Goal: Task Accomplishment & Management: Manage account settings

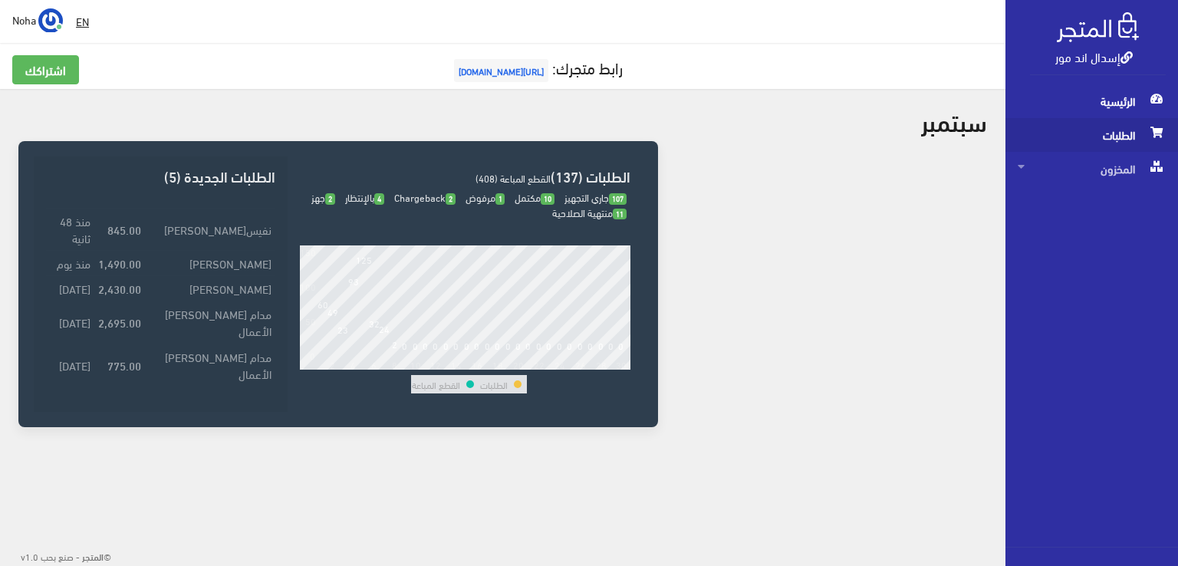
click at [1117, 131] on span "الطلبات" at bounding box center [1092, 135] width 148 height 34
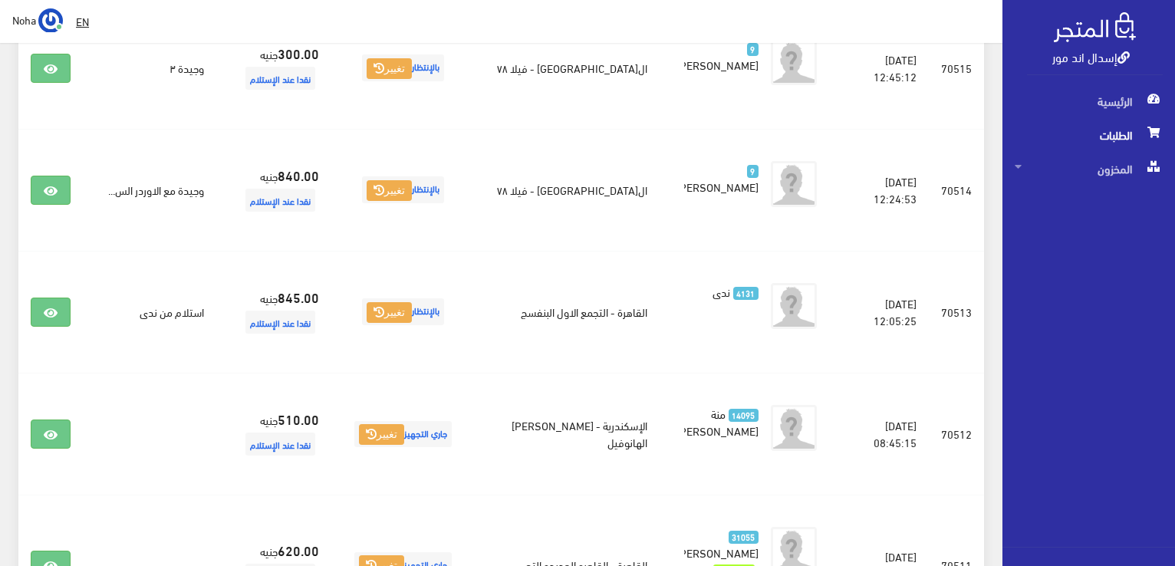
scroll to position [614, 0]
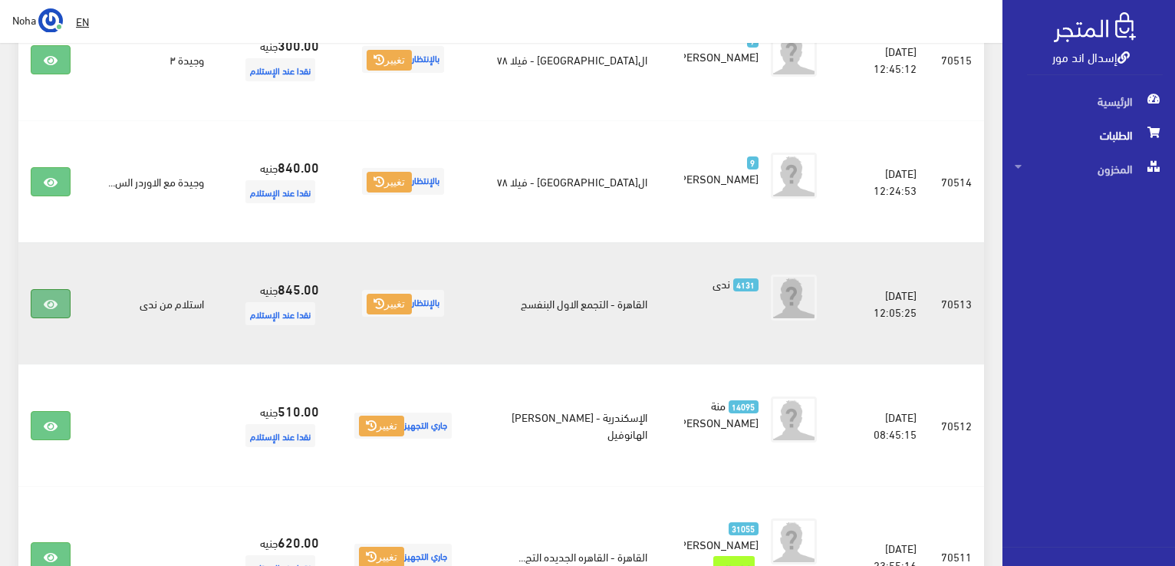
click at [56, 304] on icon at bounding box center [51, 304] width 14 height 12
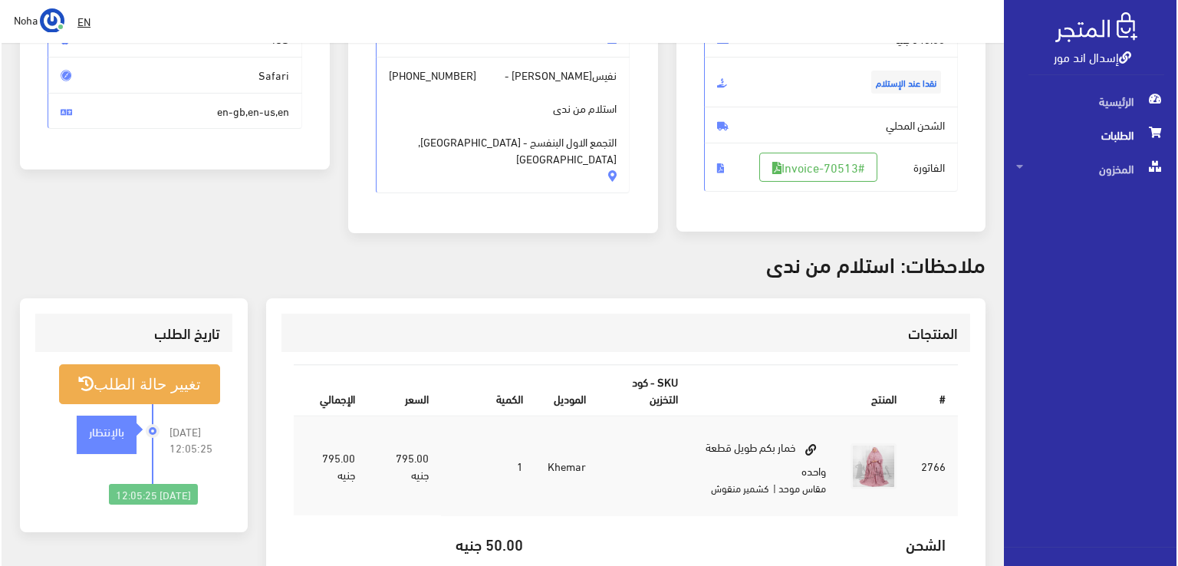
scroll to position [189, 0]
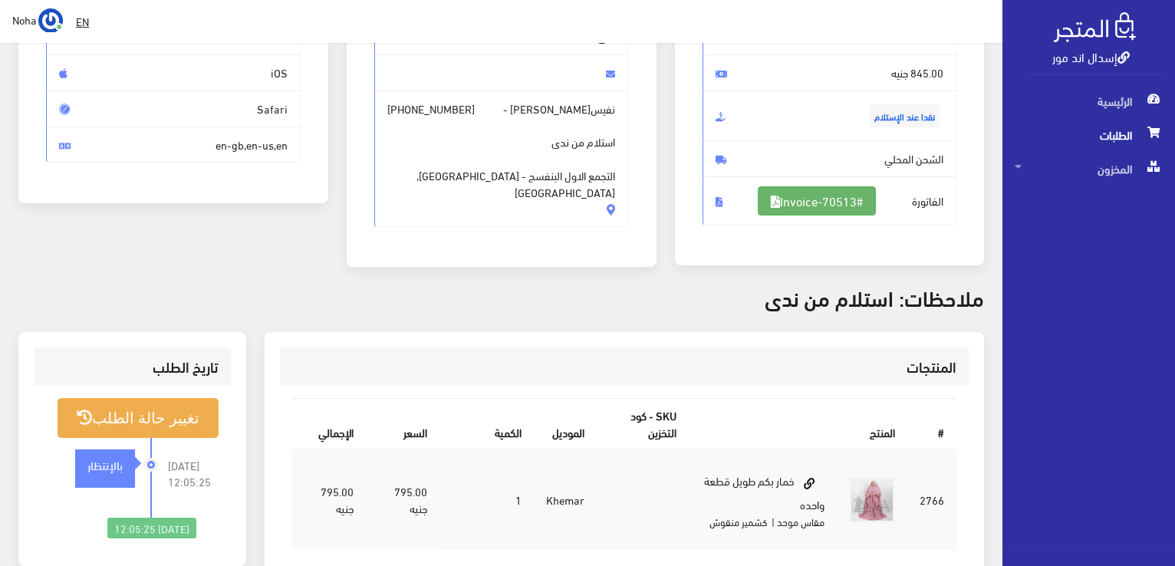
click at [832, 199] on link "#Invoice-70513" at bounding box center [817, 200] width 118 height 29
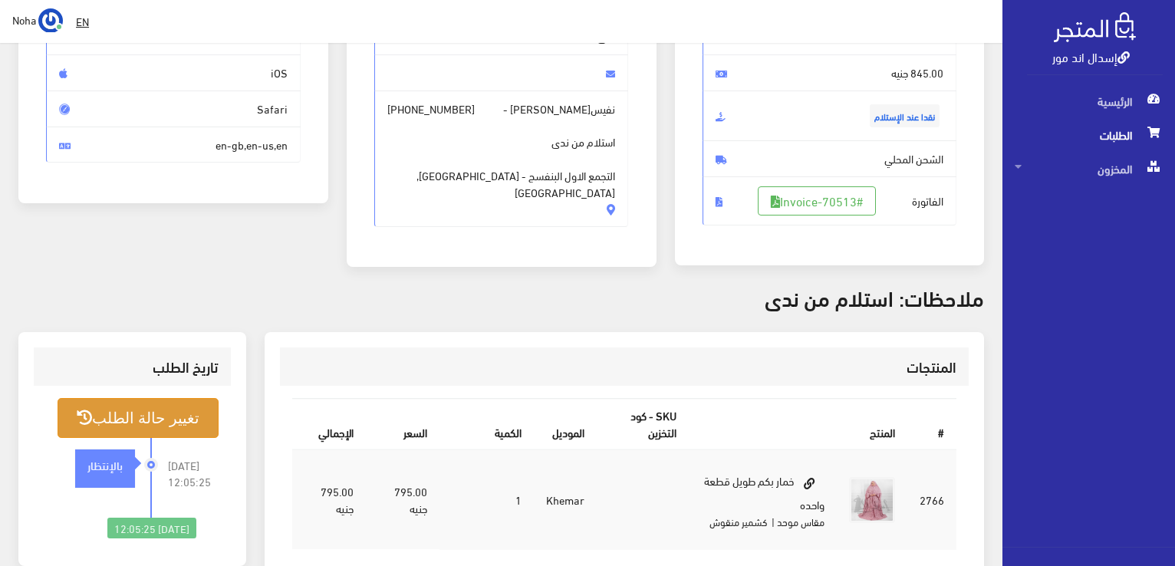
click at [209, 398] on button "تغيير حالة الطلب" at bounding box center [138, 417] width 161 height 39
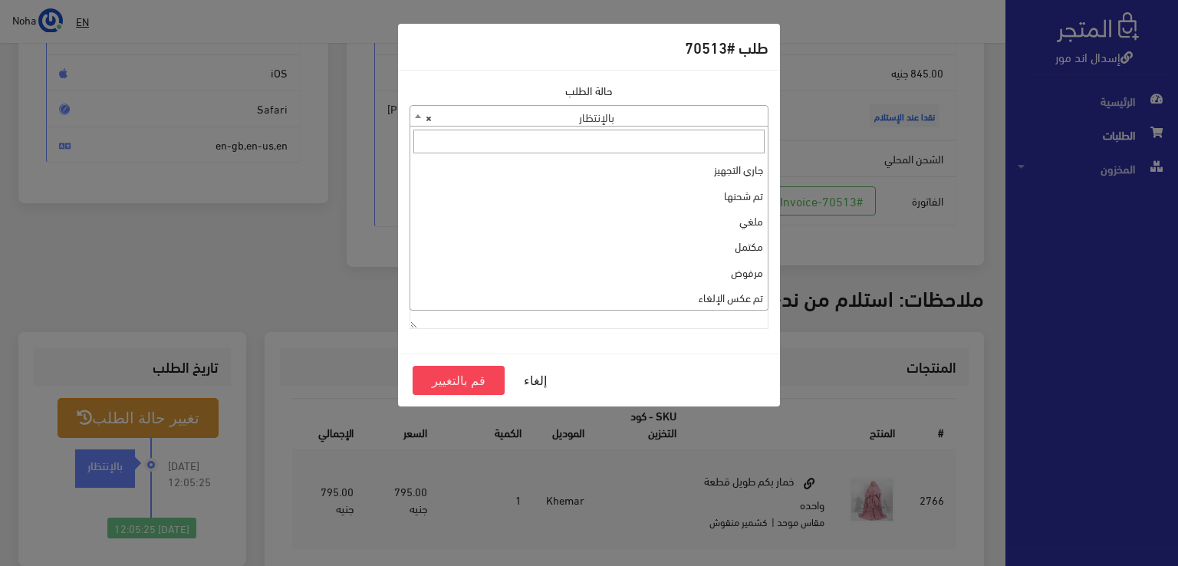
click at [416, 116] on b at bounding box center [418, 116] width 6 height 4
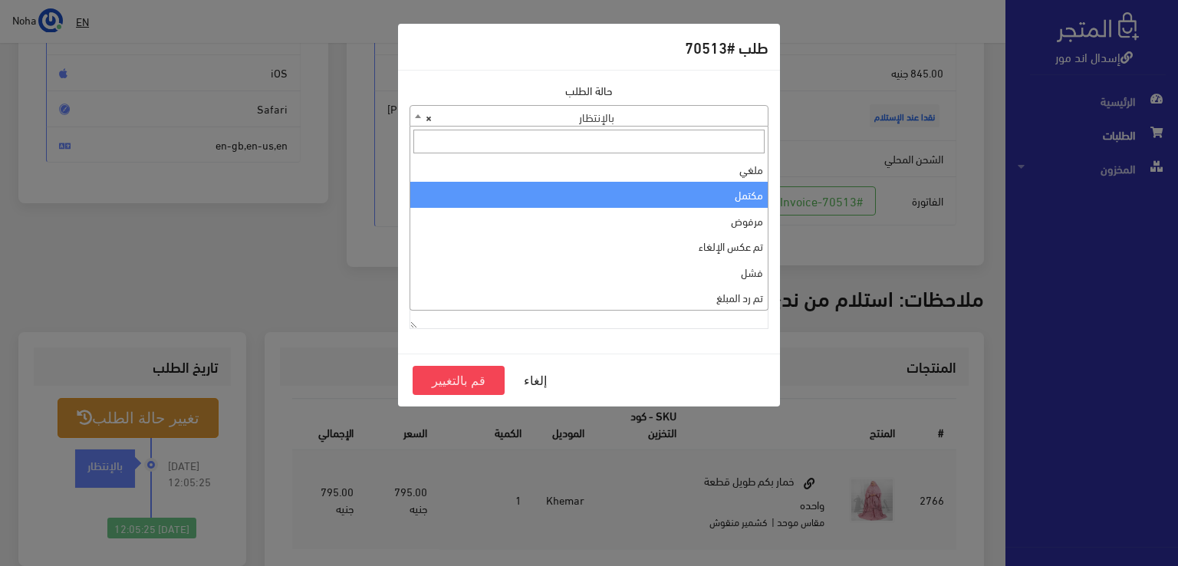
scroll to position [0, 0]
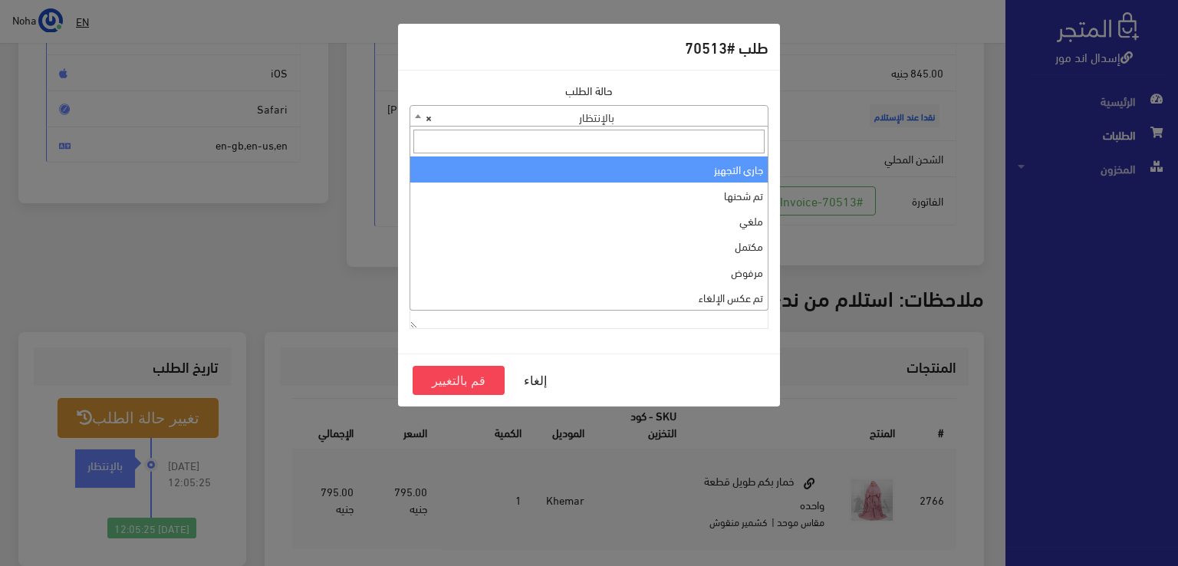
select select "1"
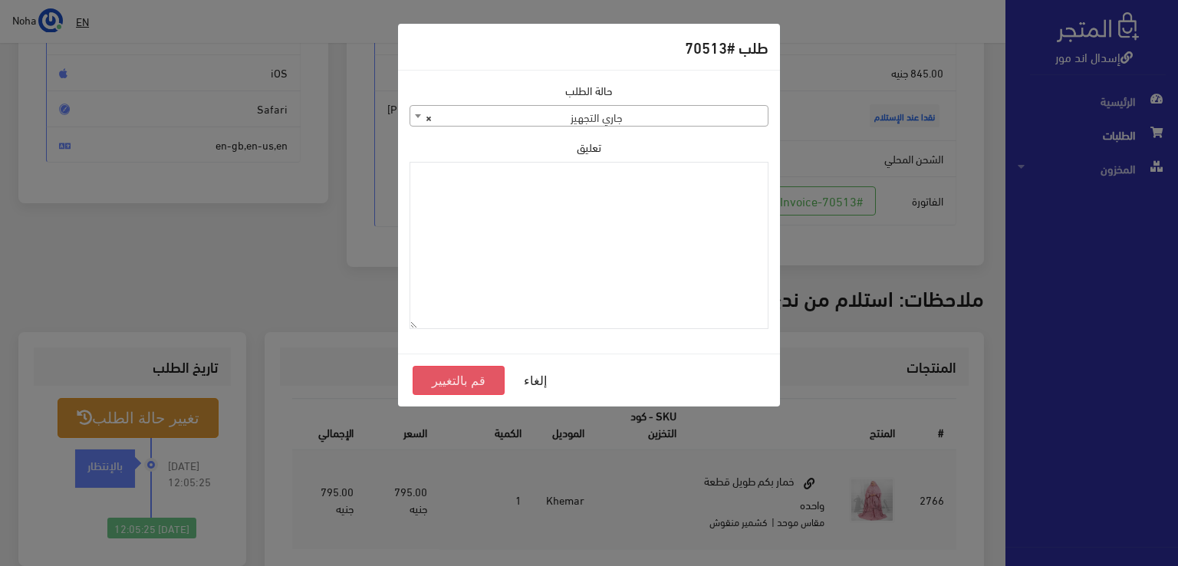
click at [460, 379] on button "قم بالتغيير" at bounding box center [459, 380] width 92 height 29
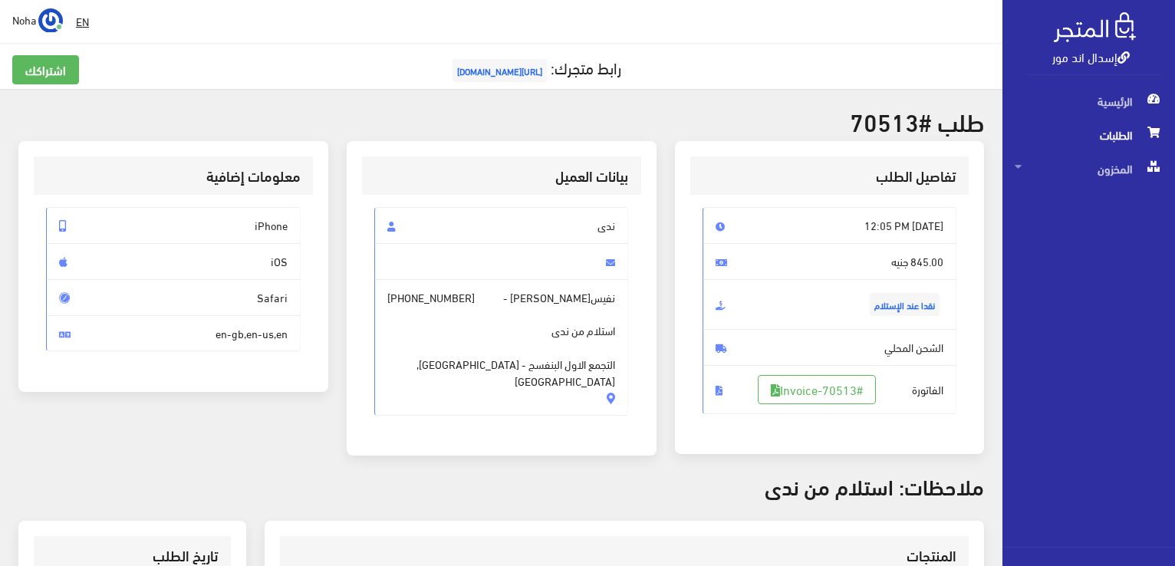
click at [1098, 130] on span "الطلبات" at bounding box center [1089, 135] width 148 height 34
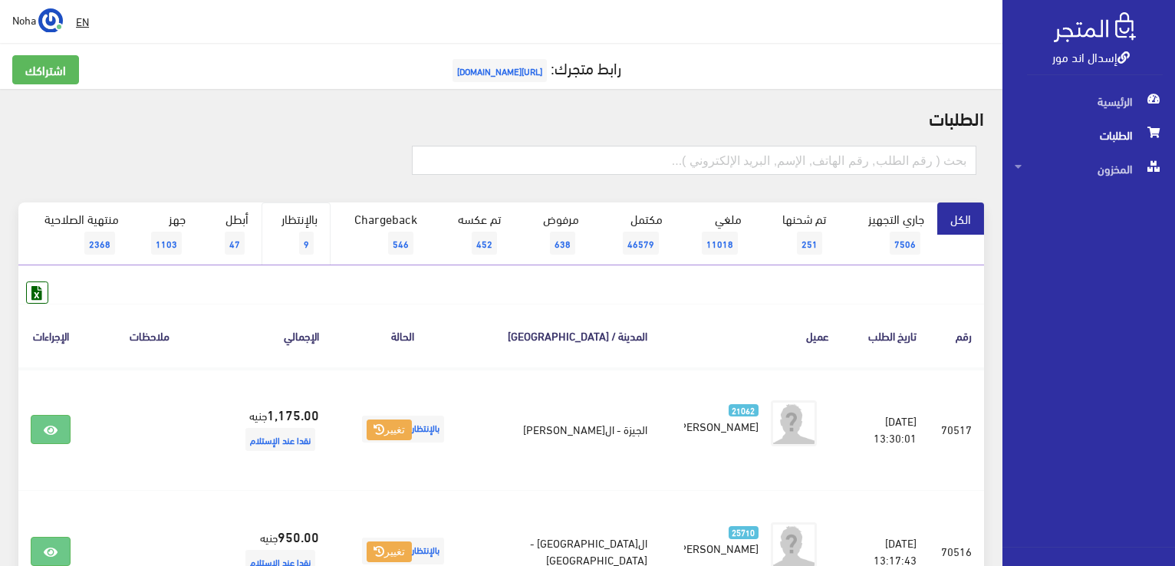
click at [304, 232] on span "9" at bounding box center [306, 243] width 15 height 23
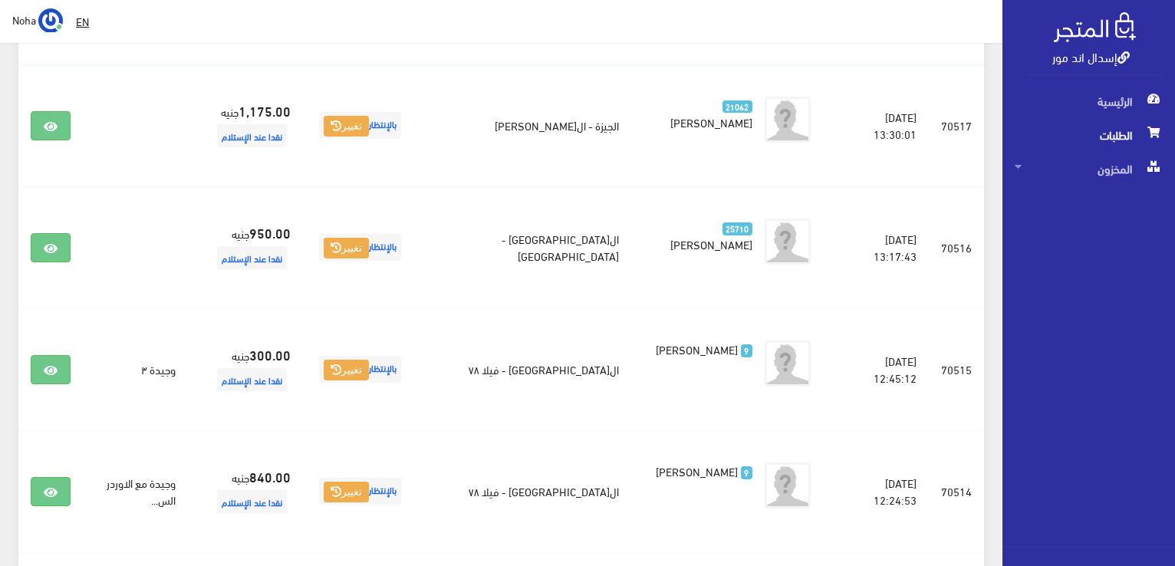
scroll to position [132, 0]
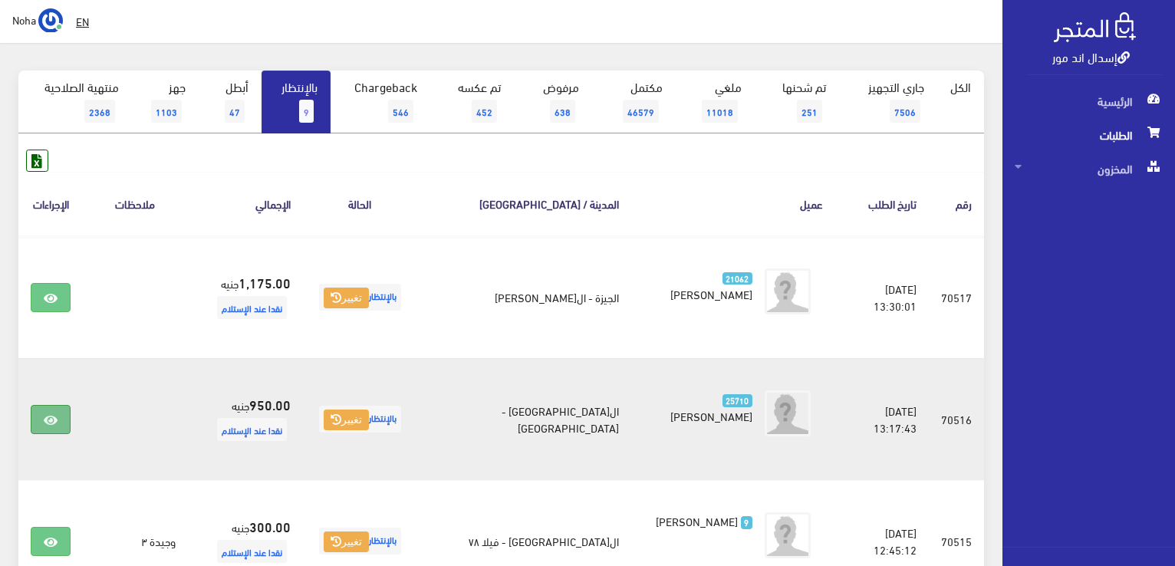
click at [60, 413] on link at bounding box center [51, 419] width 40 height 29
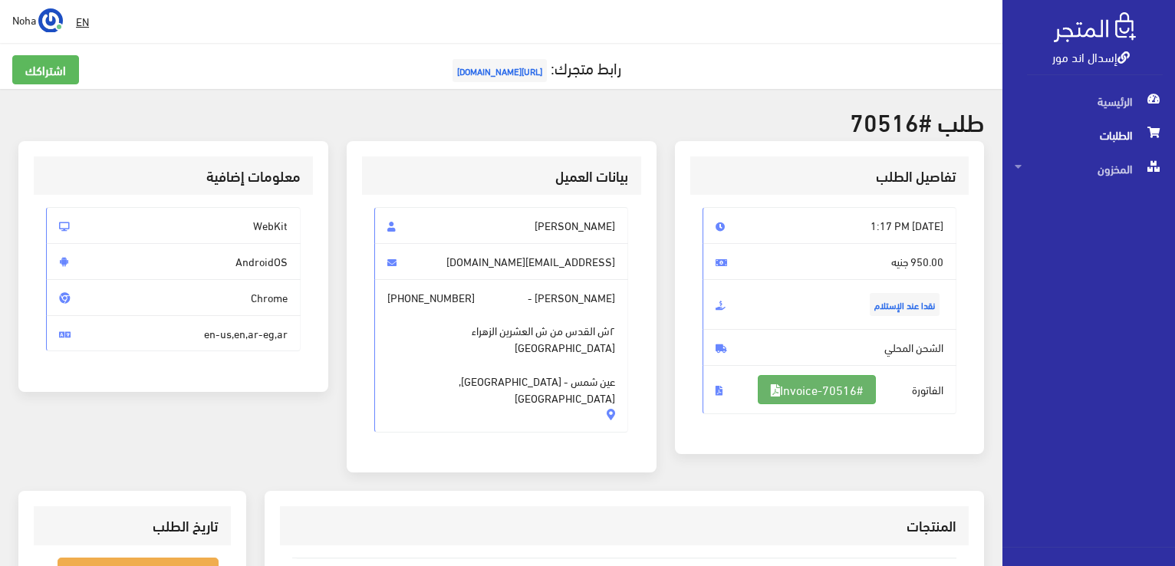
click at [860, 384] on link "#Invoice-70516" at bounding box center [817, 389] width 118 height 29
click at [186, 558] on button "تغيير حالة الطلب" at bounding box center [138, 577] width 161 height 39
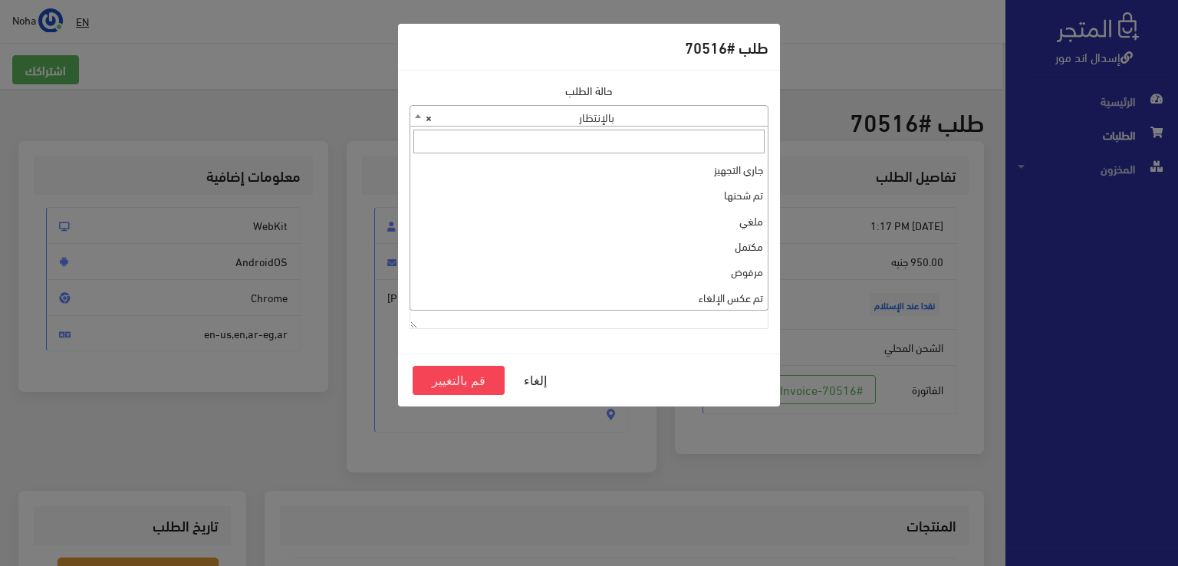
click at [414, 116] on span at bounding box center [417, 116] width 15 height 20
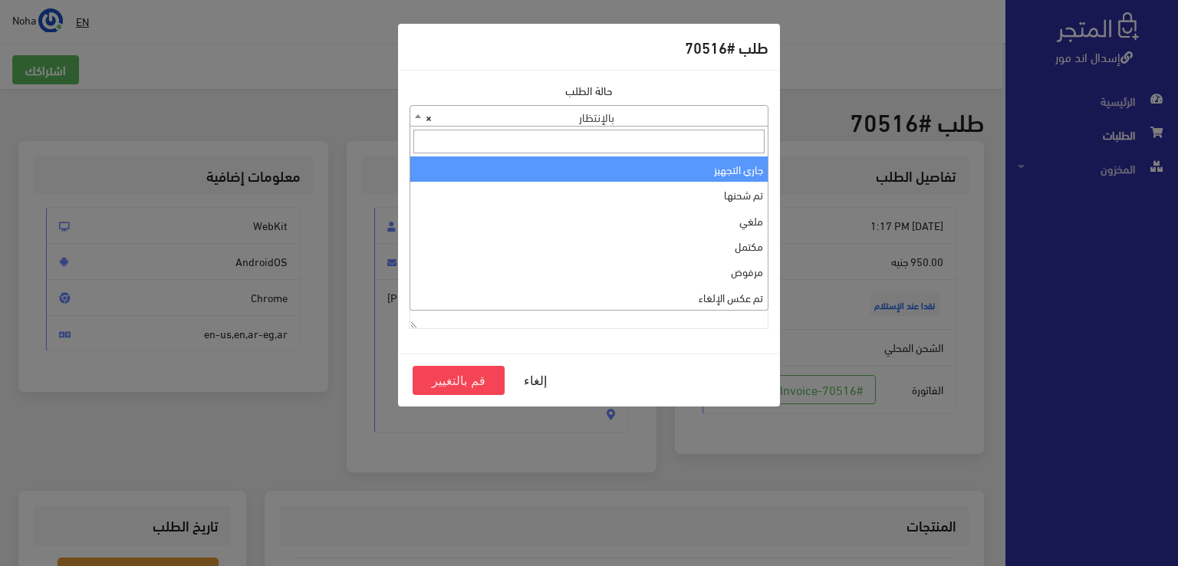
select select "1"
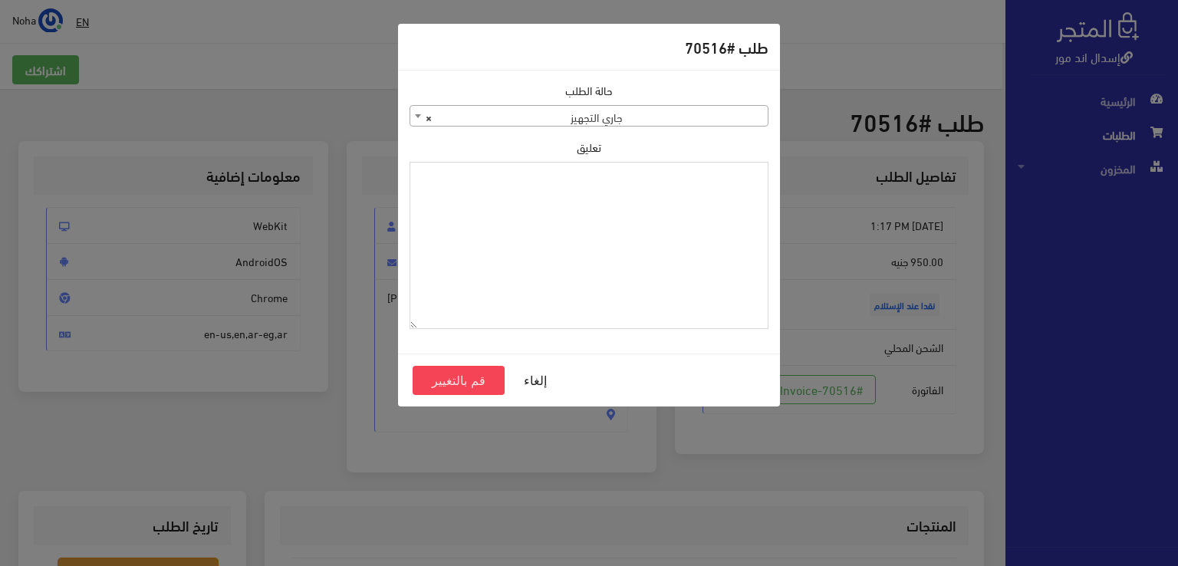
click at [654, 253] on textarea "تعليق" at bounding box center [589, 246] width 359 height 168
click at [735, 189] on textarea "تعليق" at bounding box center [589, 246] width 359 height 168
drag, startPoint x: 732, startPoint y: 191, endPoint x: 679, endPoint y: 200, distance: 54.5
click at [679, 200] on textarea "تعليق" at bounding box center [589, 246] width 359 height 168
type textarea "1120860"
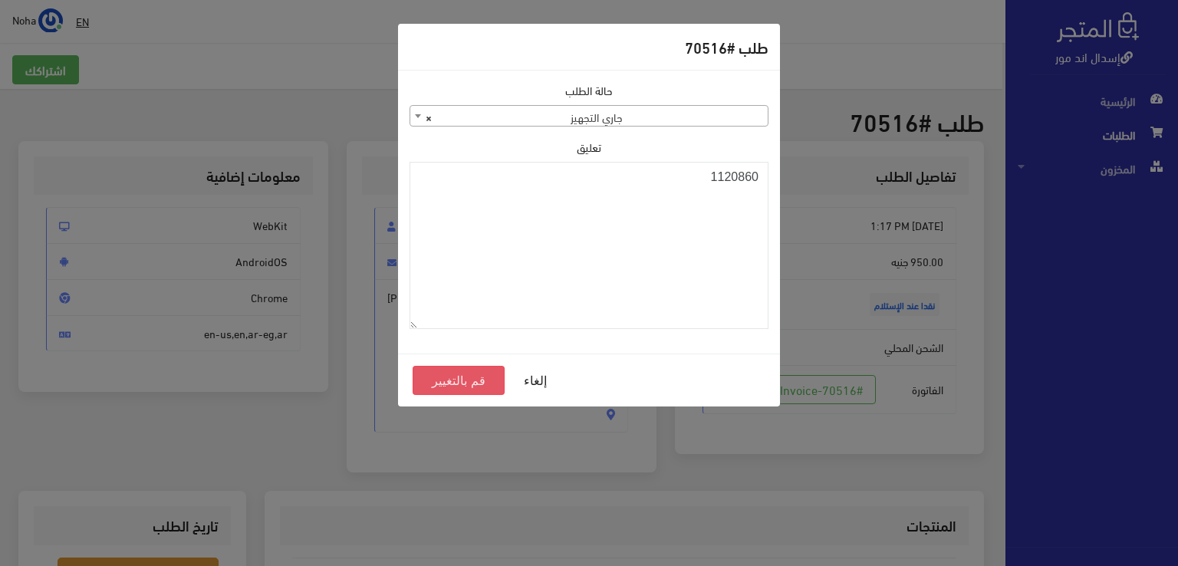
click at [463, 383] on button "قم بالتغيير" at bounding box center [459, 380] width 92 height 29
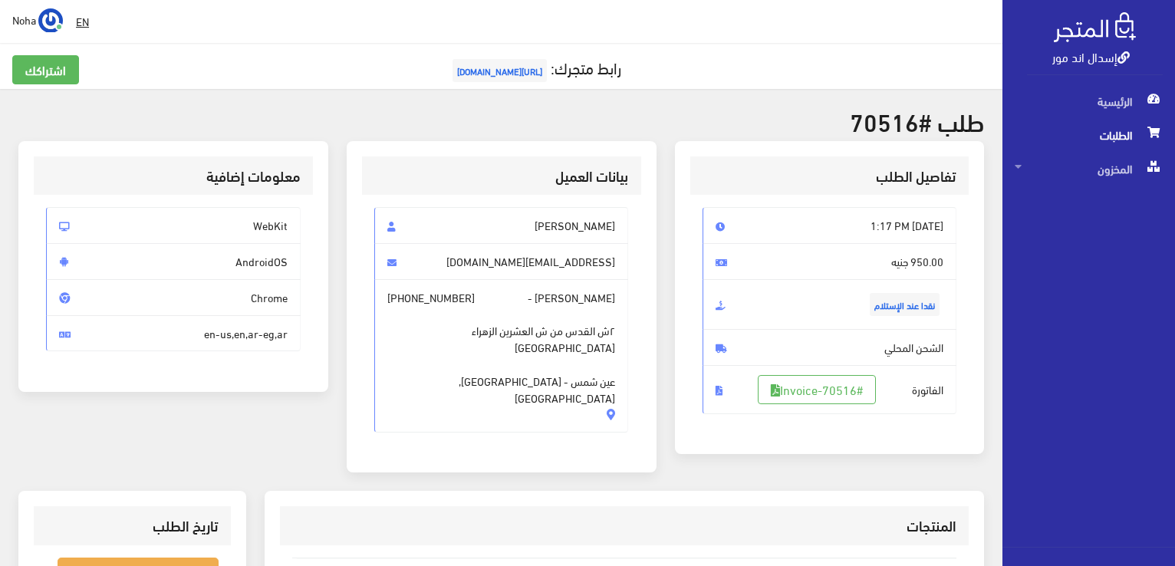
click at [1095, 130] on span "الطلبات" at bounding box center [1089, 135] width 148 height 34
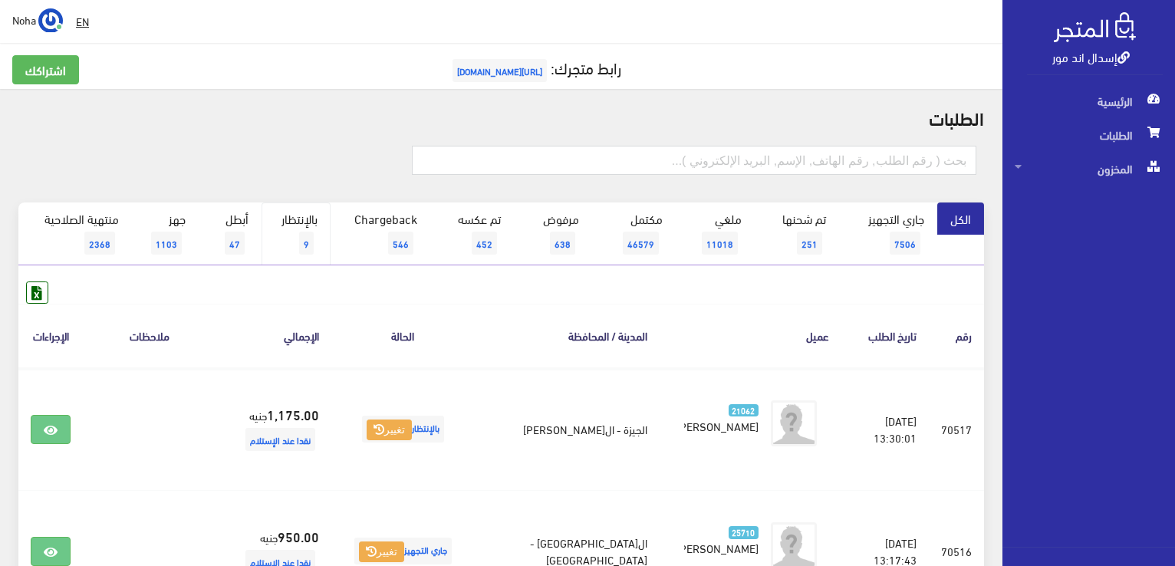
click at [301, 236] on span "9" at bounding box center [306, 243] width 15 height 23
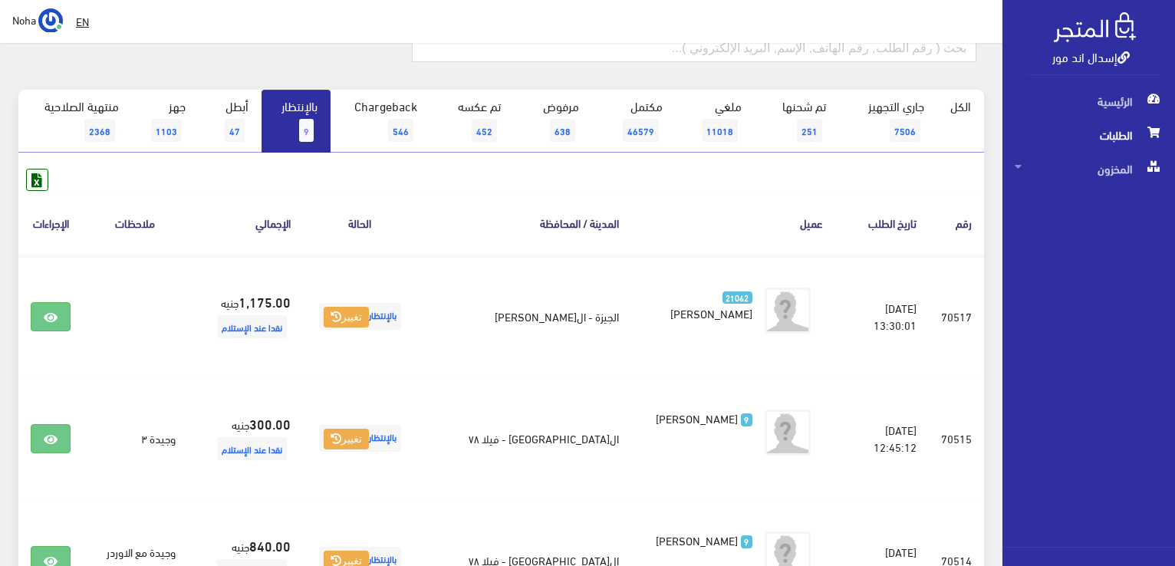
scroll to position [77, 0]
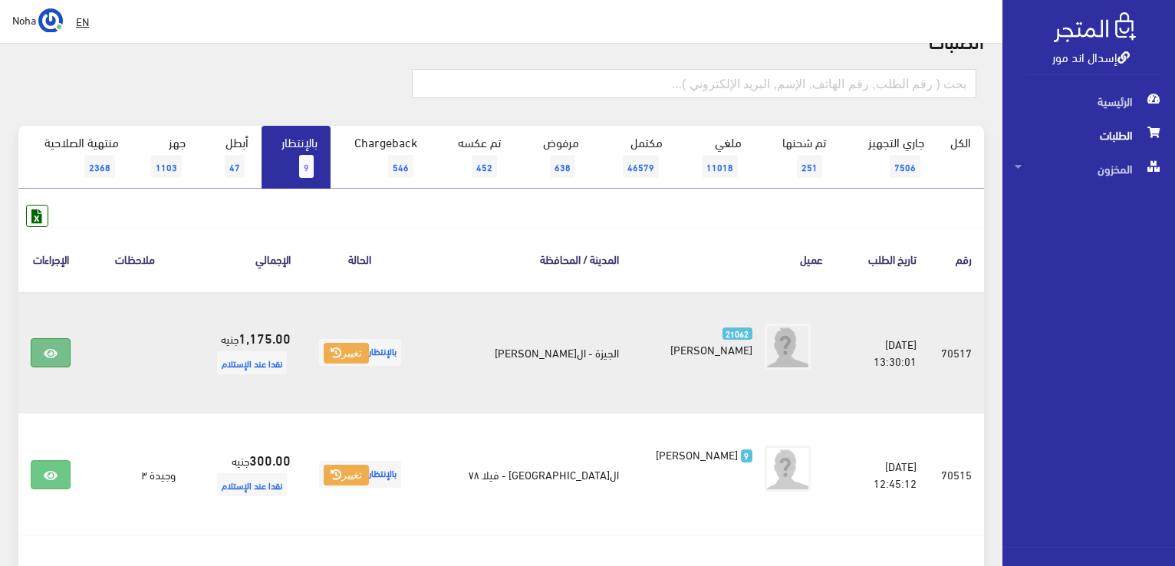
click at [48, 341] on link at bounding box center [51, 352] width 40 height 29
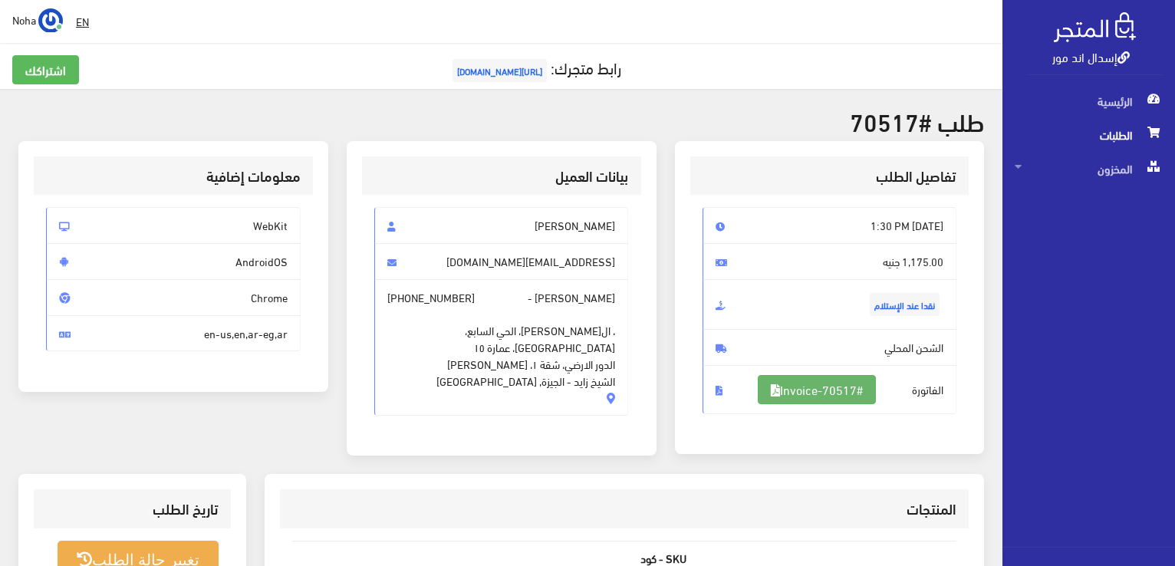
click at [854, 401] on link "#Invoice-70517" at bounding box center [817, 389] width 118 height 29
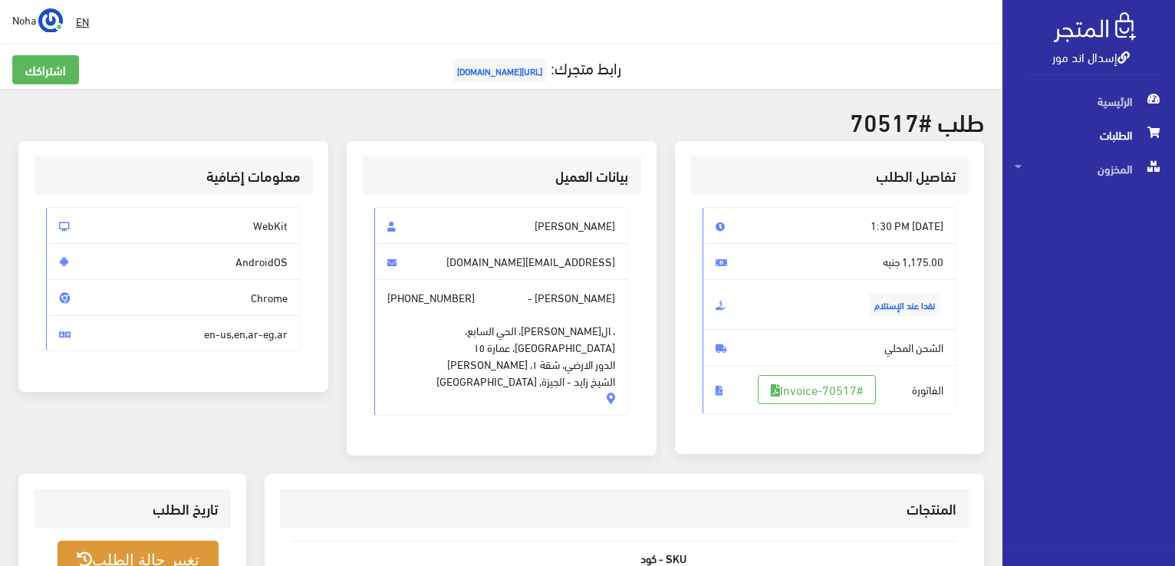
click at [142, 544] on button "تغيير حالة الطلب" at bounding box center [138, 560] width 161 height 39
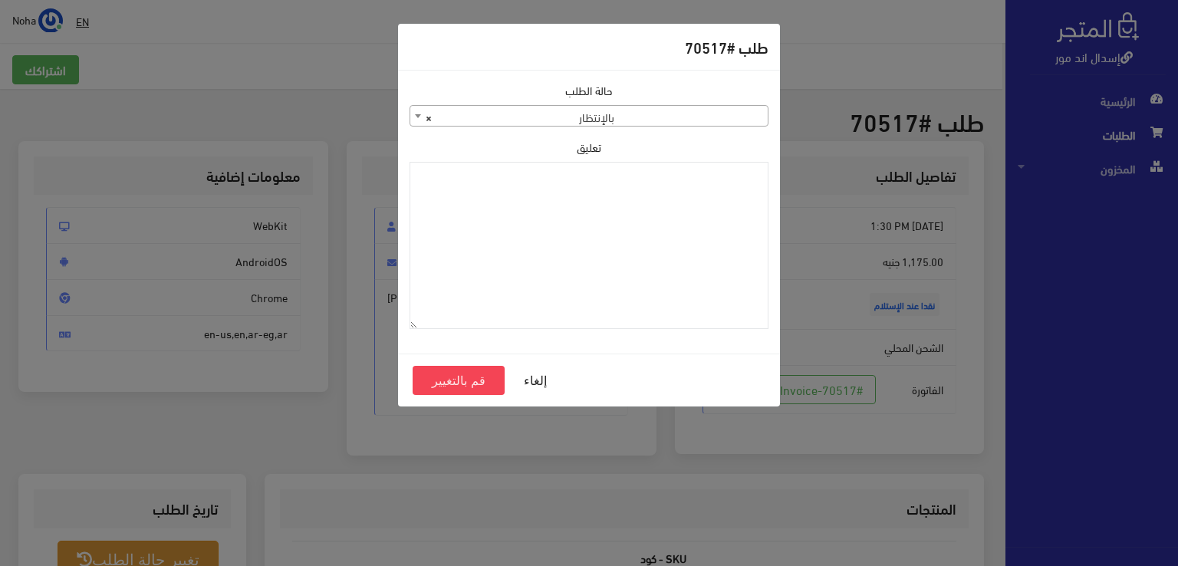
click at [415, 117] on span at bounding box center [417, 116] width 15 height 20
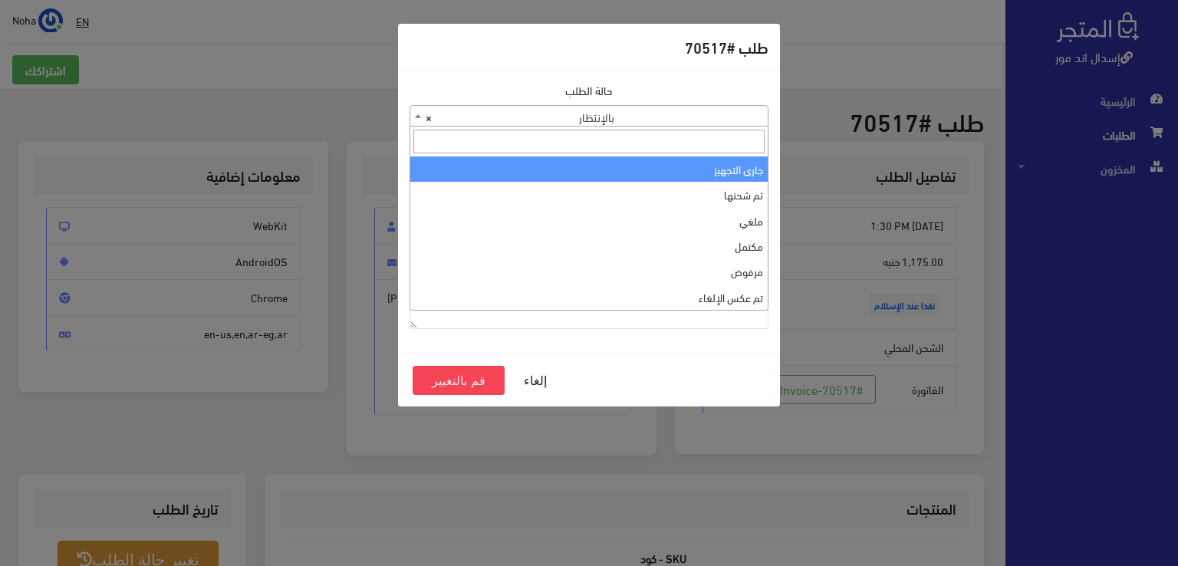
select select "1"
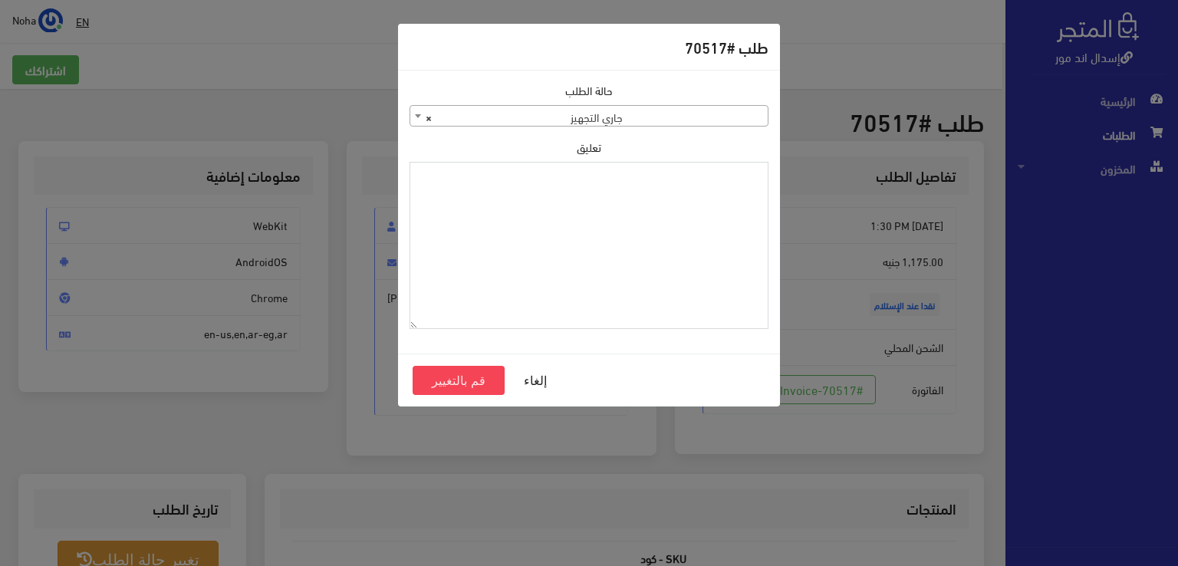
click at [624, 197] on textarea "تعليق" at bounding box center [589, 246] width 359 height 168
type textarea "1120860"
click at [436, 375] on button "قم بالتغيير" at bounding box center [459, 380] width 92 height 29
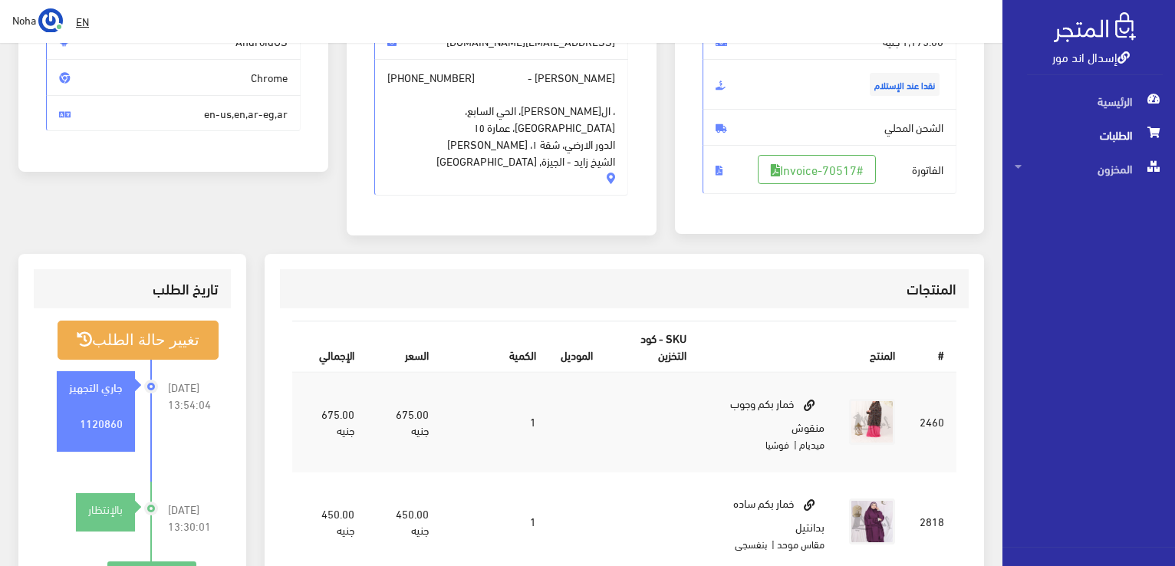
scroll to position [230, 0]
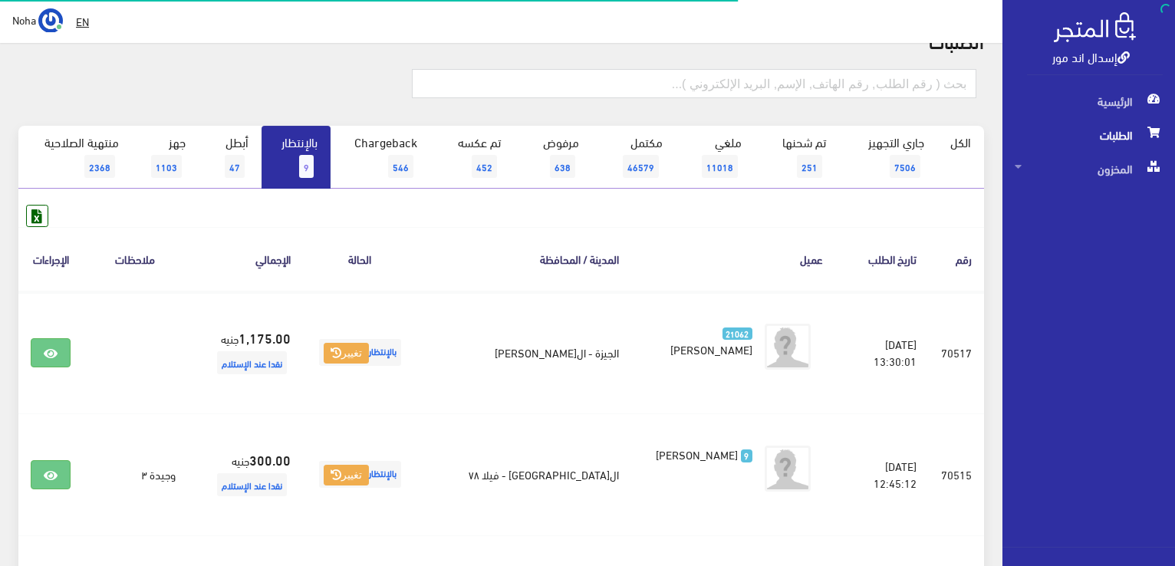
scroll to position [77, 0]
click at [288, 152] on link "بالإنتظار 9" at bounding box center [296, 157] width 69 height 63
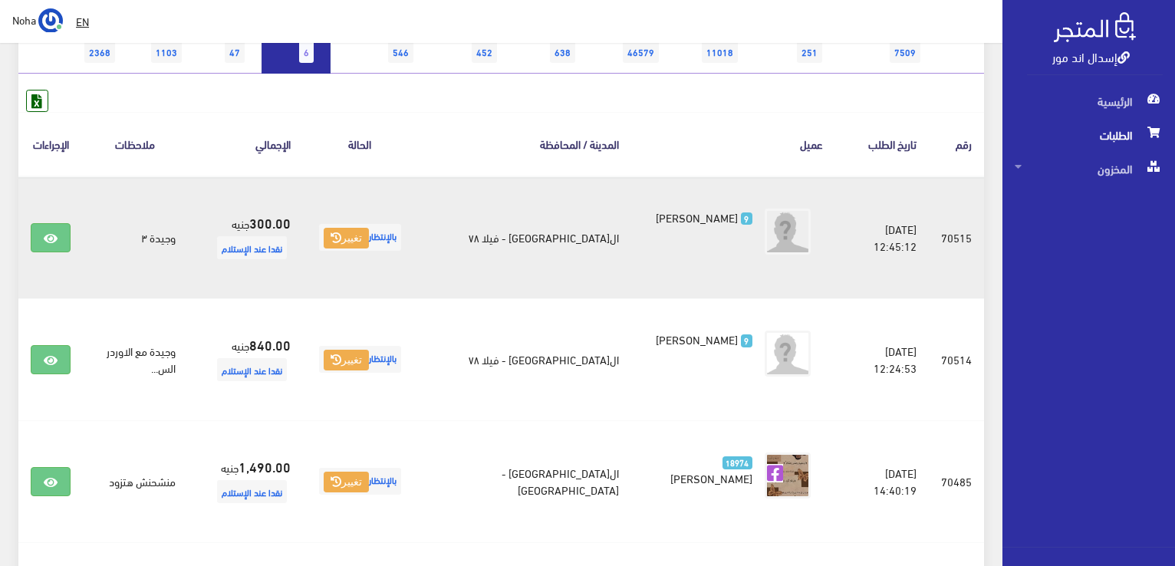
scroll to position [77, 0]
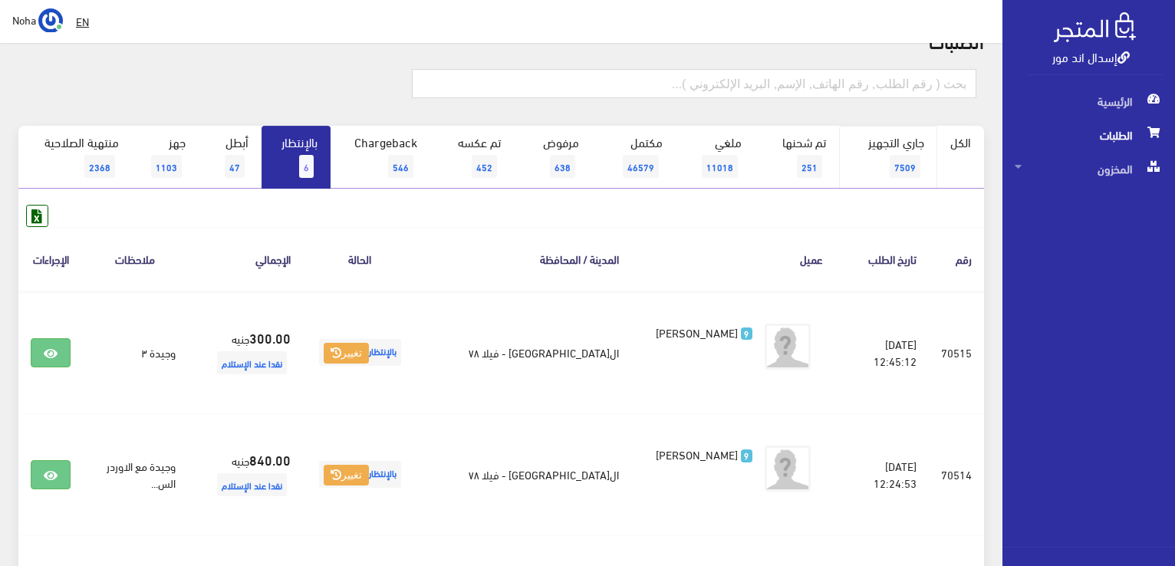
click at [905, 165] on span "7509" at bounding box center [905, 166] width 31 height 23
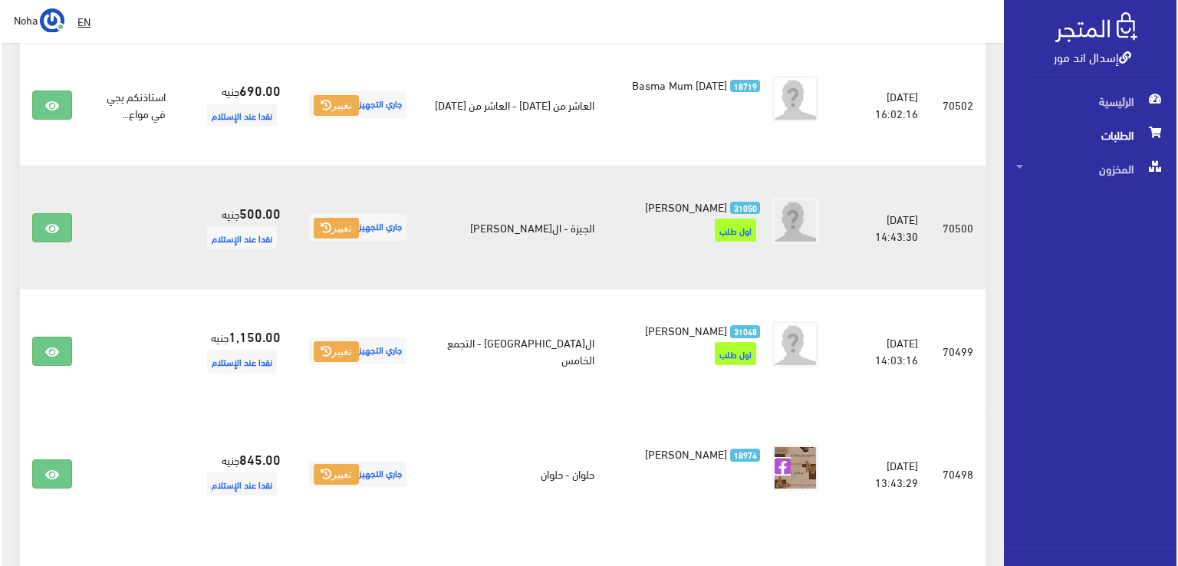
scroll to position [1534, 0]
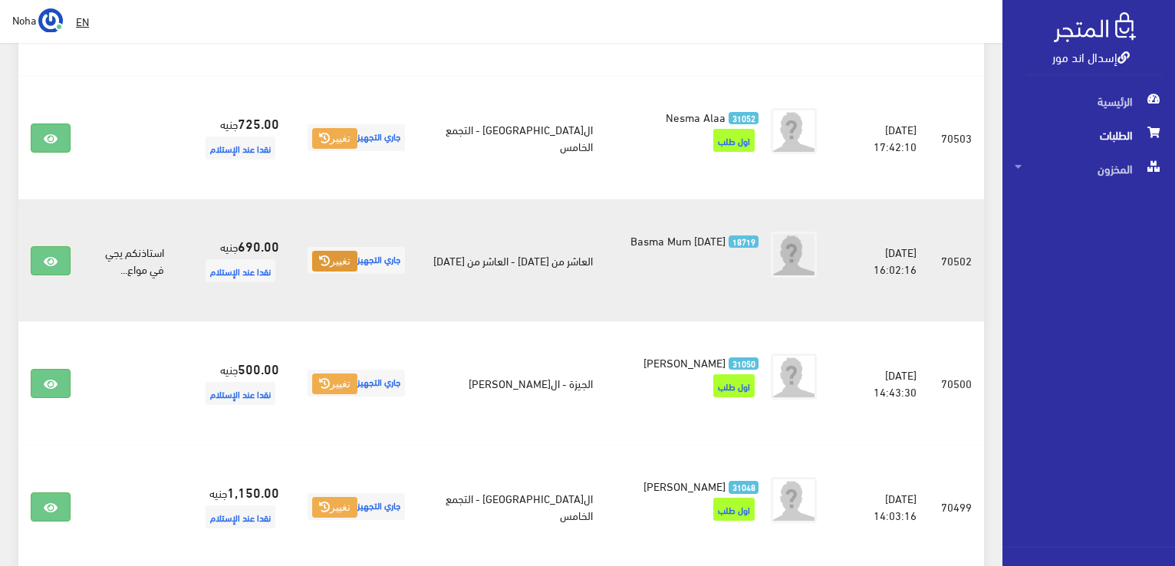
click at [357, 272] on button "تغيير" at bounding box center [334, 261] width 45 height 21
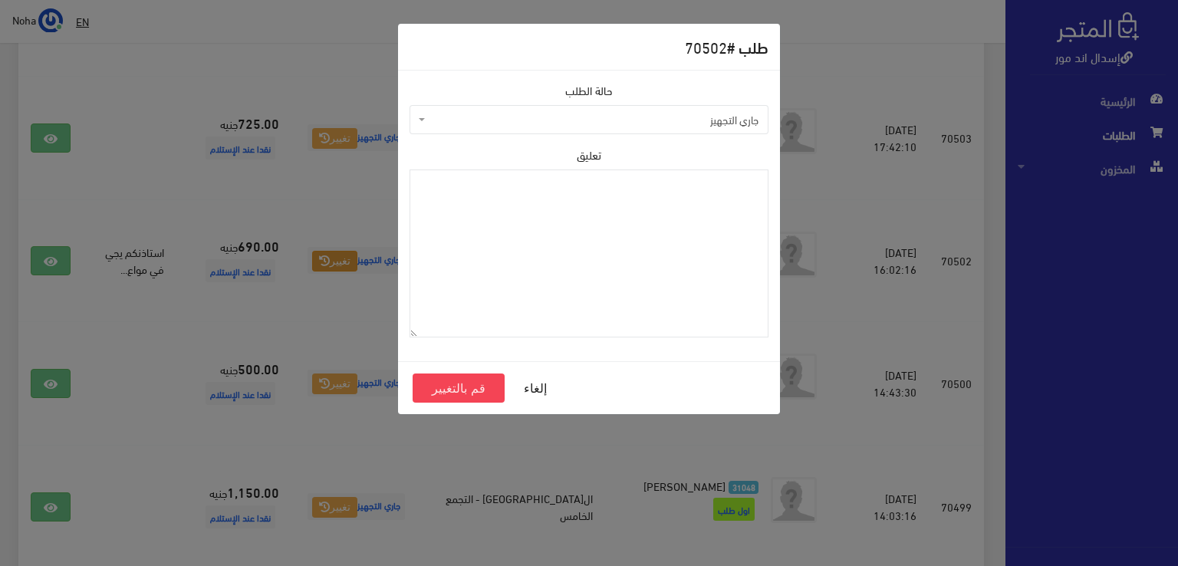
click at [724, 117] on span "جاري التجهيز" at bounding box center [594, 119] width 330 height 15
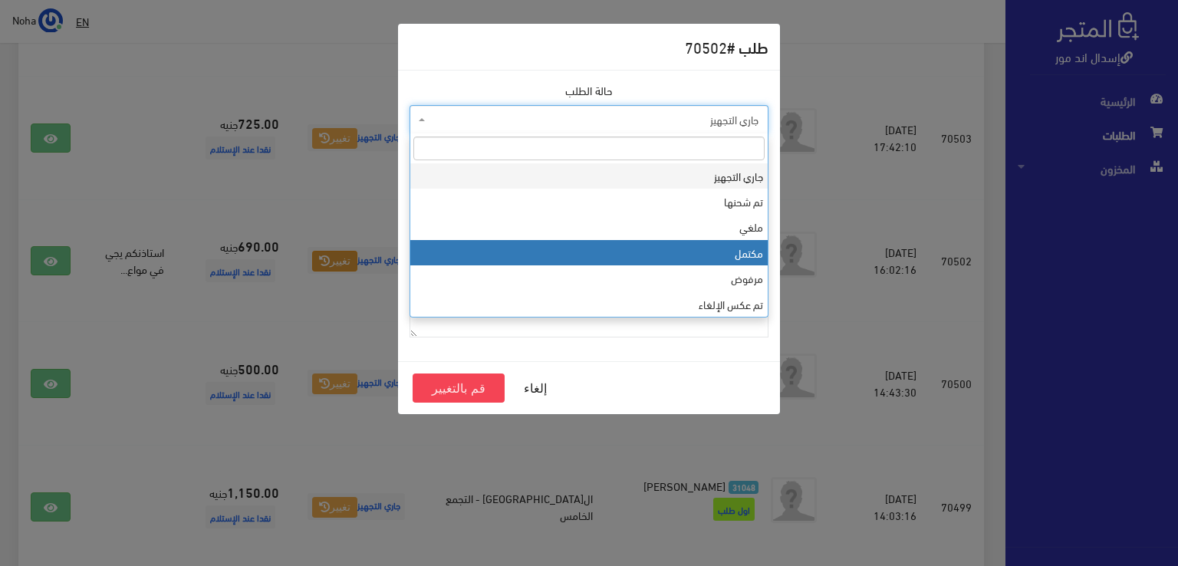
select select "4"
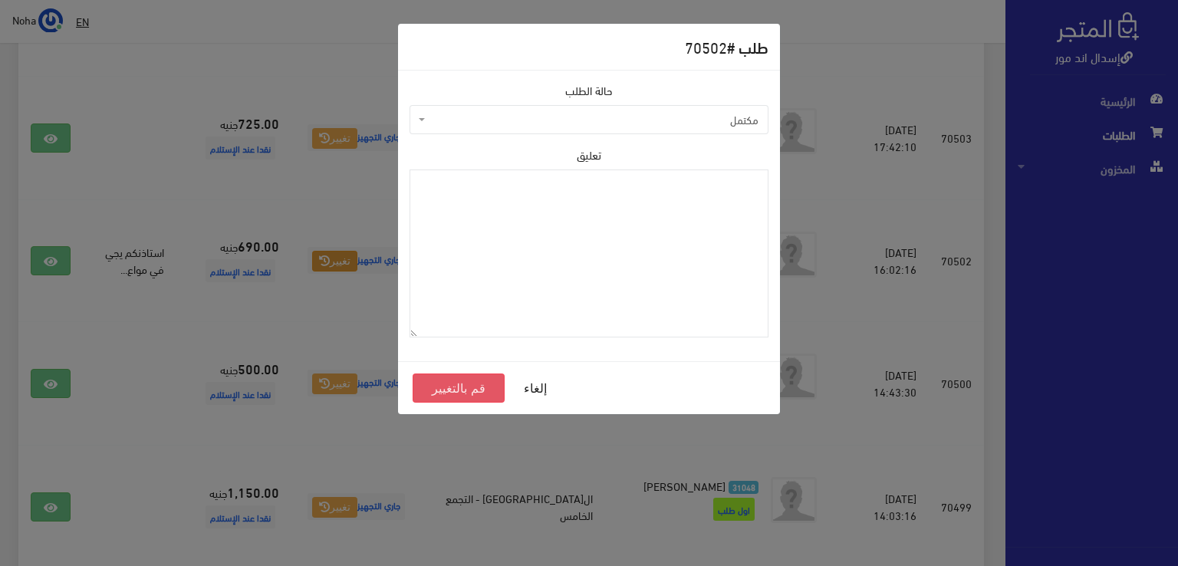
click at [469, 393] on button "قم بالتغيير" at bounding box center [459, 387] width 92 height 29
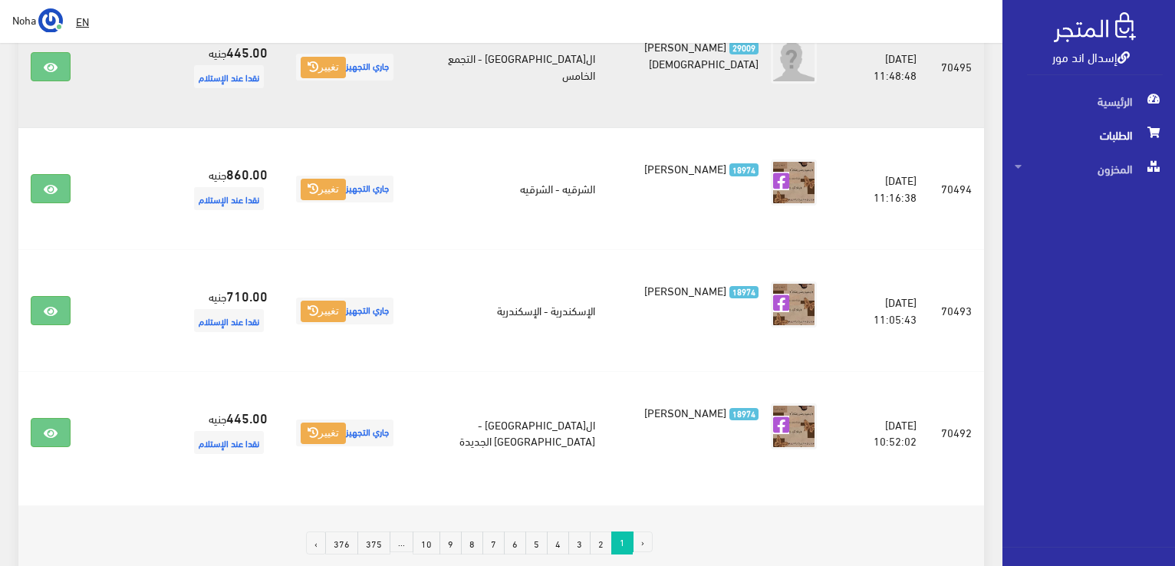
scroll to position [2377, 0]
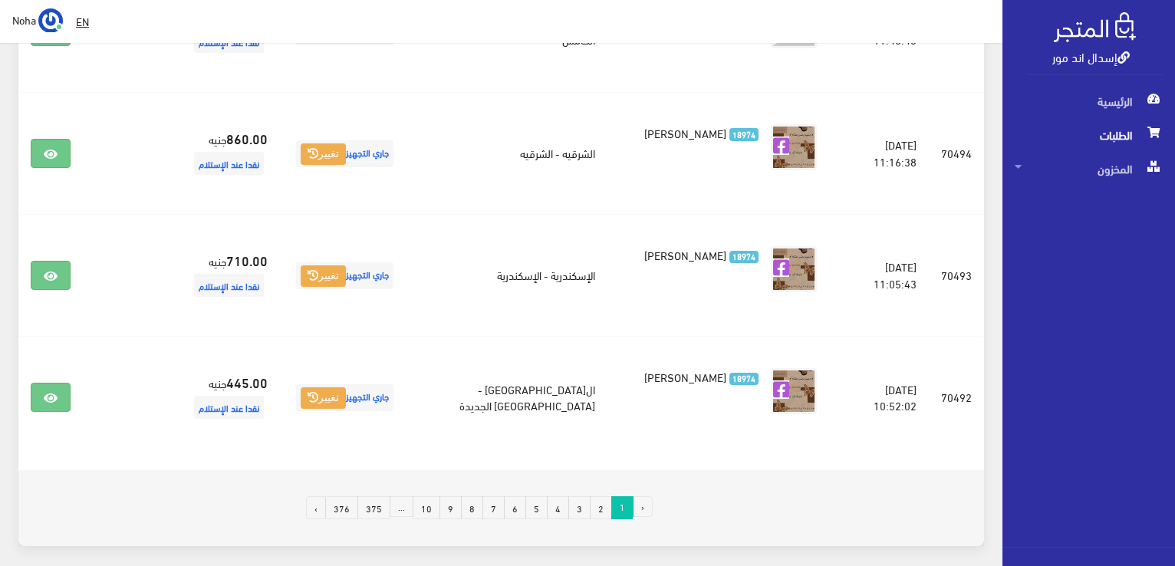
click at [605, 505] on link "2" at bounding box center [601, 507] width 22 height 23
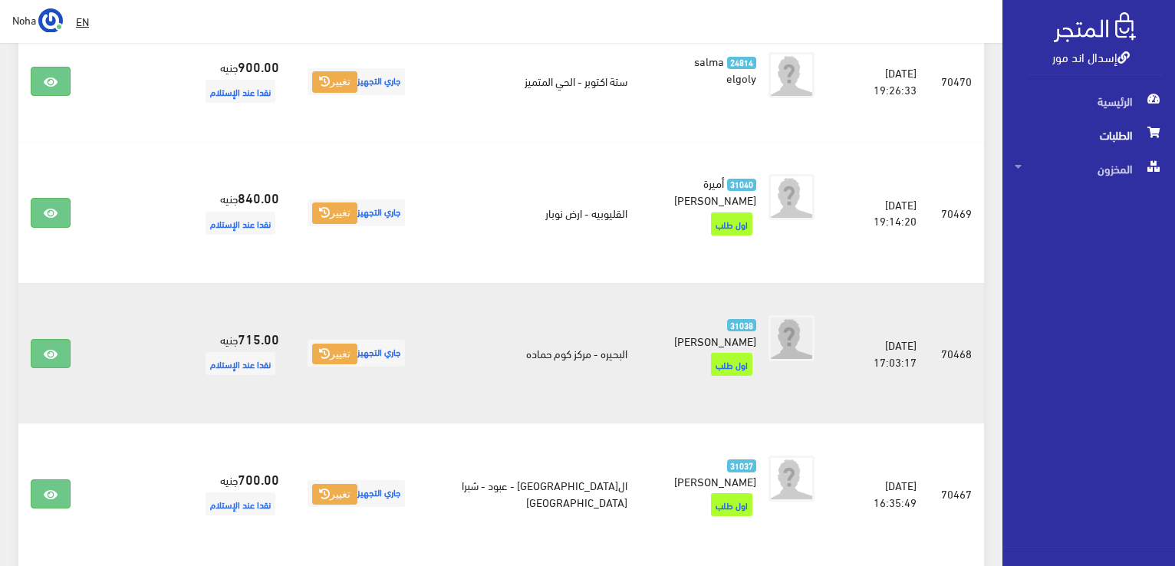
scroll to position [2442, 0]
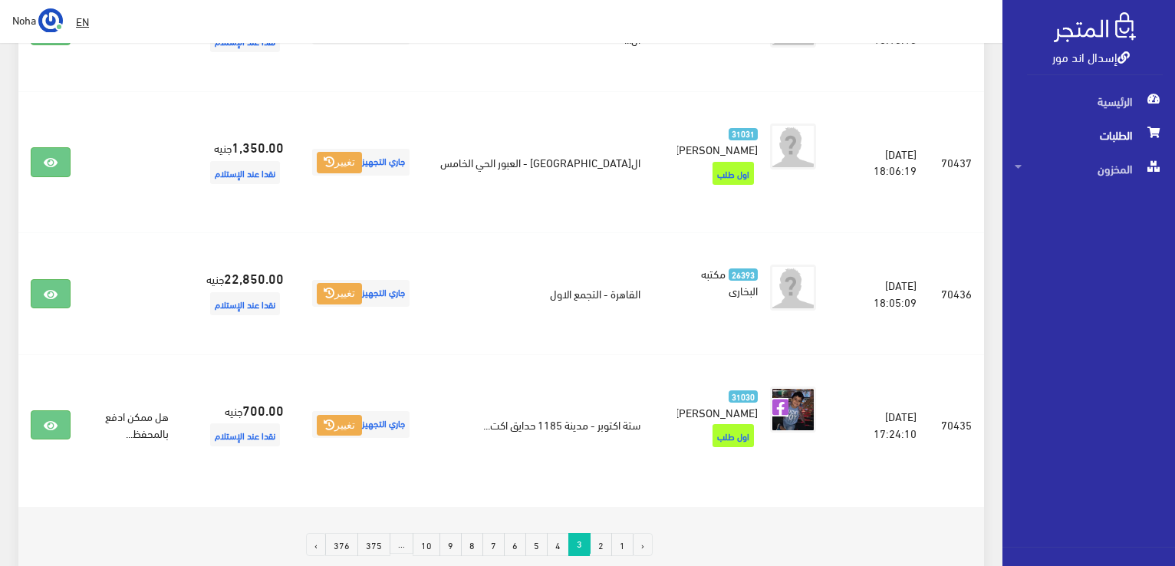
scroll to position [2454, 0]
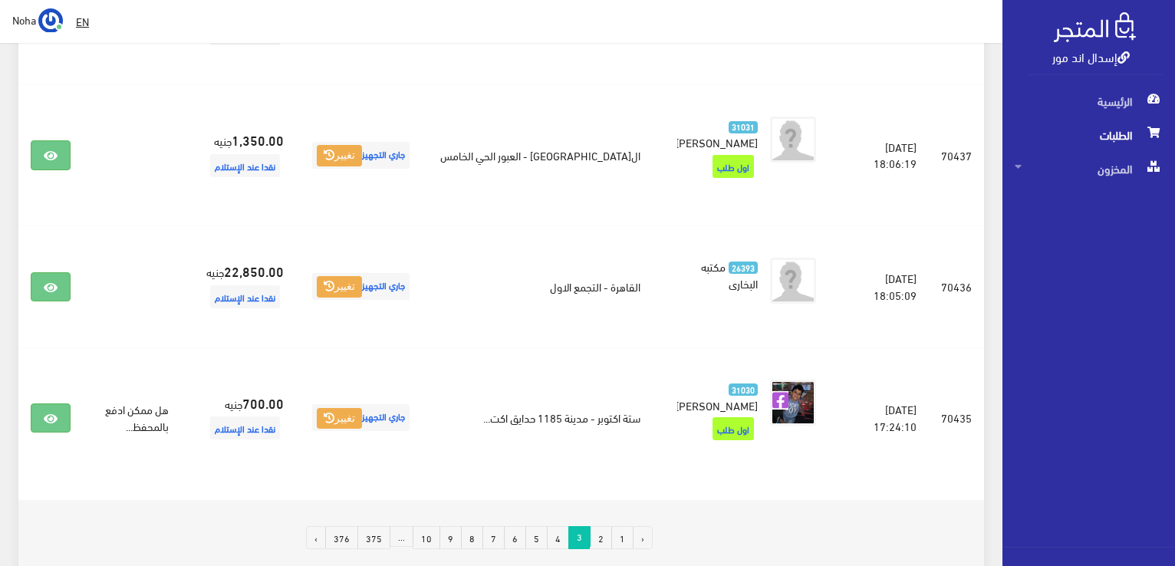
click at [564, 526] on link "4" at bounding box center [558, 537] width 22 height 23
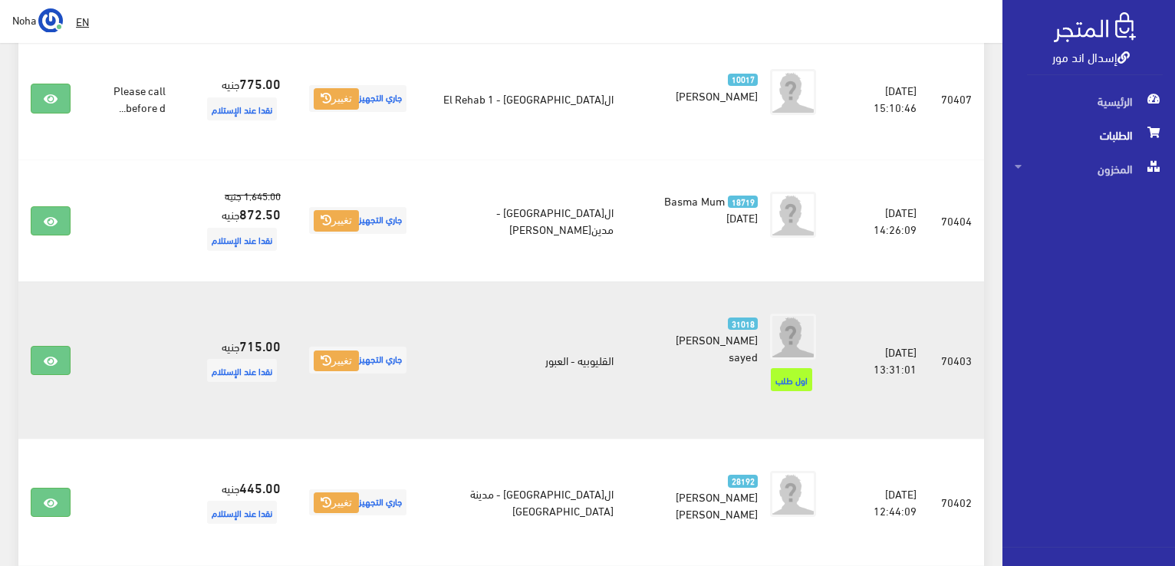
scroll to position [2377, 0]
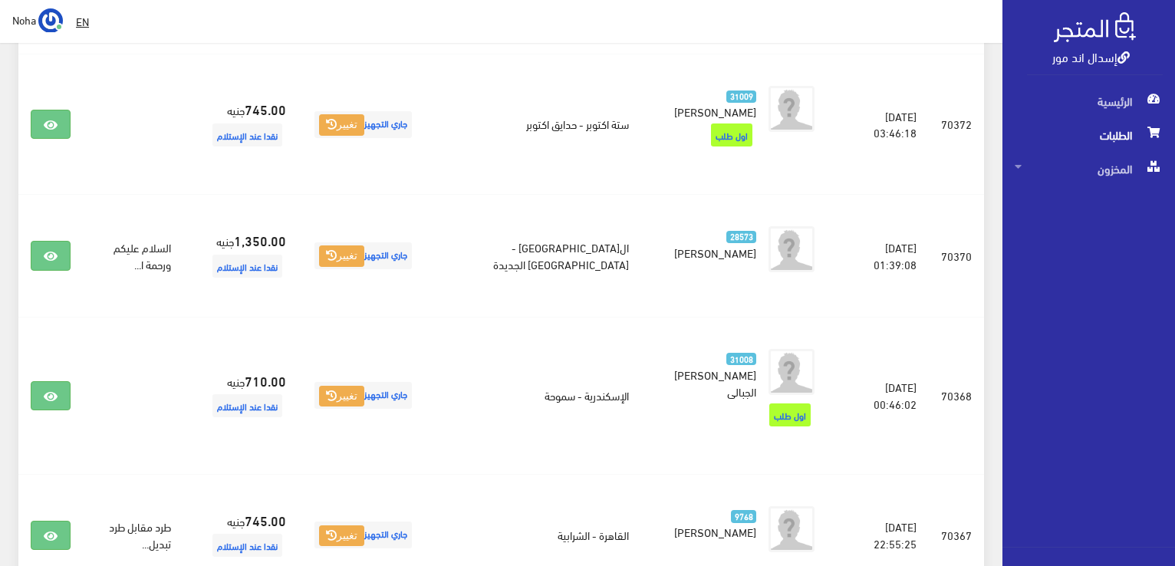
scroll to position [2377, 0]
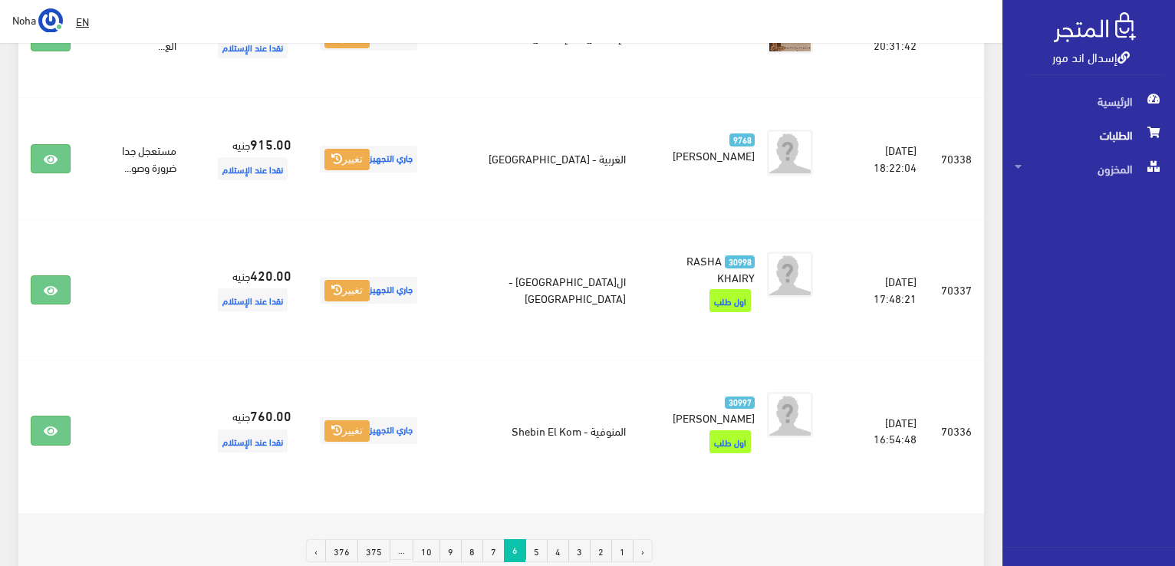
scroll to position [2438, 0]
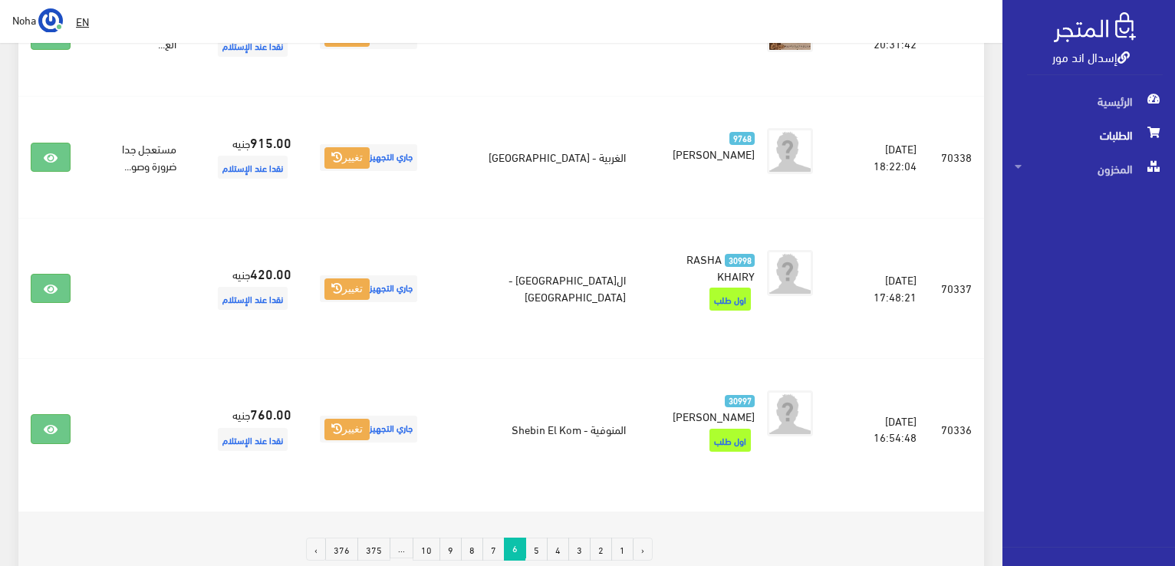
click at [584, 538] on link "3" at bounding box center [579, 549] width 22 height 23
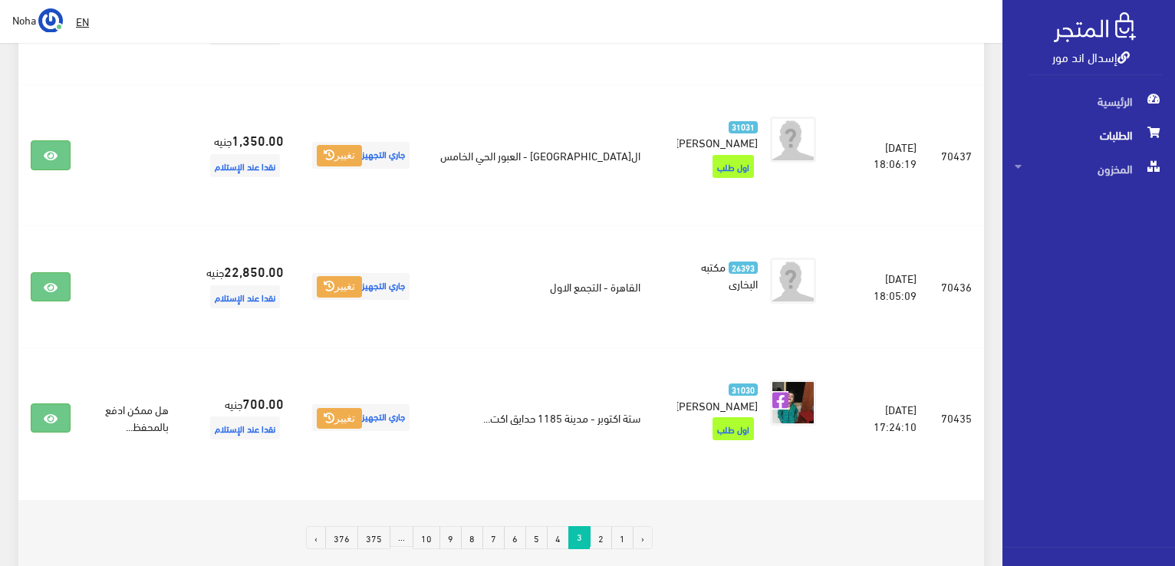
scroll to position [2455, 0]
click at [598, 525] on link "2" at bounding box center [601, 536] width 22 height 23
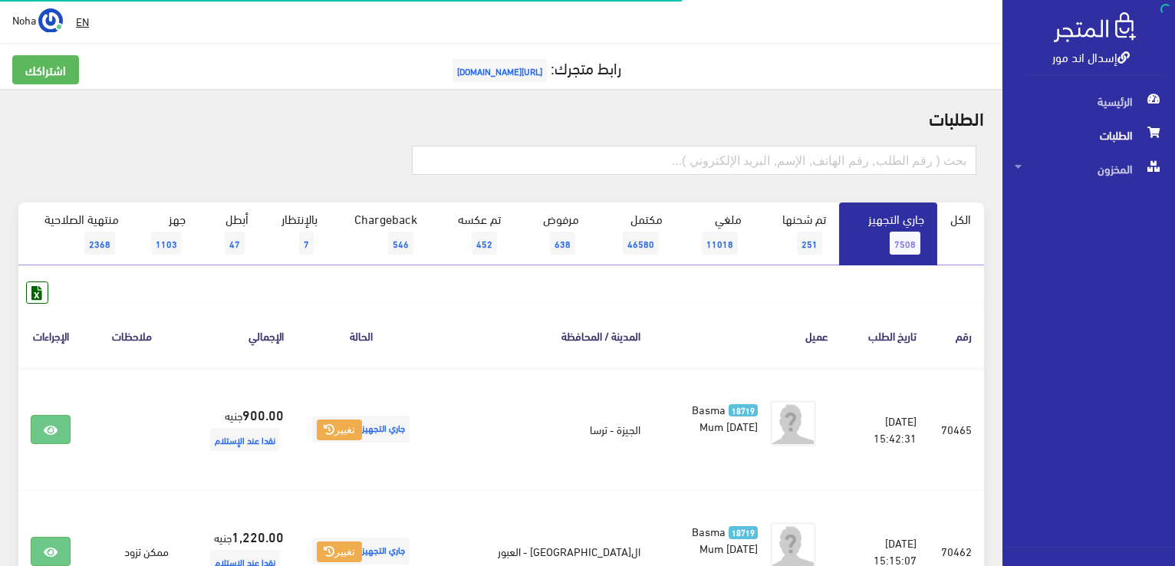
scroll to position [2455, 0]
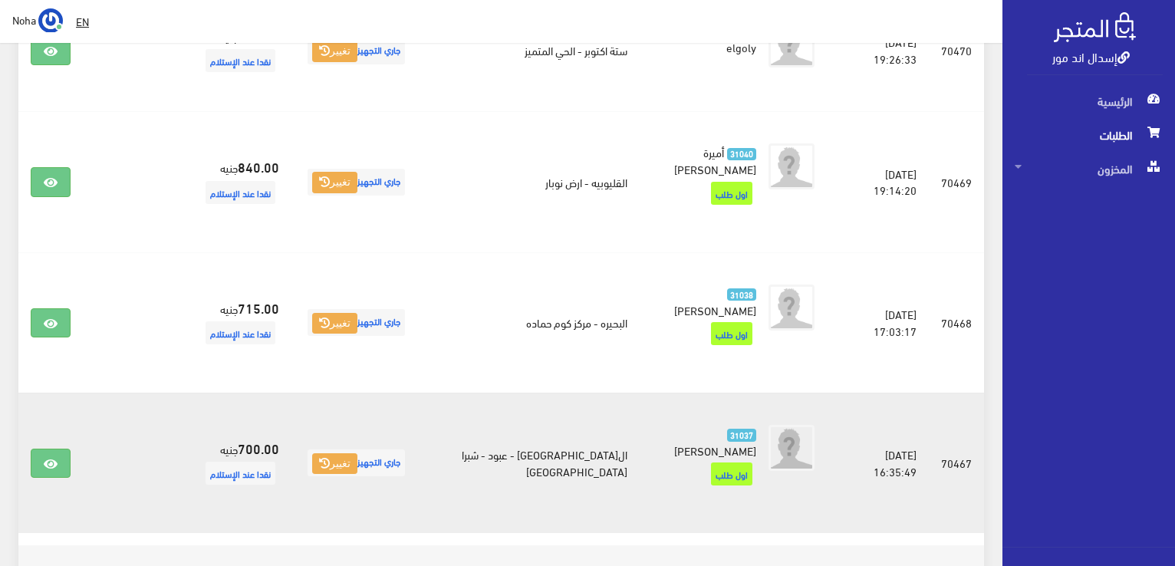
scroll to position [2442, 0]
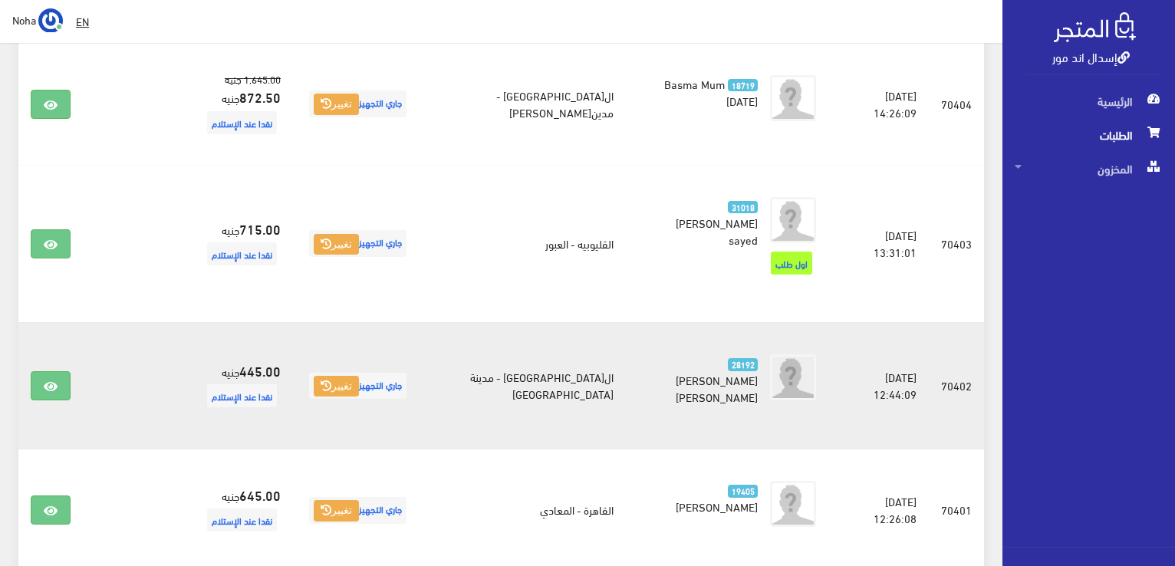
scroll to position [2458, 0]
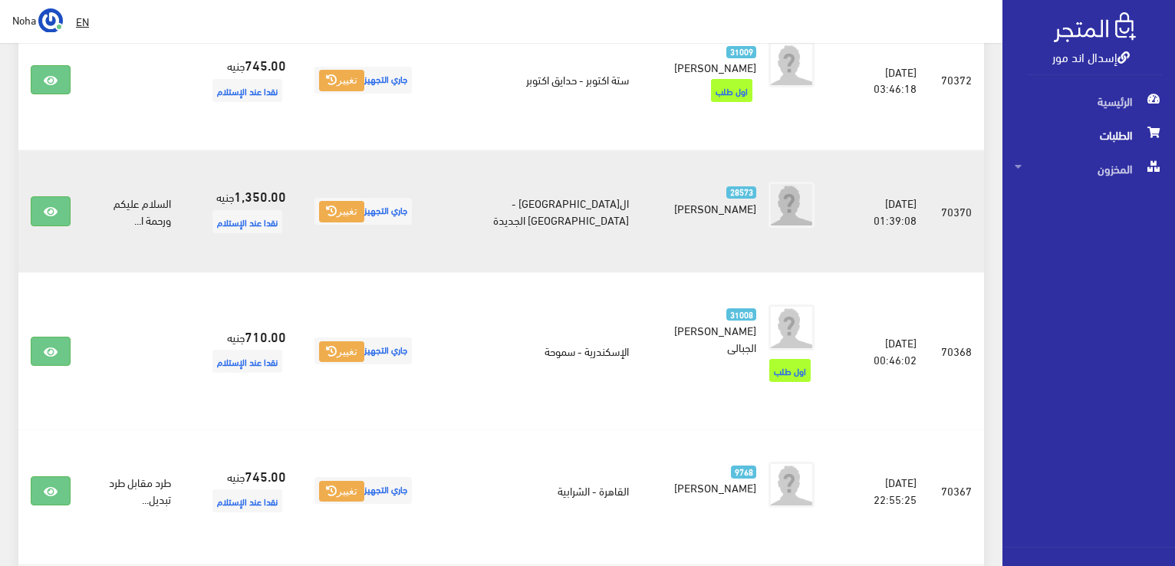
scroll to position [2440, 0]
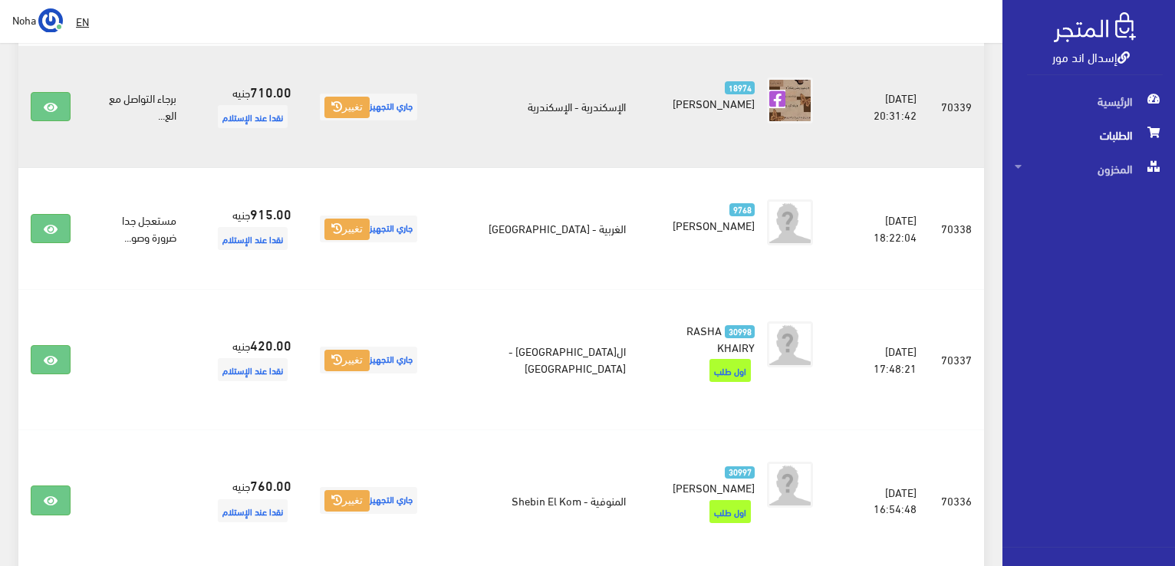
scroll to position [2438, 0]
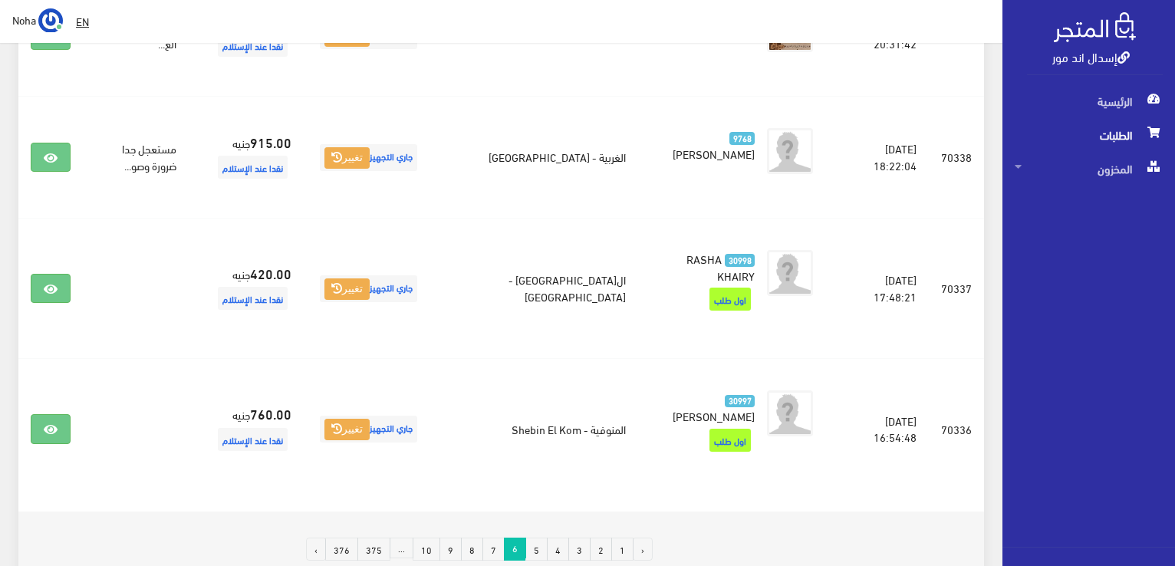
click at [584, 538] on link "3" at bounding box center [579, 549] width 22 height 23
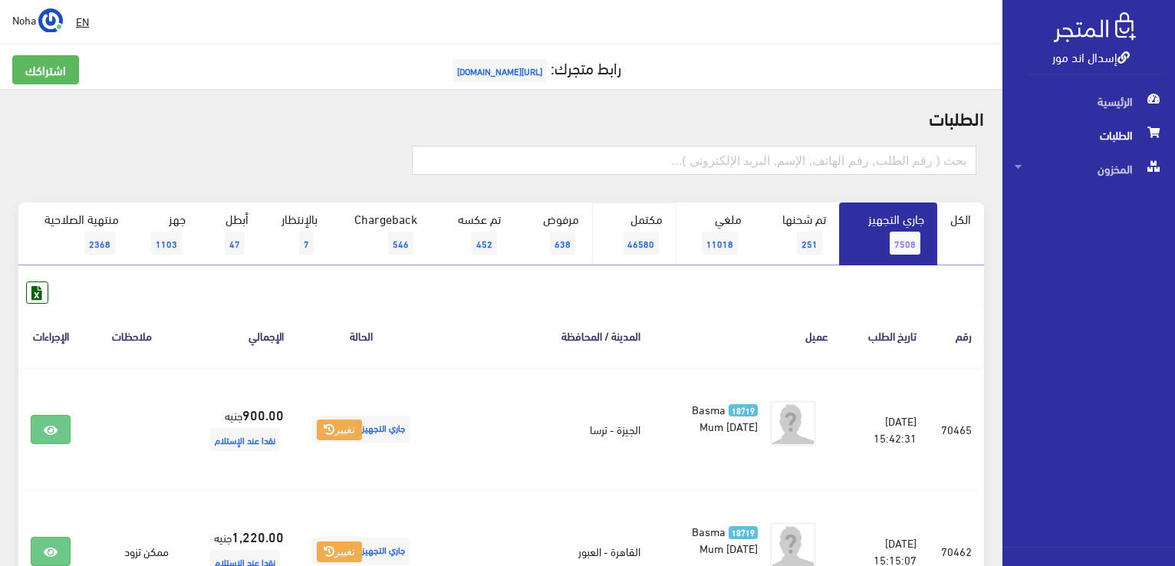
click at [627, 249] on span "46580" at bounding box center [641, 243] width 36 height 23
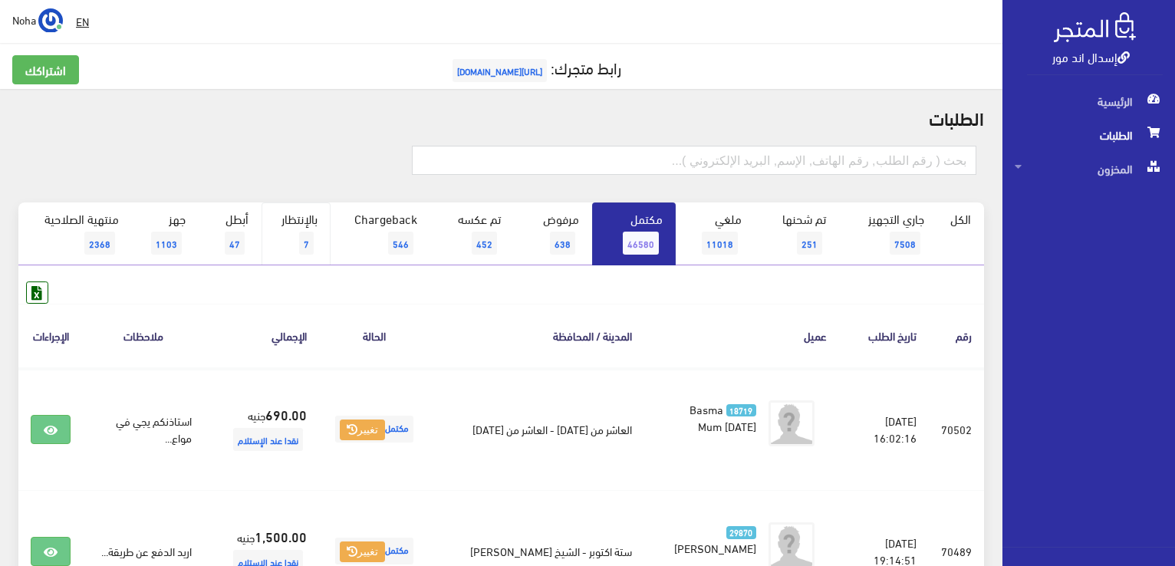
click at [296, 235] on link "بالإنتظار 7" at bounding box center [296, 233] width 69 height 63
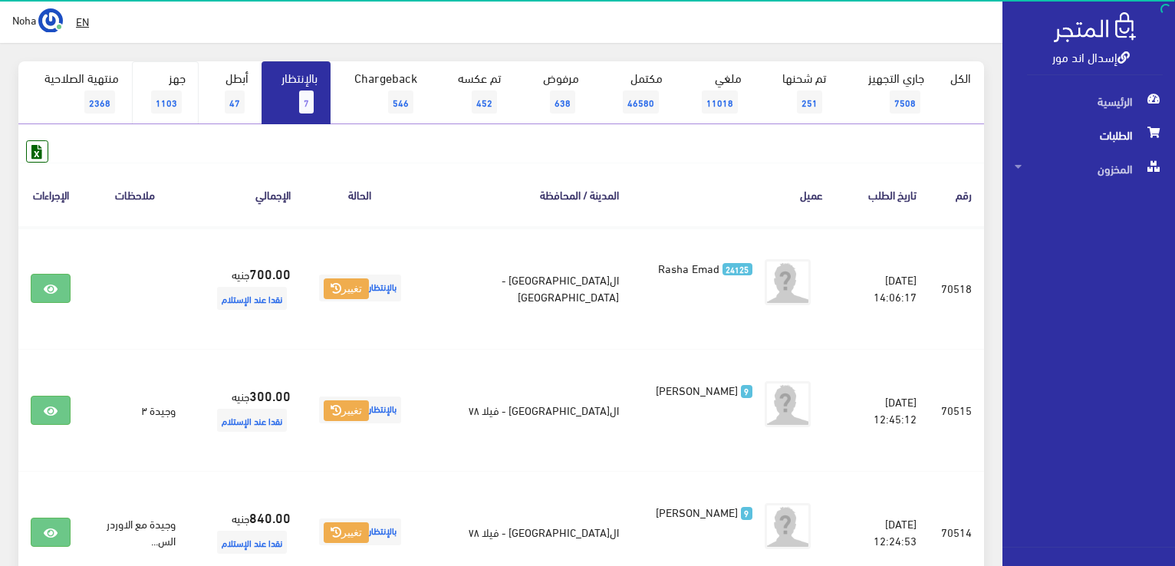
scroll to position [77, 0]
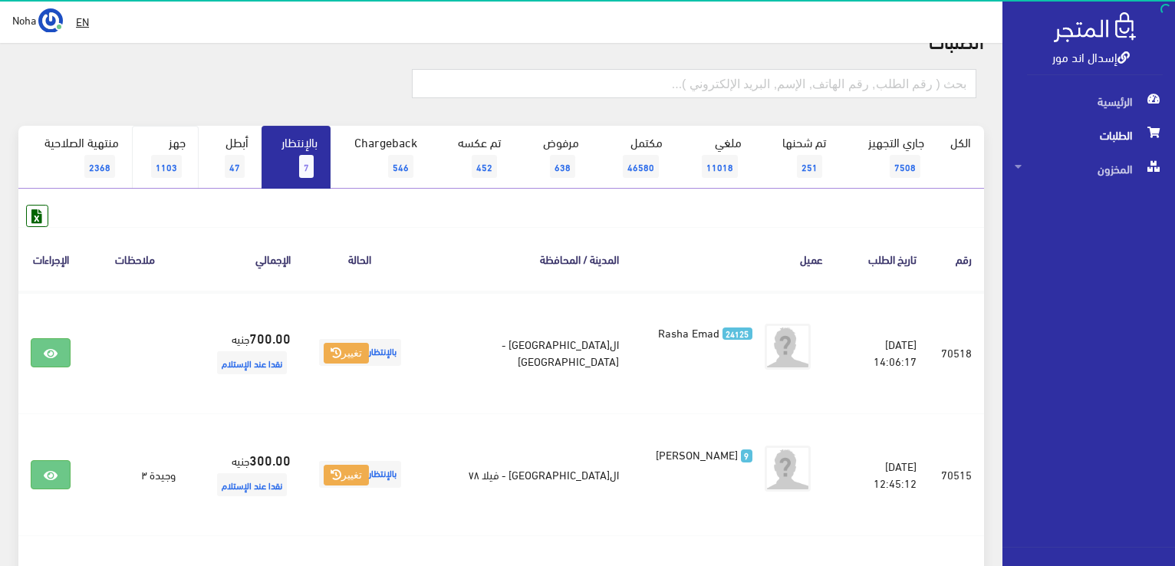
click at [183, 166] on link "جهز 1103" at bounding box center [165, 157] width 67 height 63
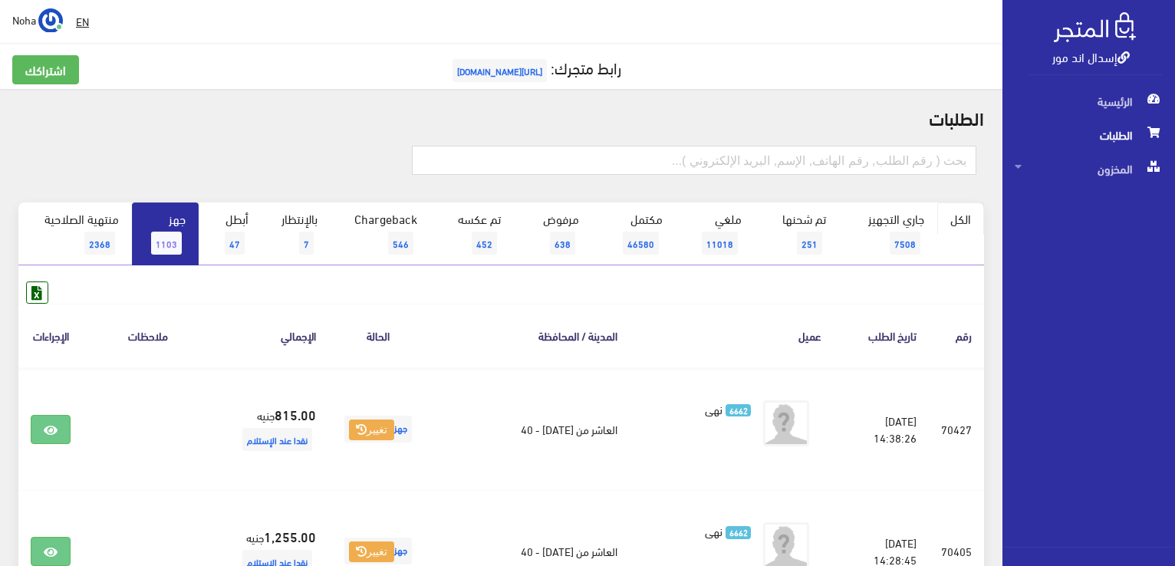
click at [953, 222] on link "الكل" at bounding box center [960, 218] width 47 height 32
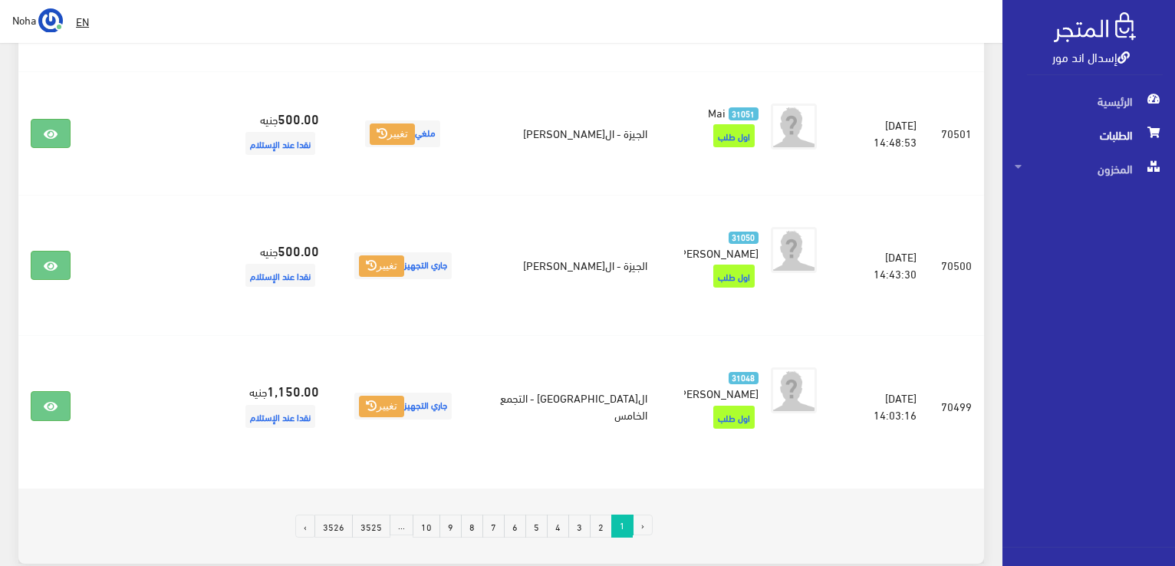
scroll to position [2454, 0]
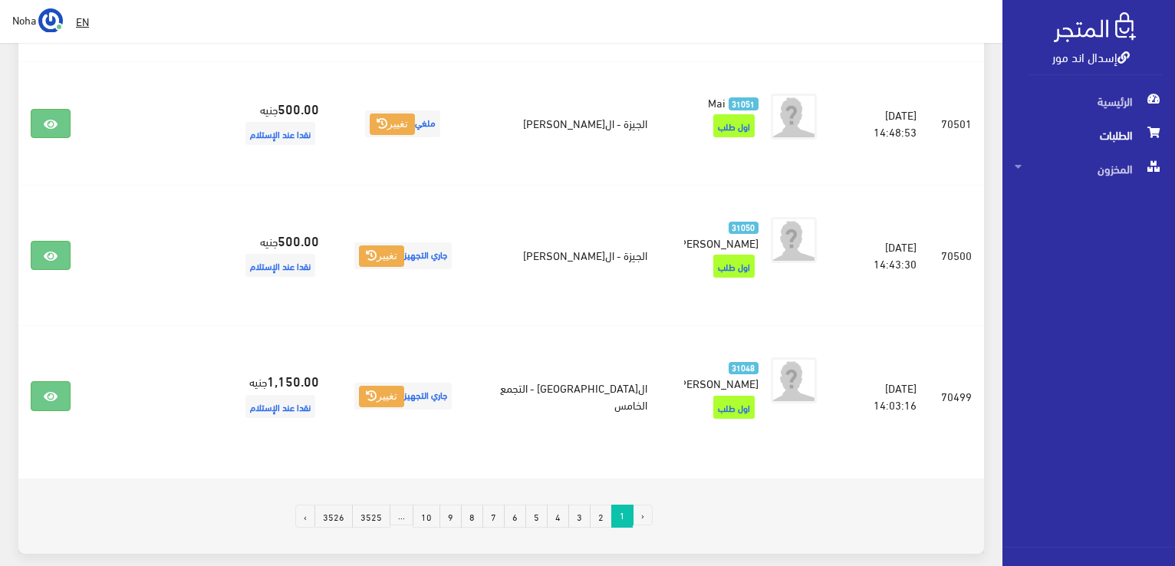
click at [597, 505] on link "2" at bounding box center [601, 516] width 22 height 23
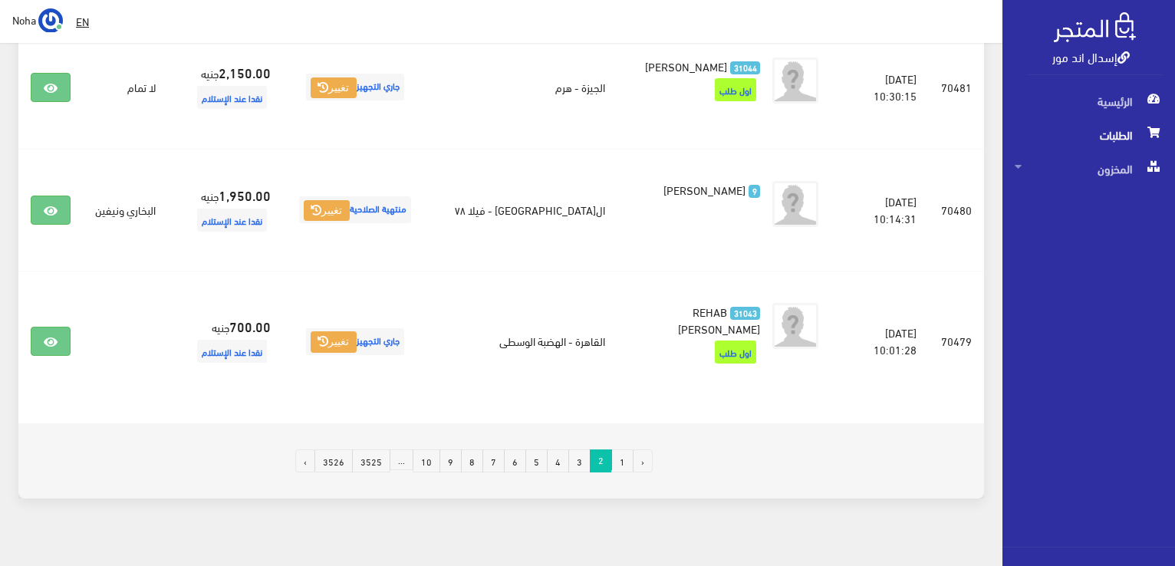
scroll to position [2435, 0]
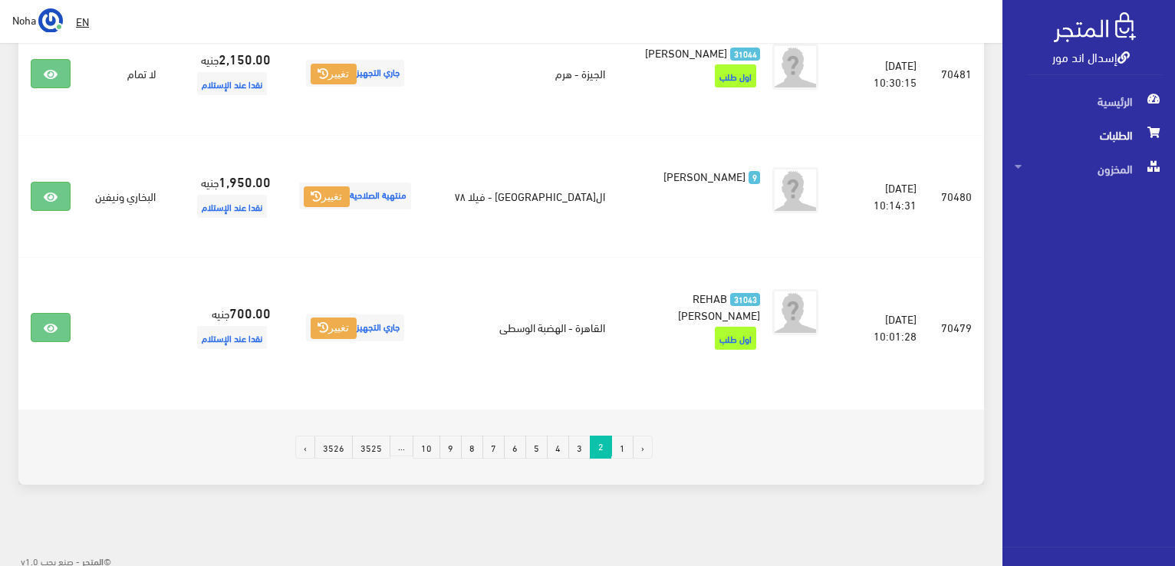
click at [576, 449] on link "3" at bounding box center [579, 447] width 22 height 23
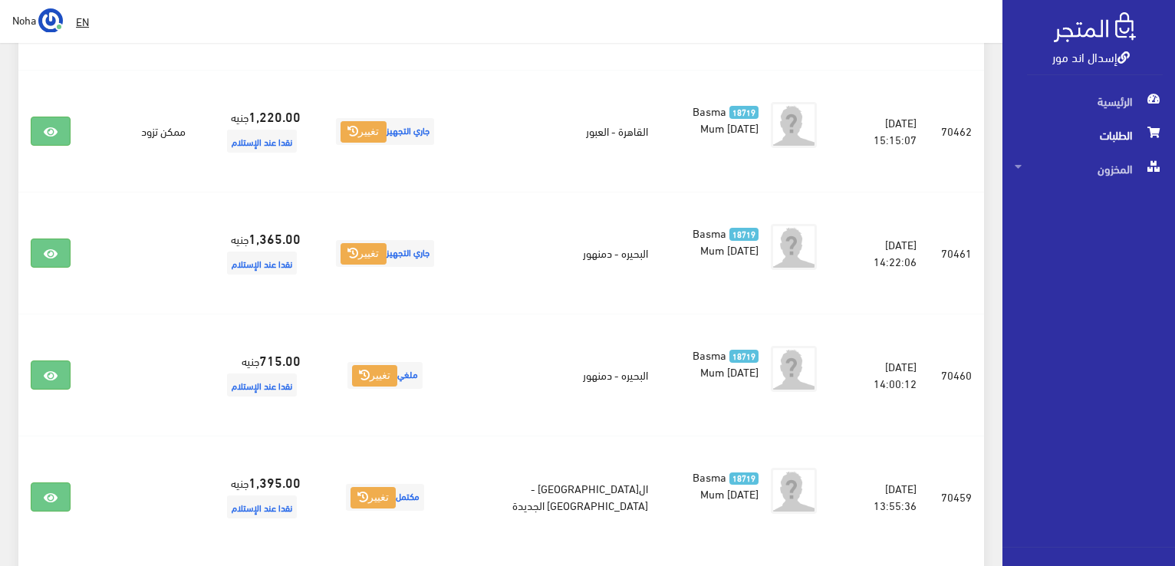
scroll to position [2377, 0]
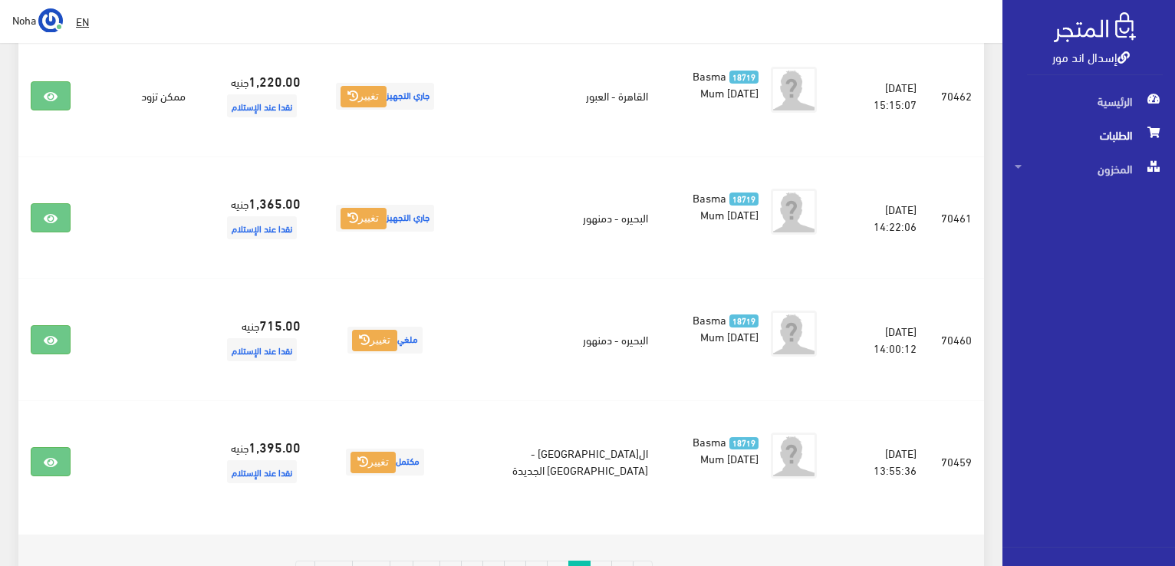
click at [566, 561] on link "4" at bounding box center [558, 572] width 22 height 23
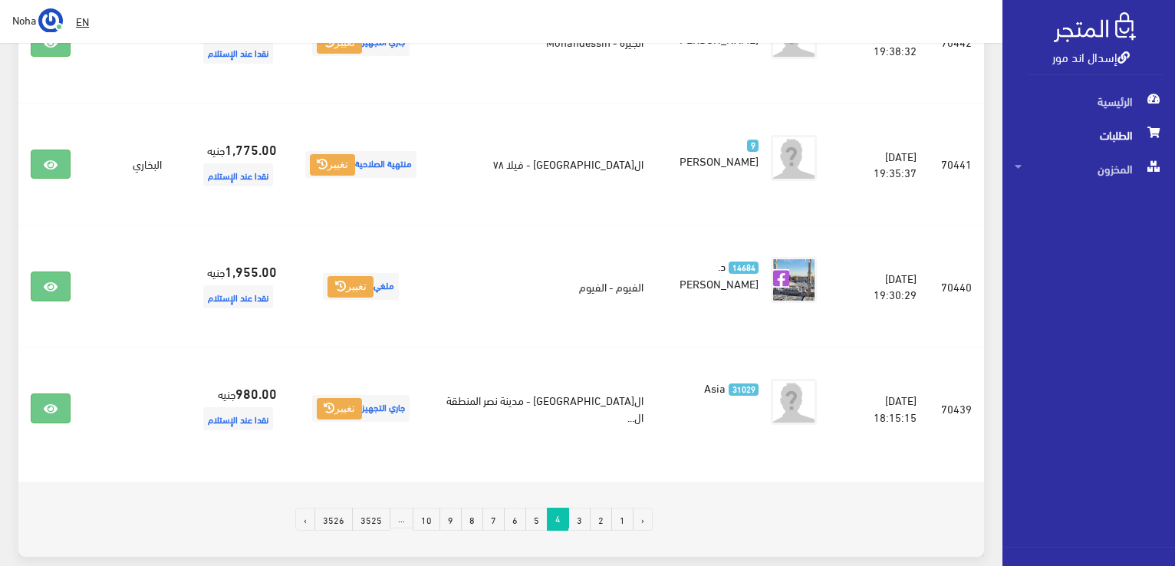
scroll to position [2452, 0]
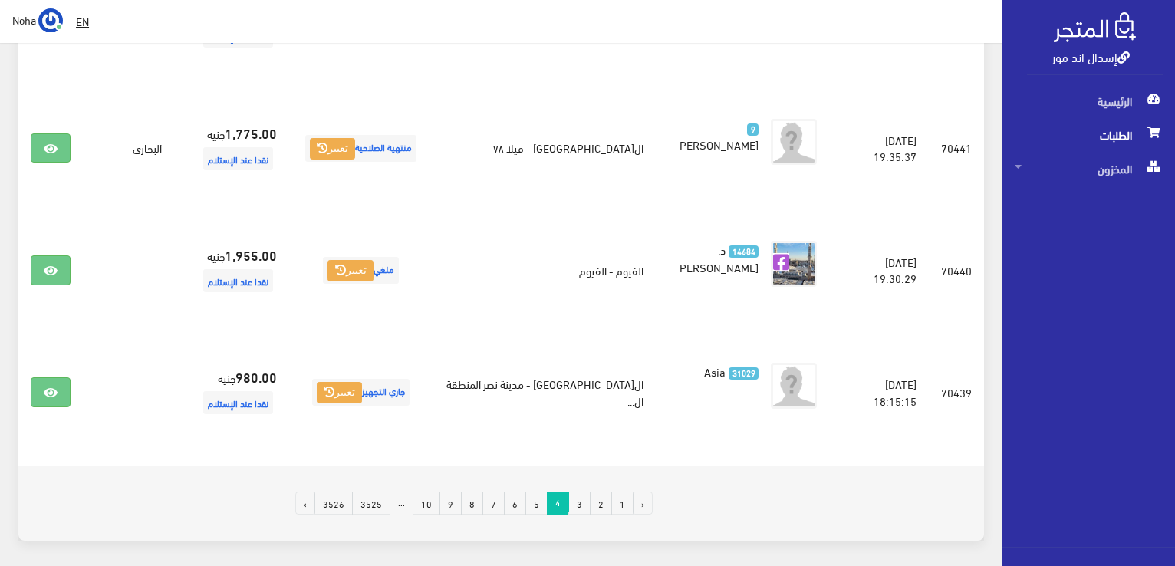
click at [541, 492] on link "5" at bounding box center [536, 503] width 22 height 23
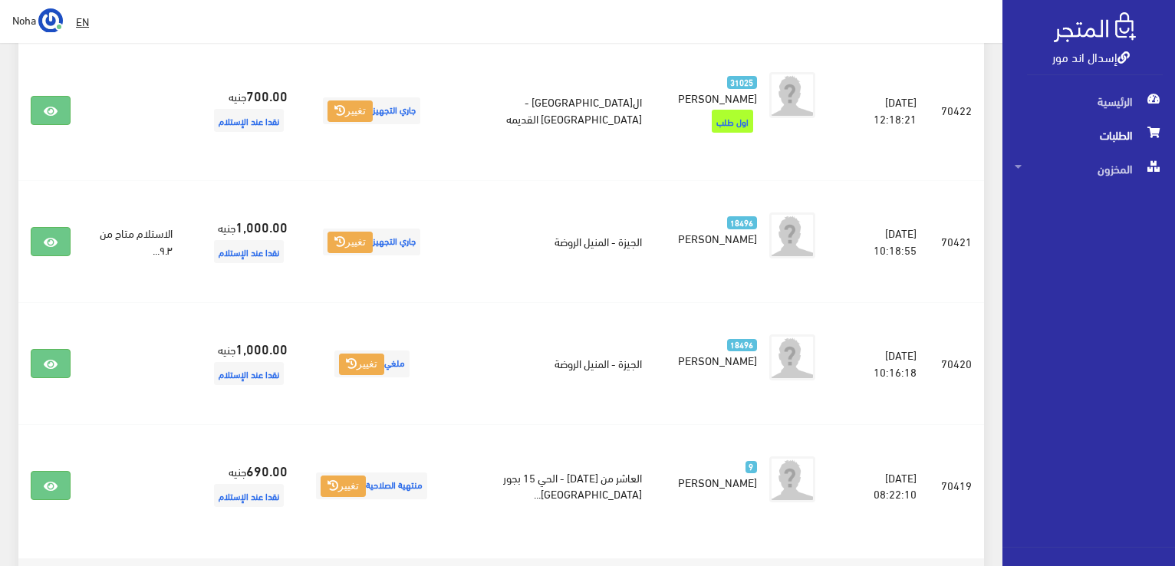
scroll to position [2377, 0]
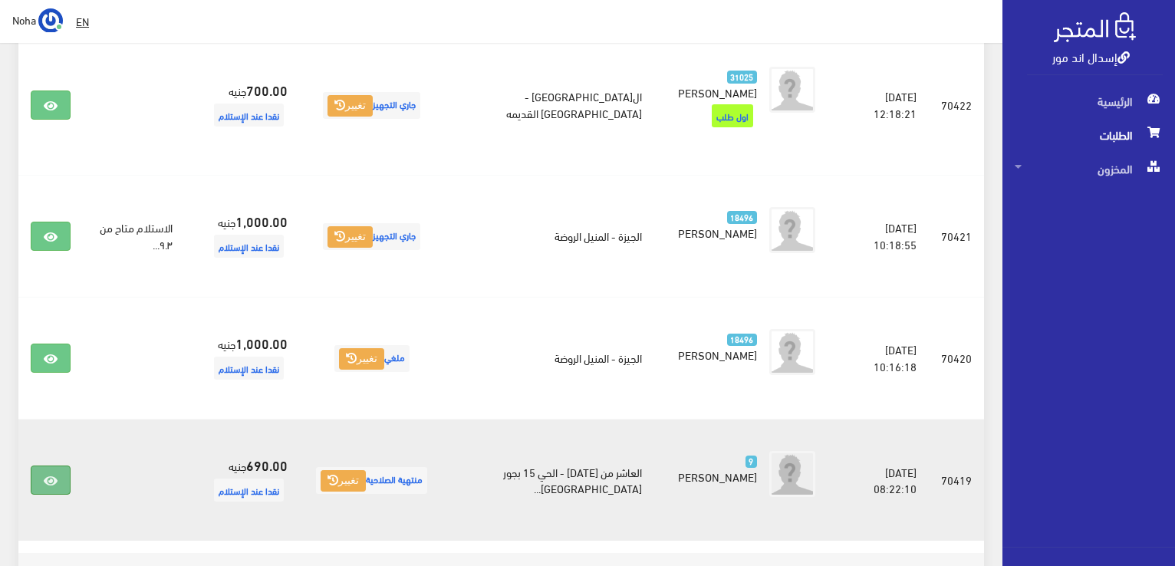
click at [36, 466] on link at bounding box center [51, 480] width 40 height 29
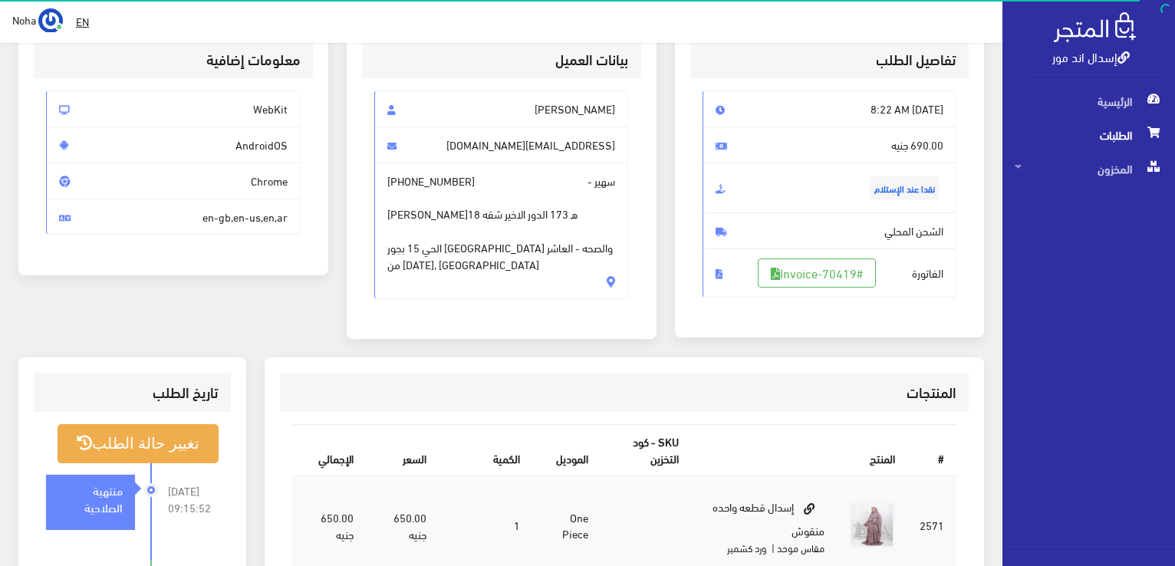
scroll to position [307, 0]
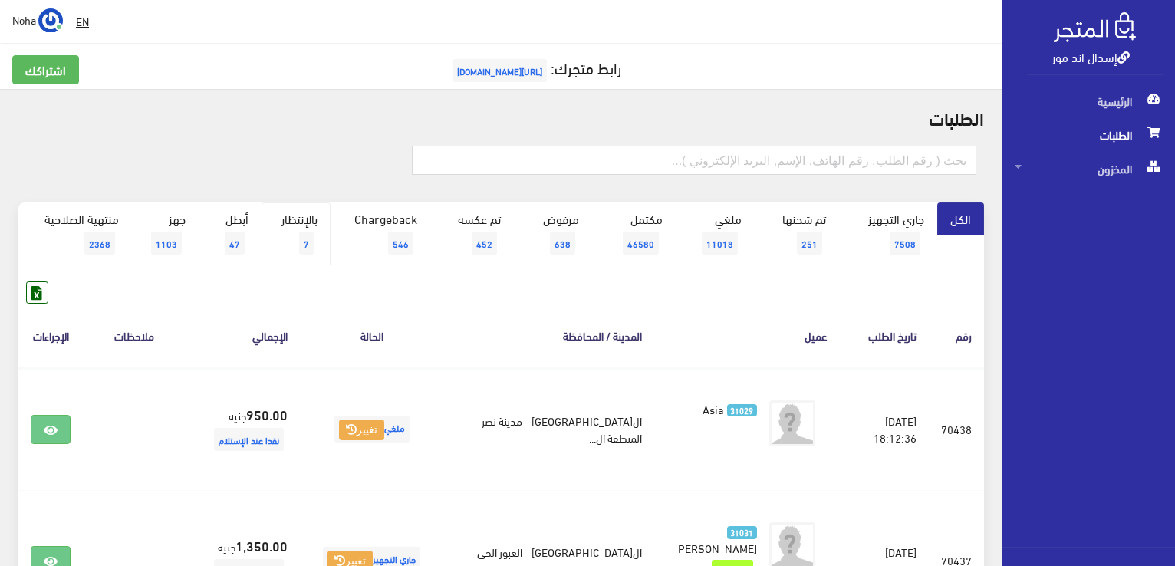
click at [310, 228] on link "بالإنتظار 7" at bounding box center [296, 233] width 69 height 63
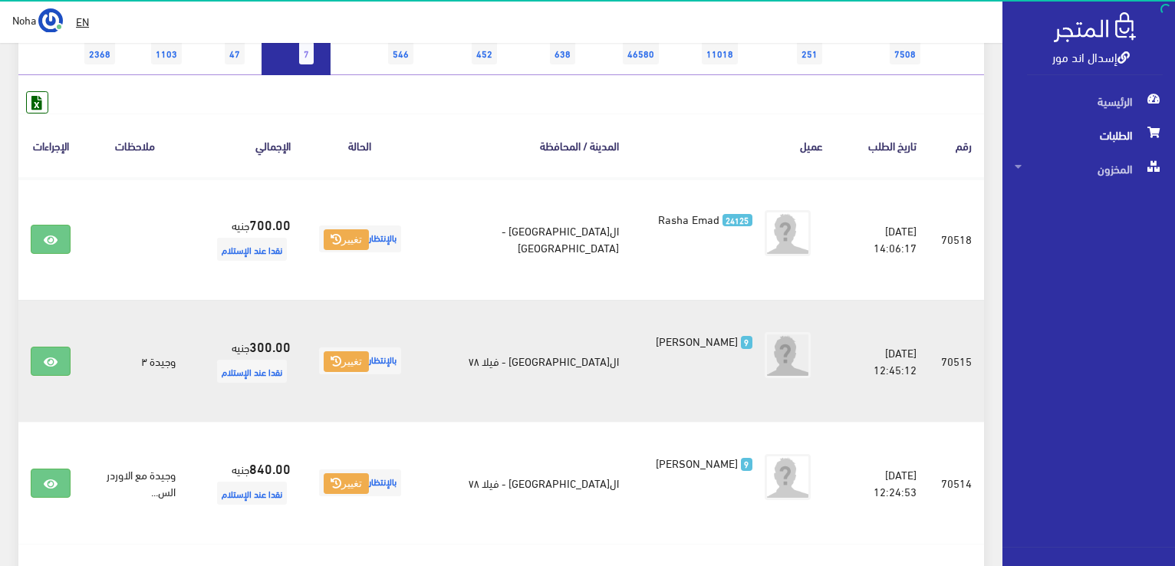
scroll to position [230, 0]
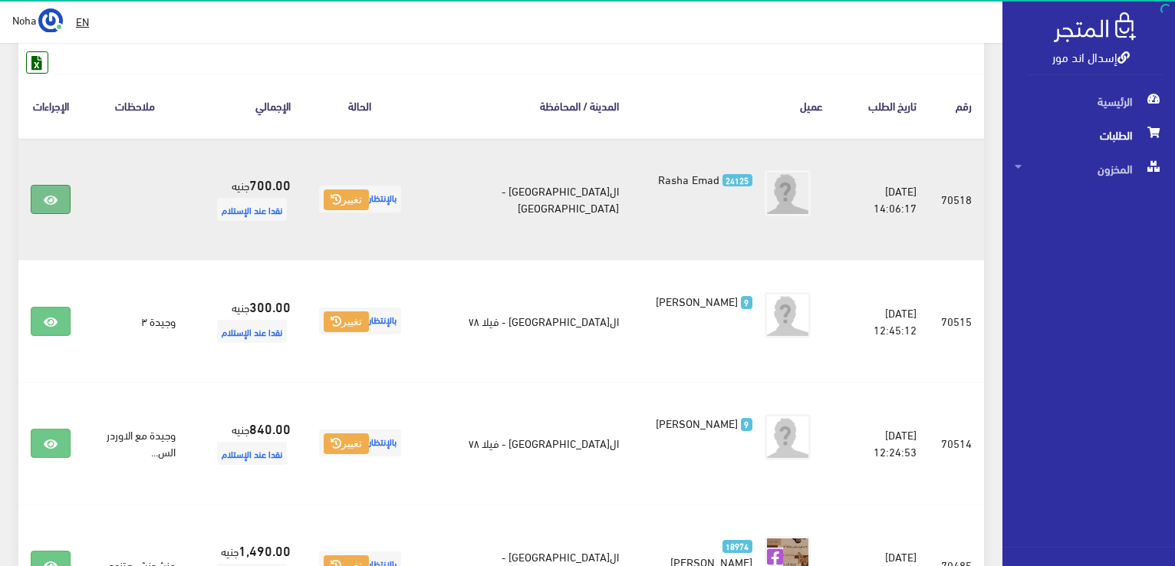
click at [56, 203] on icon at bounding box center [51, 200] width 14 height 12
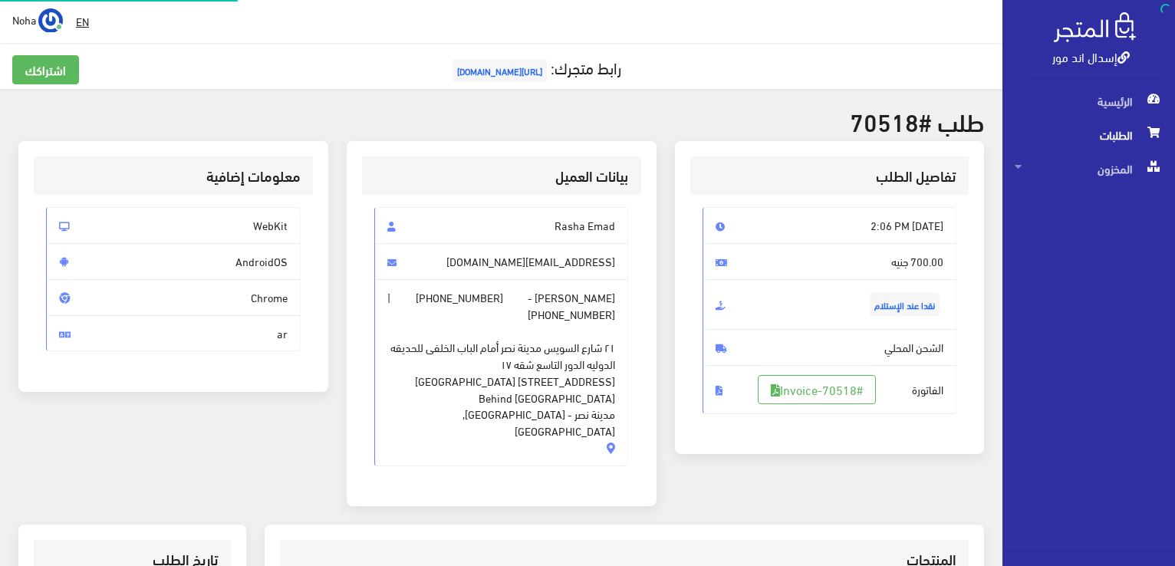
scroll to position [307, 0]
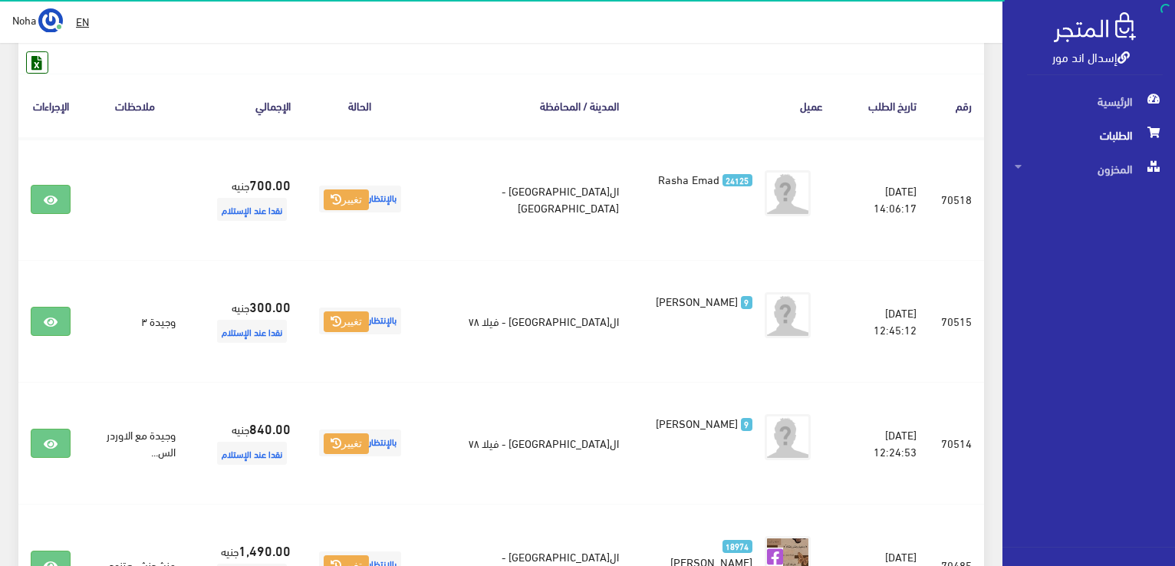
scroll to position [77, 0]
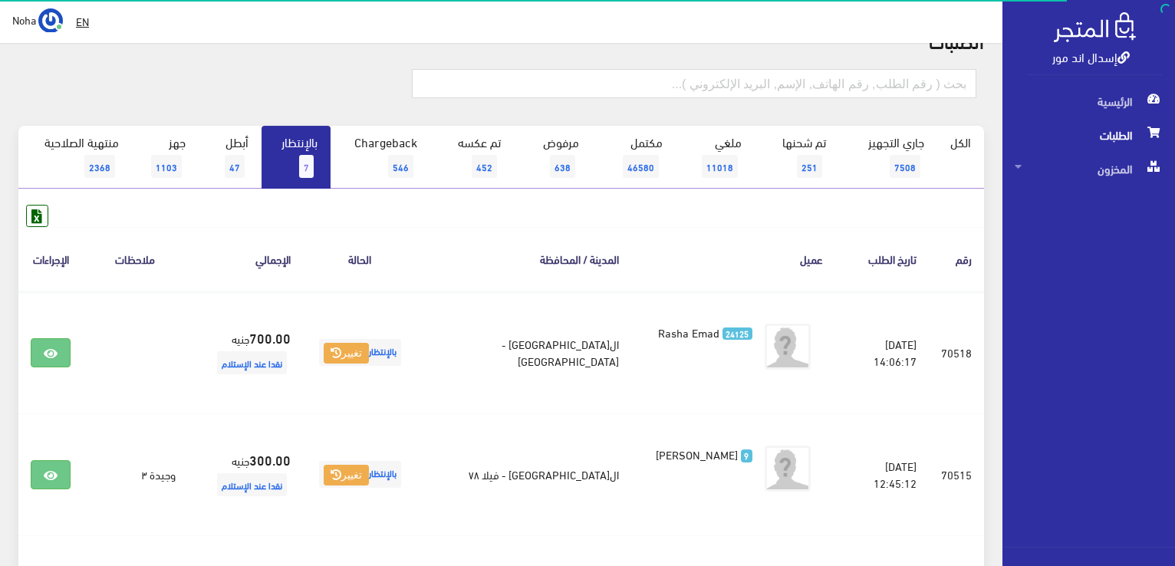
click at [314, 162] on span "7" at bounding box center [306, 166] width 15 height 23
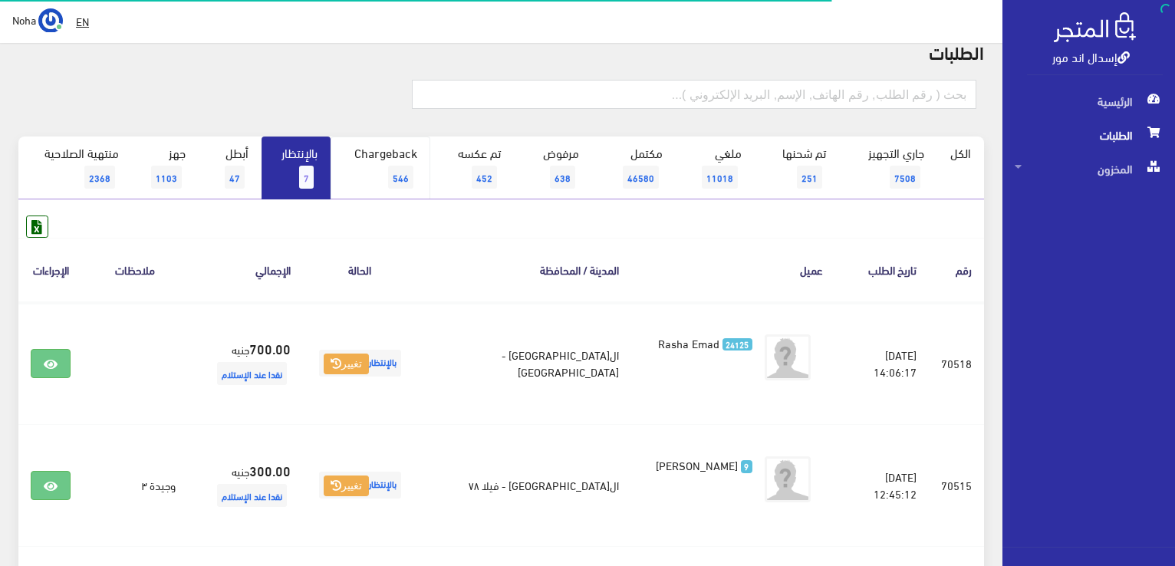
scroll to position [153, 0]
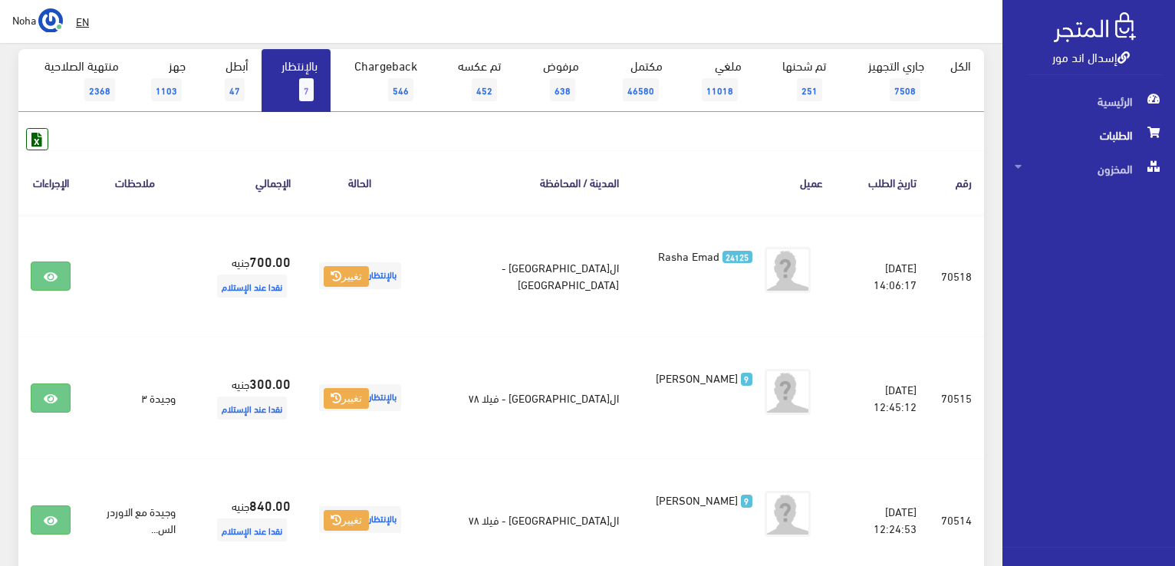
click at [278, 68] on link "بالإنتظار 7" at bounding box center [296, 80] width 69 height 63
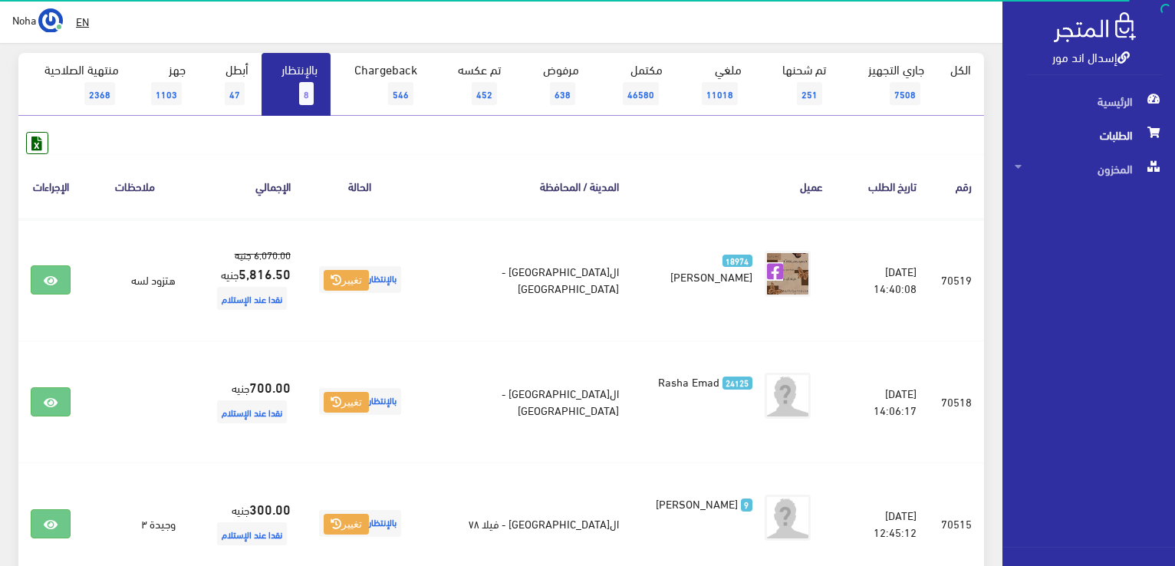
scroll to position [153, 0]
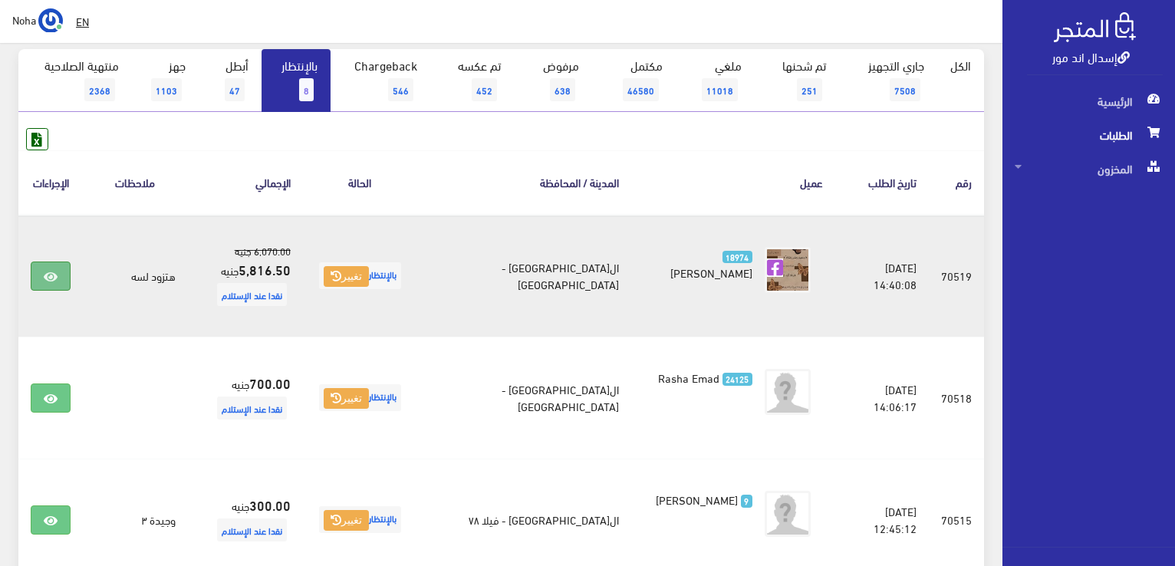
click at [44, 274] on icon at bounding box center [51, 277] width 14 height 12
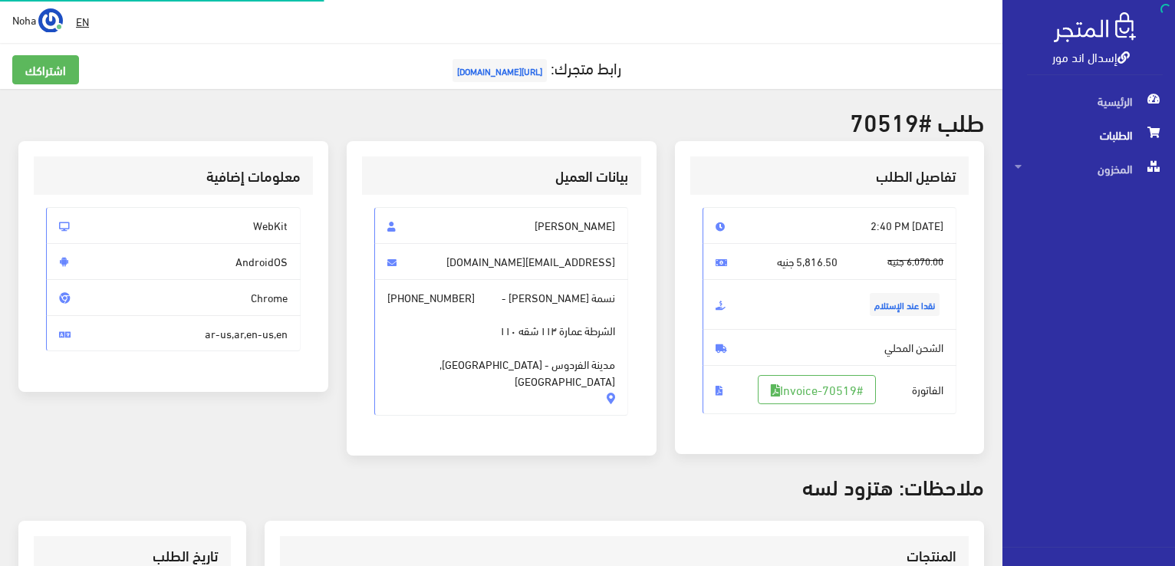
scroll to position [307, 0]
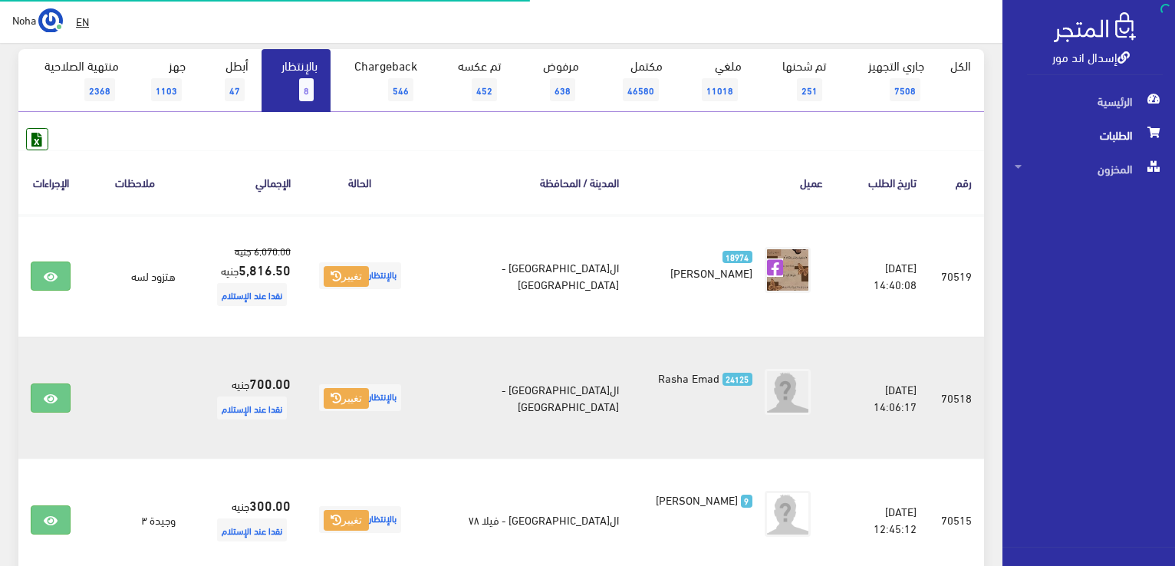
scroll to position [153, 0]
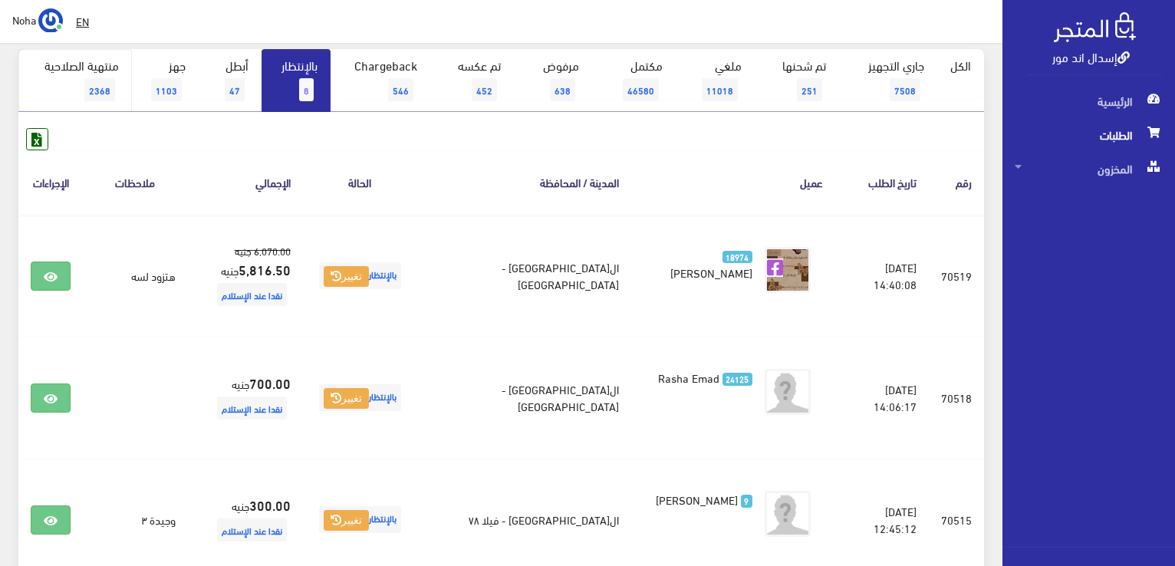
click at [97, 72] on link "منتهية الصلاحية 2368" at bounding box center [75, 80] width 114 height 63
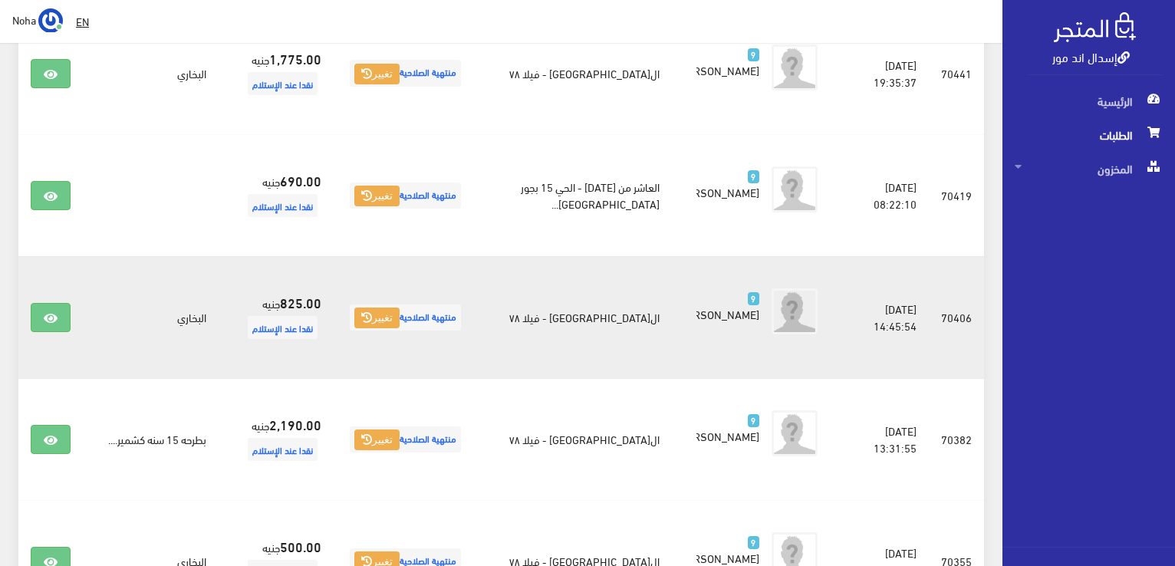
scroll to position [690, 0]
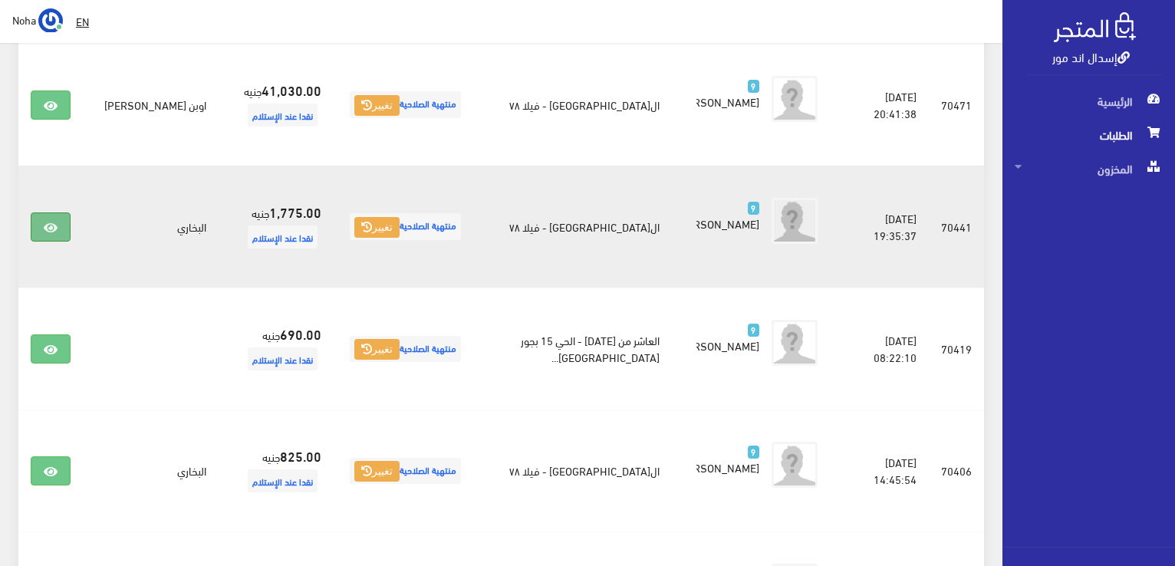
click at [61, 225] on link at bounding box center [51, 226] width 40 height 29
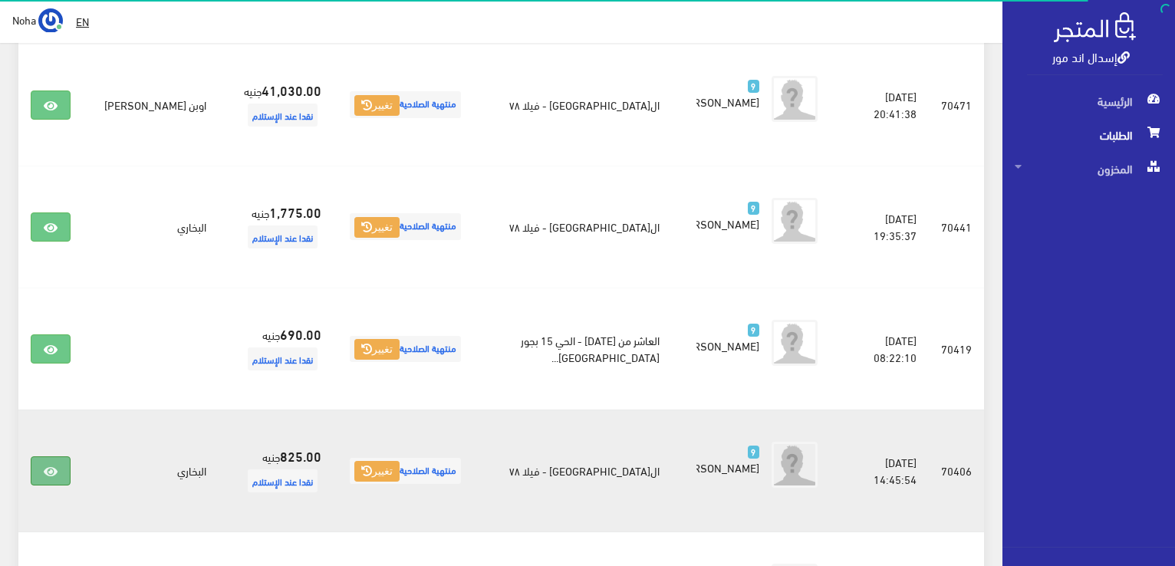
click at [45, 474] on icon at bounding box center [51, 472] width 14 height 12
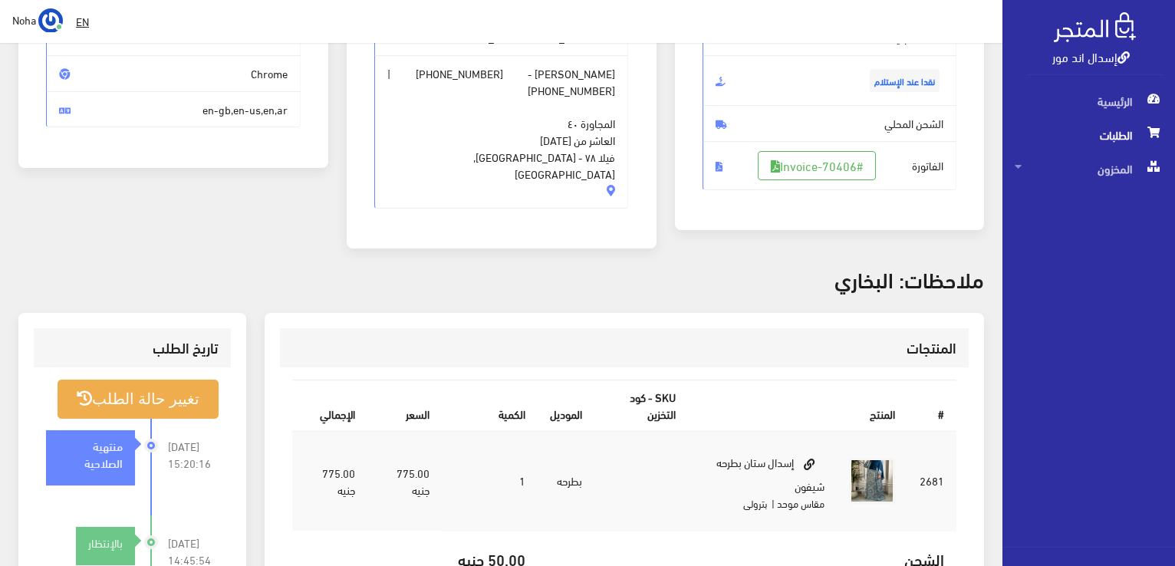
scroll to position [230, 0]
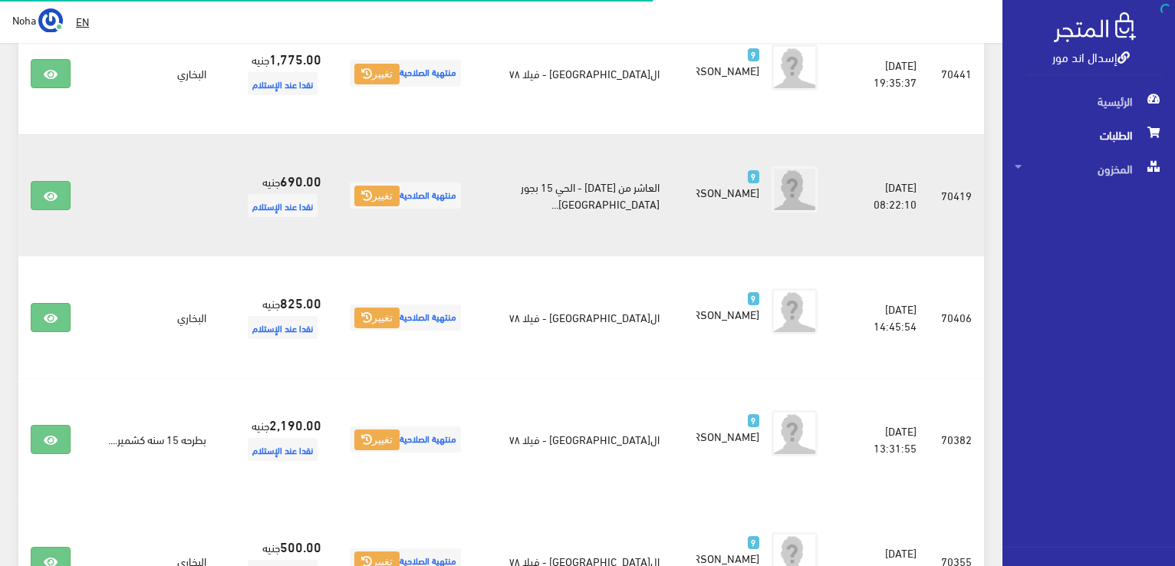
scroll to position [844, 0]
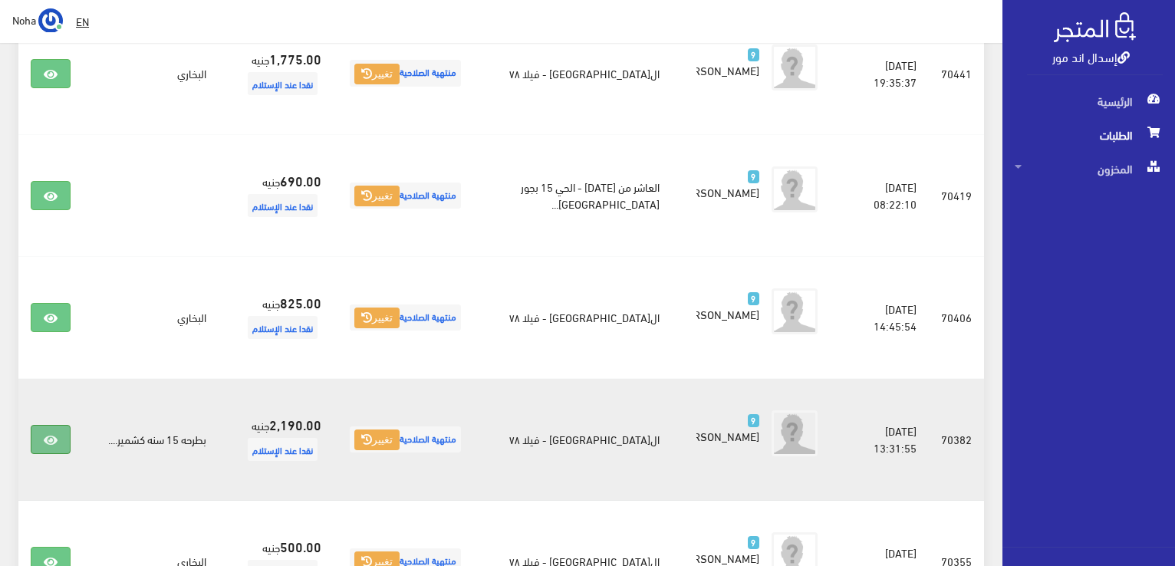
click at [50, 440] on icon at bounding box center [51, 440] width 14 height 12
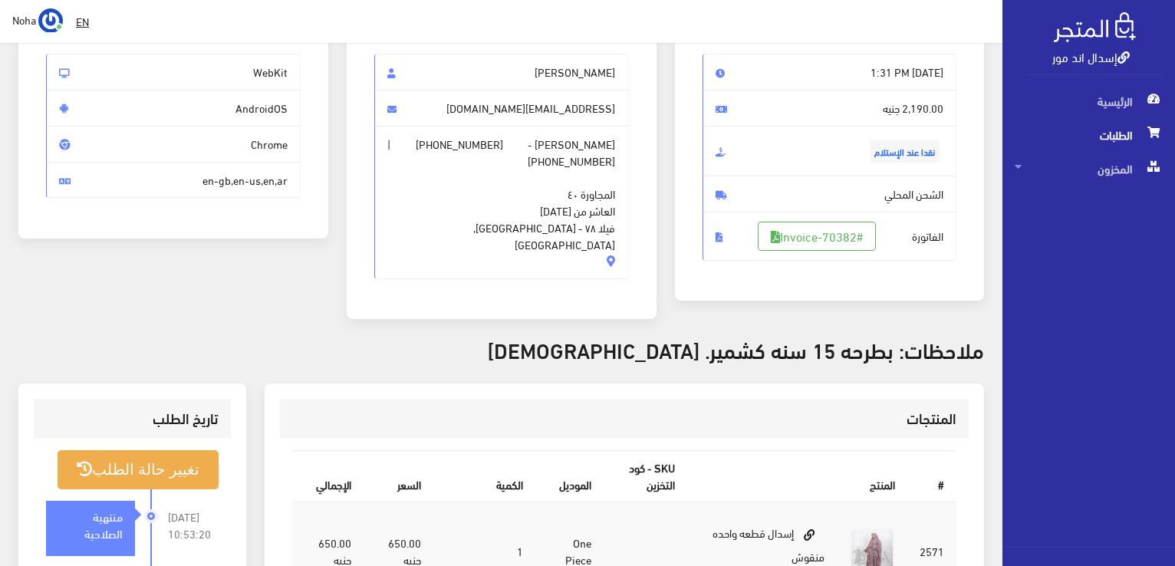
scroll to position [77, 0]
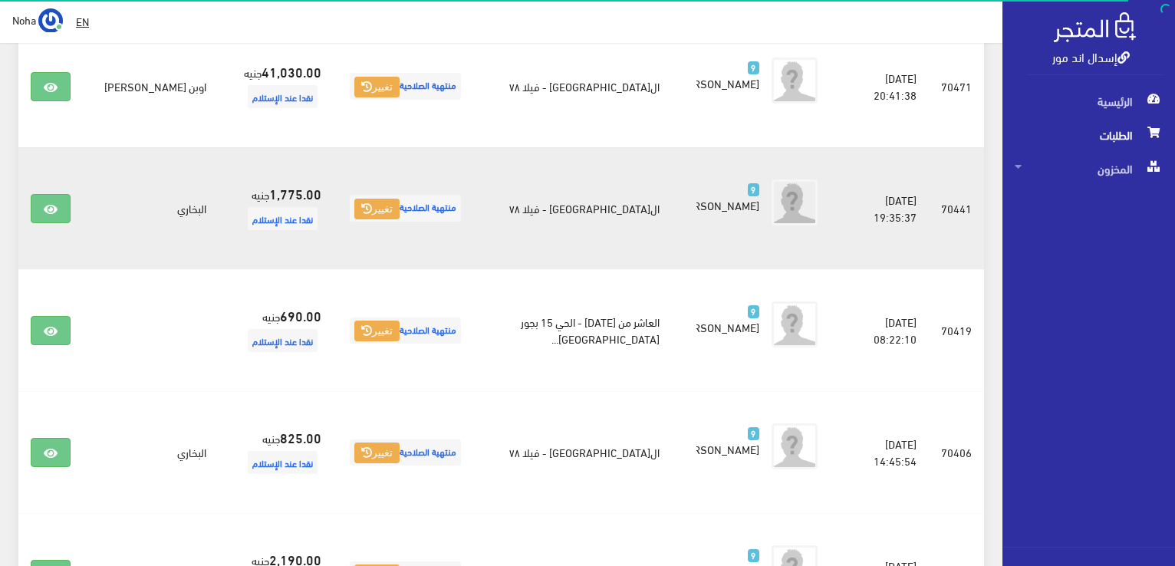
scroll to position [690, 0]
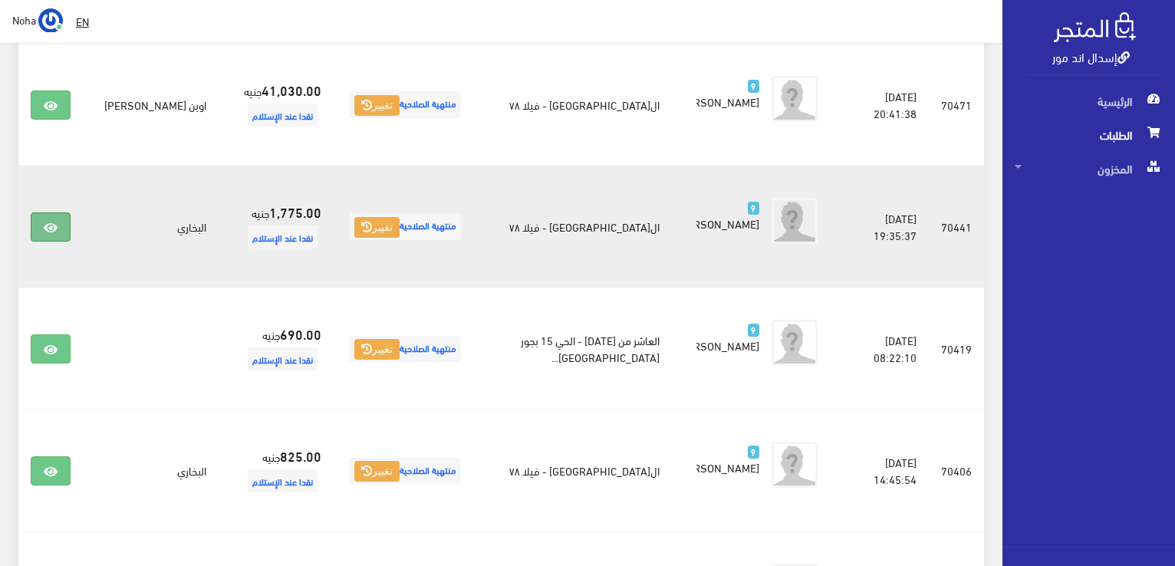
click at [49, 227] on icon at bounding box center [51, 228] width 14 height 12
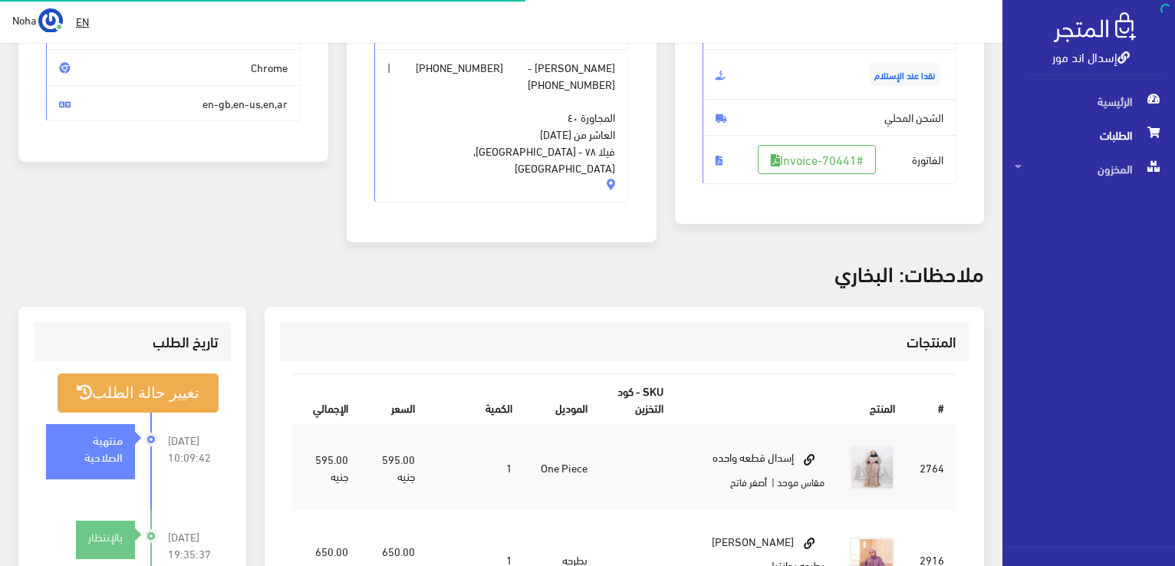
scroll to position [230, 0]
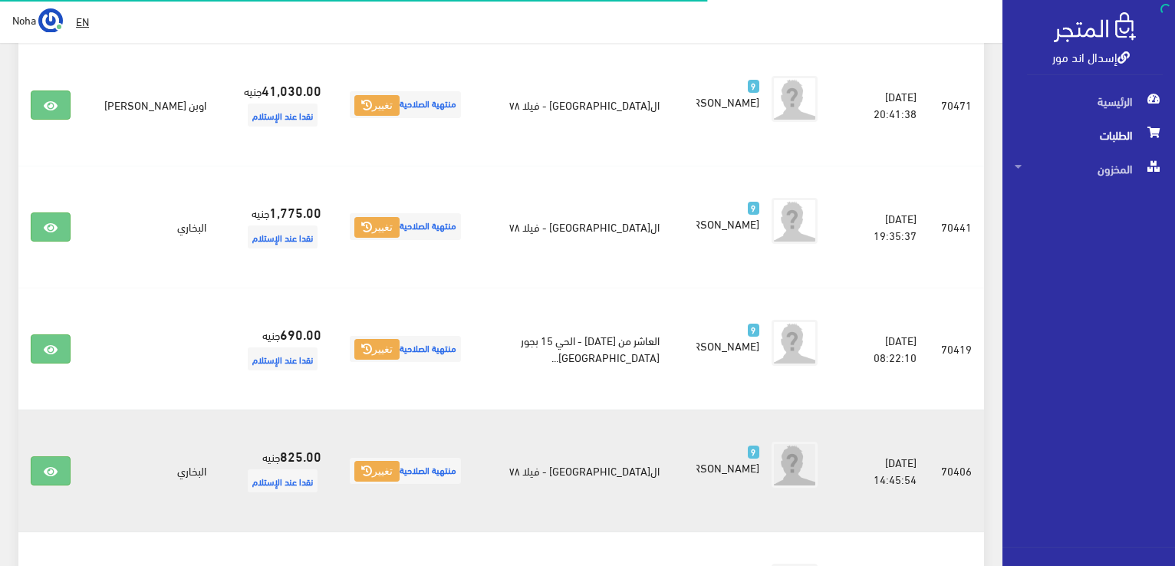
scroll to position [690, 0]
click at [43, 467] on link at bounding box center [51, 470] width 40 height 29
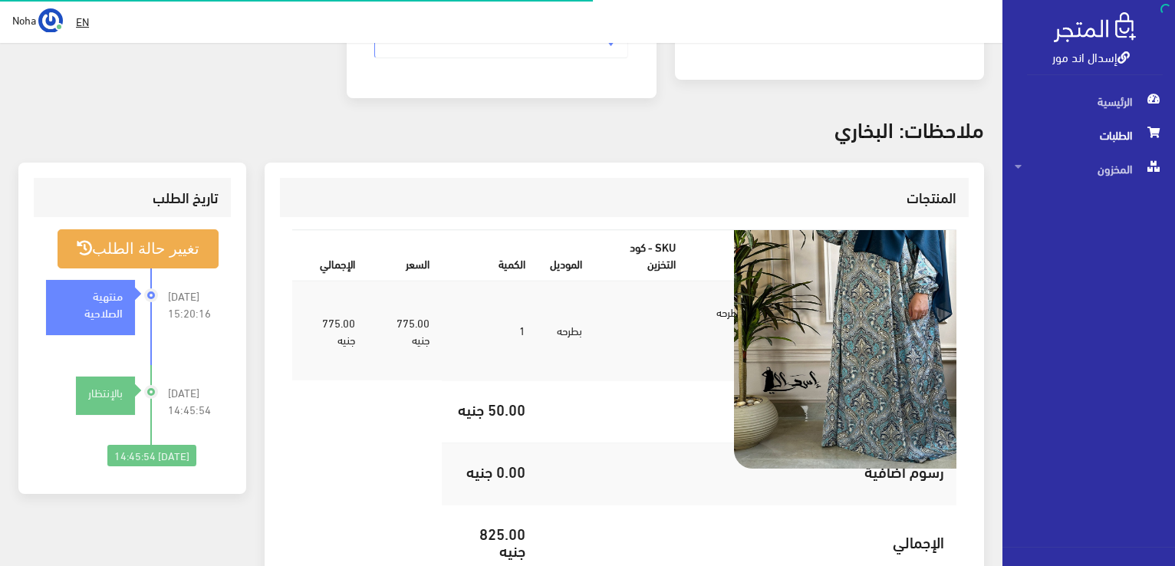
scroll to position [383, 0]
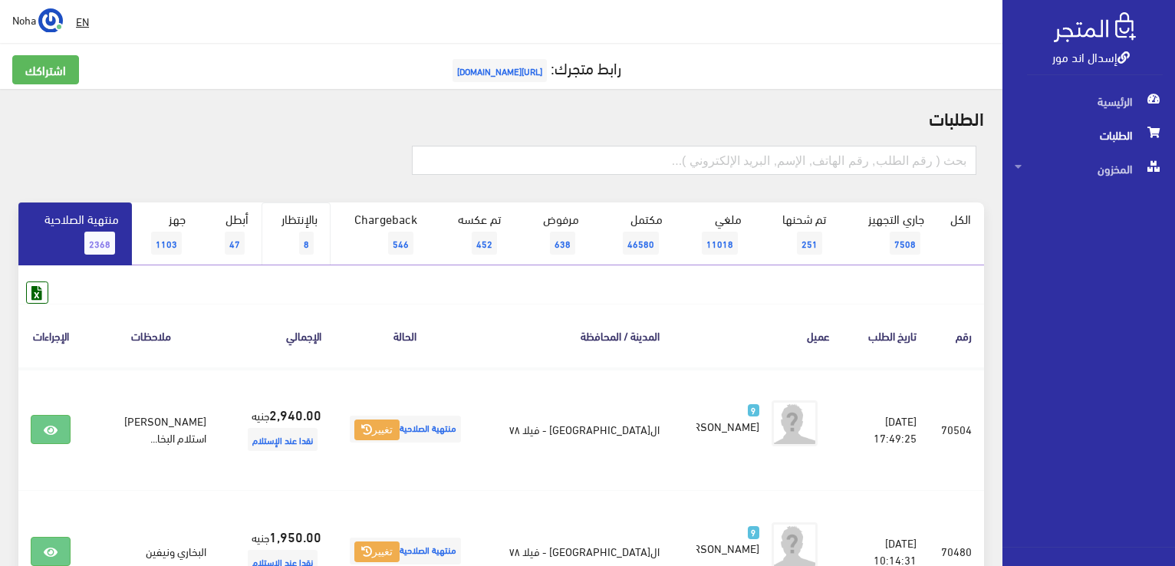
click at [304, 234] on span "8" at bounding box center [306, 243] width 15 height 23
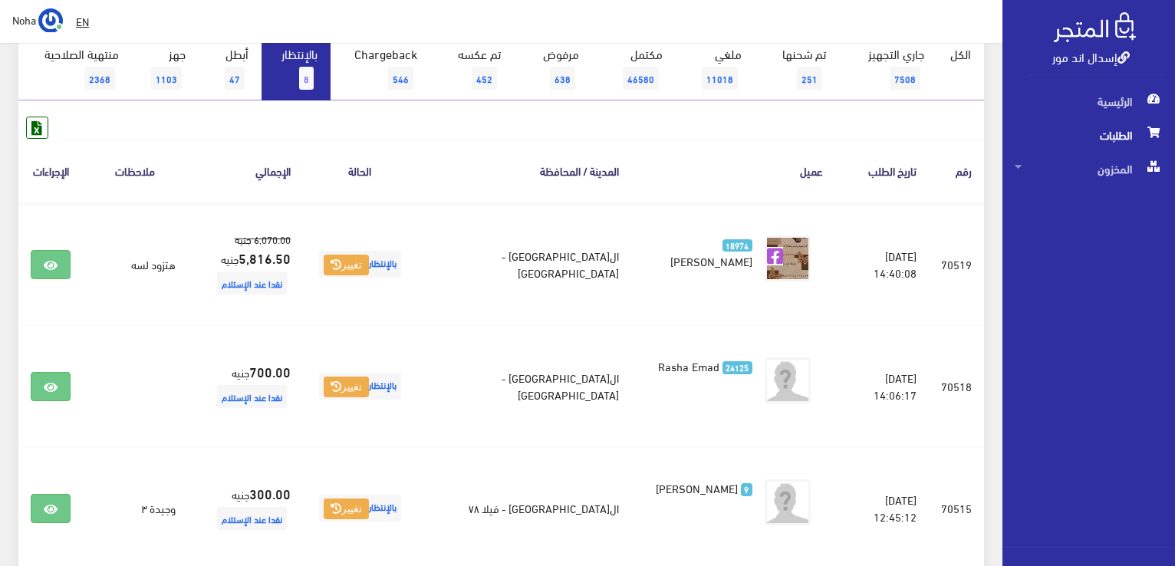
scroll to position [77, 0]
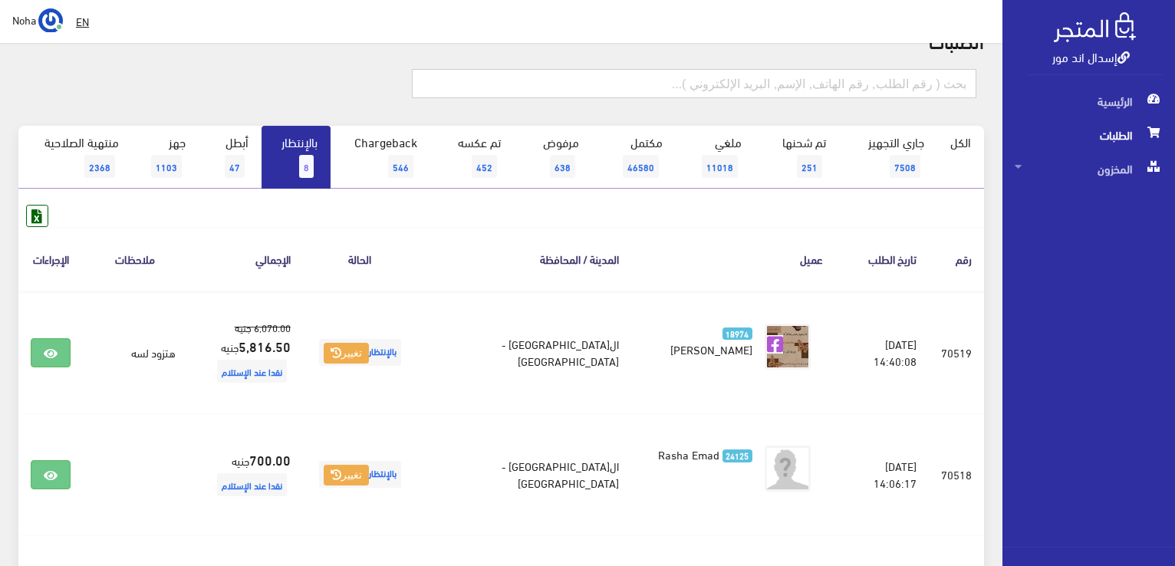
click at [844, 84] on input "text" at bounding box center [694, 83] width 564 height 29
type input "70506"
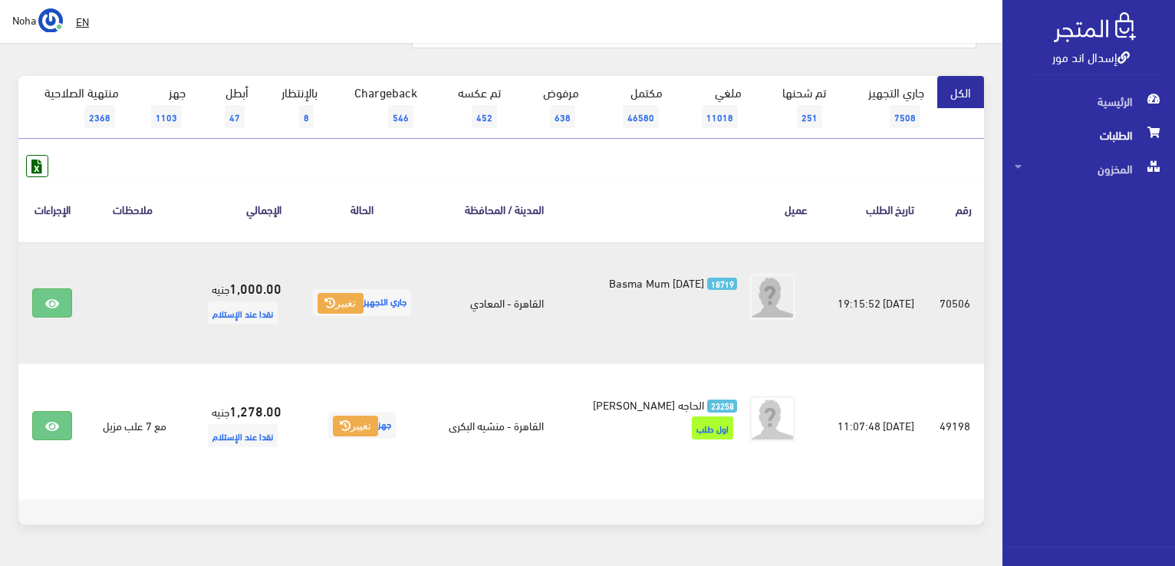
scroll to position [153, 0]
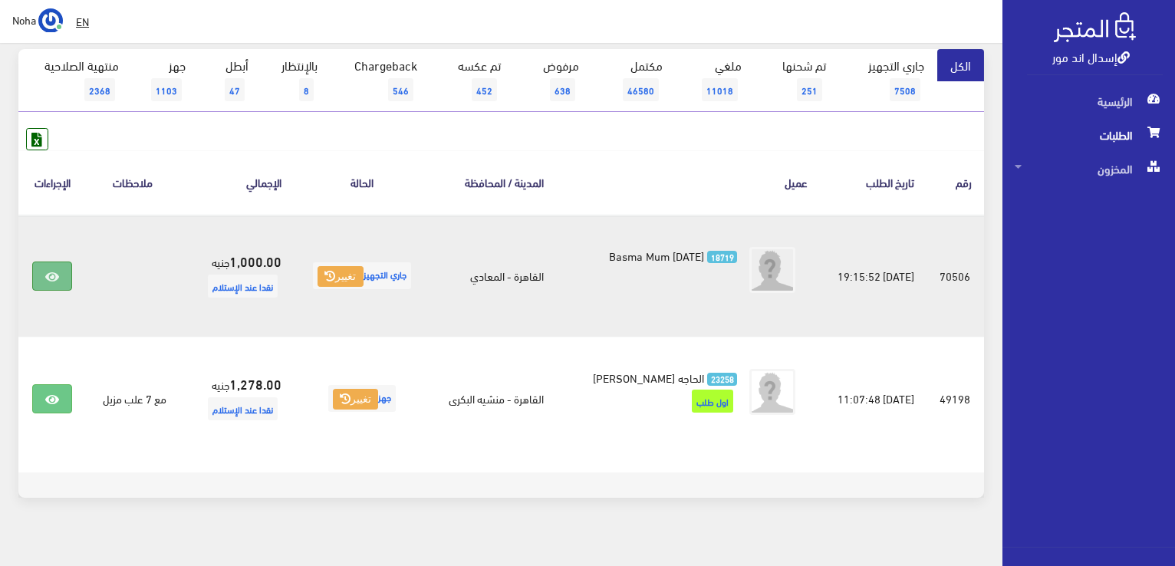
click at [53, 274] on icon at bounding box center [52, 277] width 14 height 12
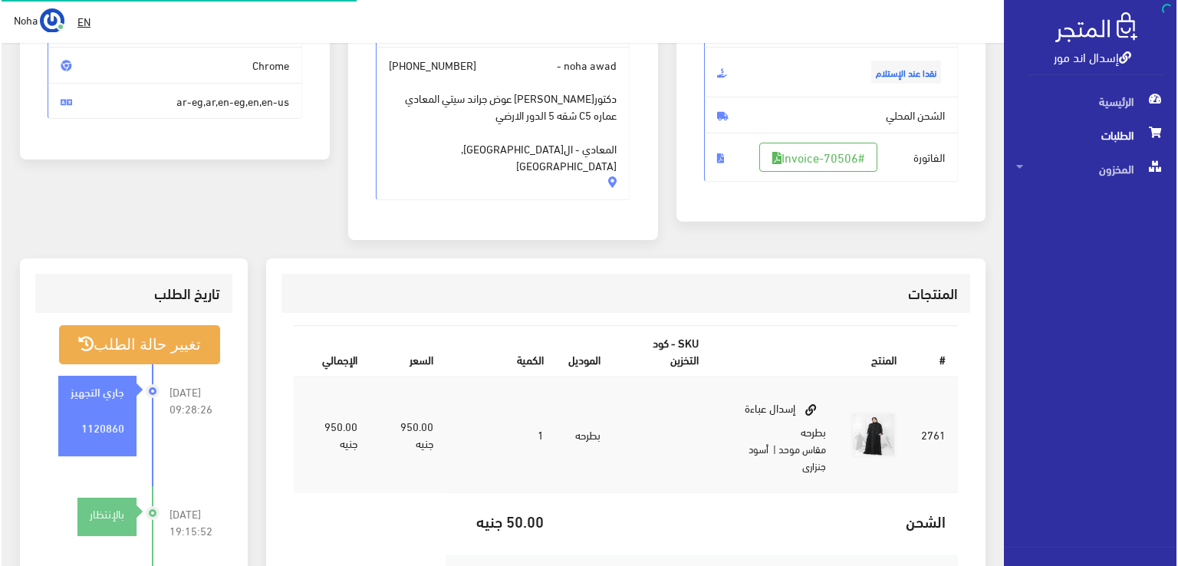
scroll to position [307, 0]
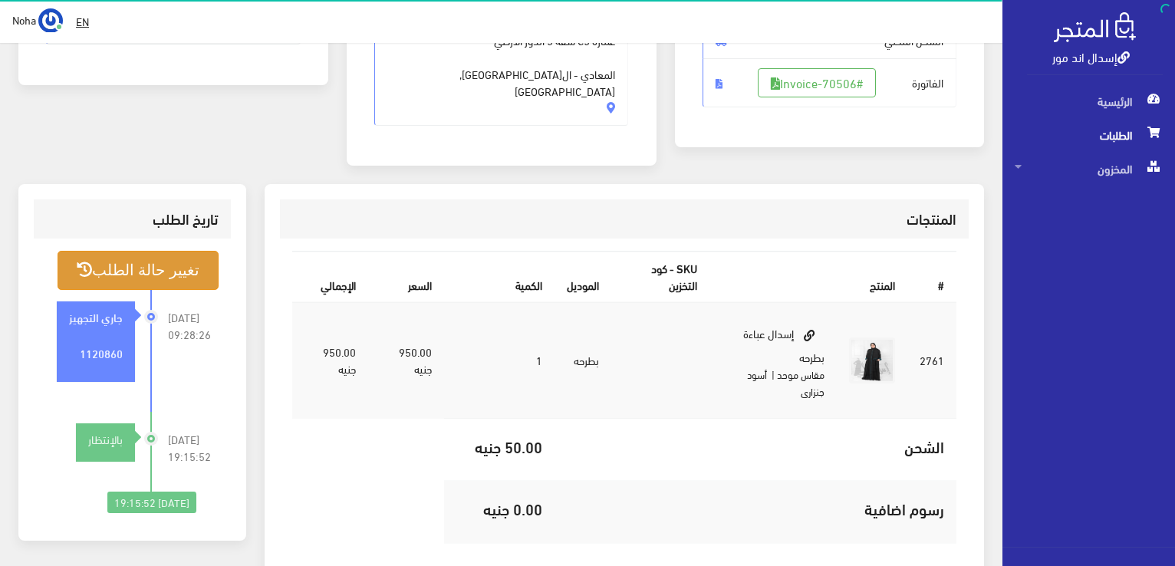
click at [177, 258] on button "تغيير حالة الطلب" at bounding box center [138, 270] width 161 height 39
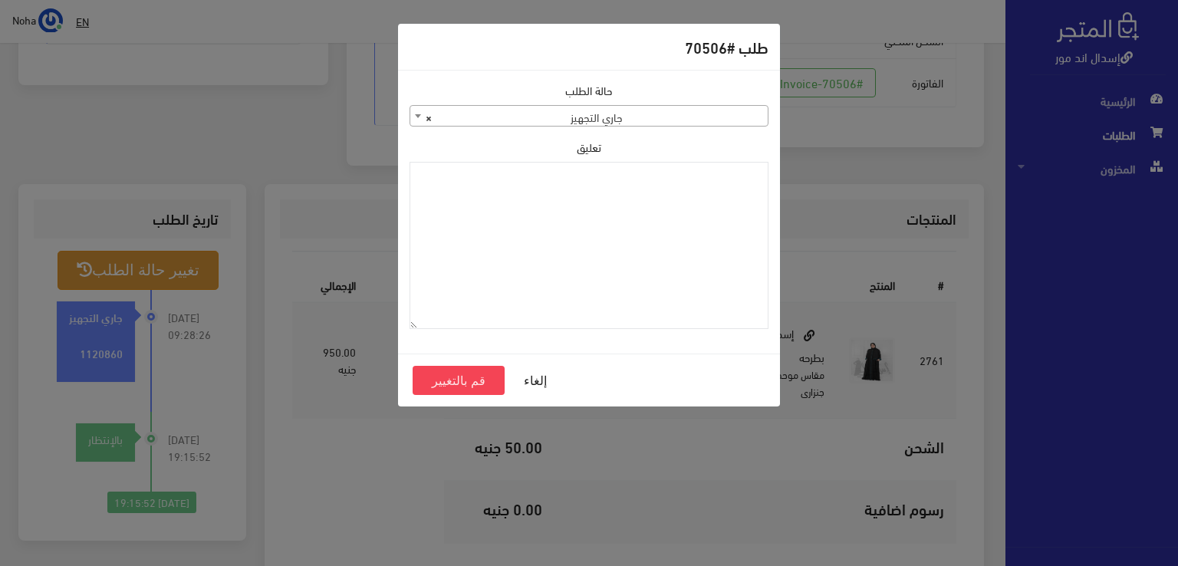
click at [675, 111] on span "× جاري التجهيز" at bounding box center [588, 116] width 357 height 21
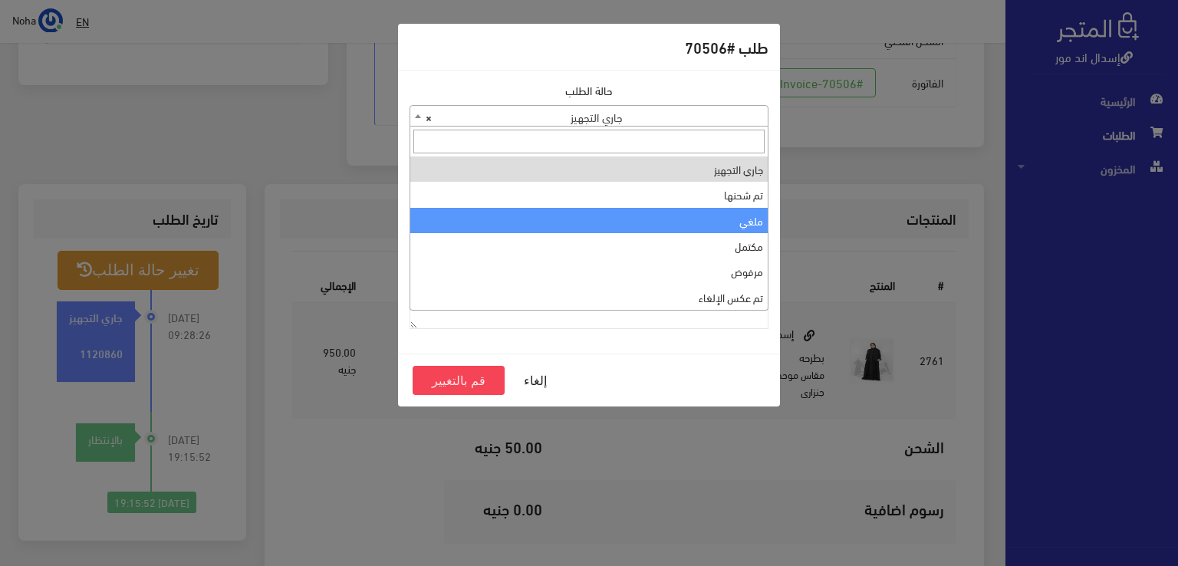
select select "3"
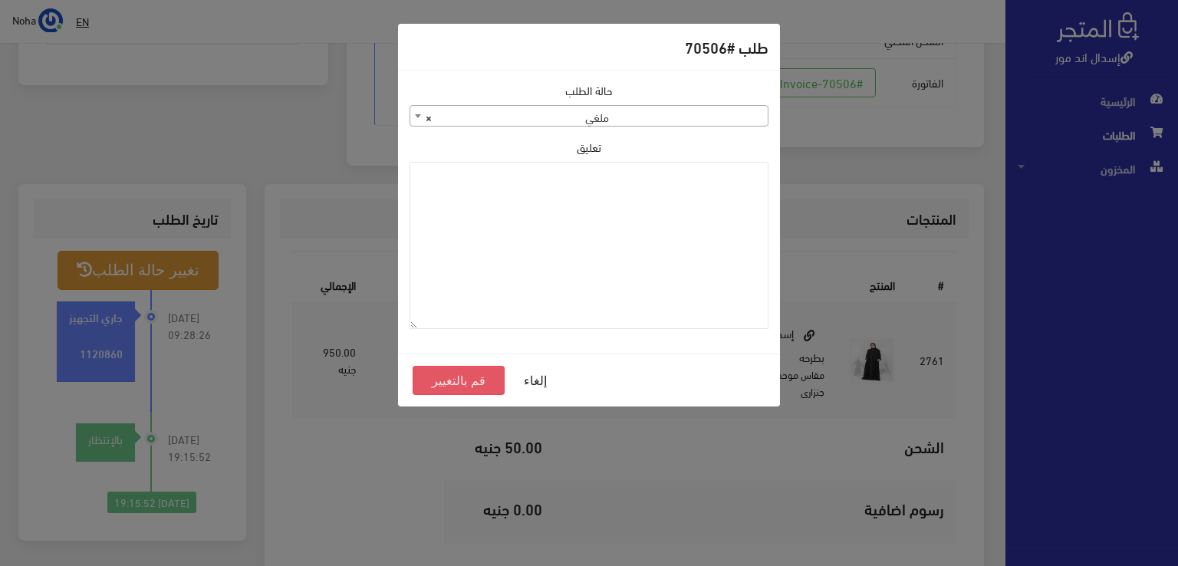
click at [443, 375] on button "قم بالتغيير" at bounding box center [459, 380] width 92 height 29
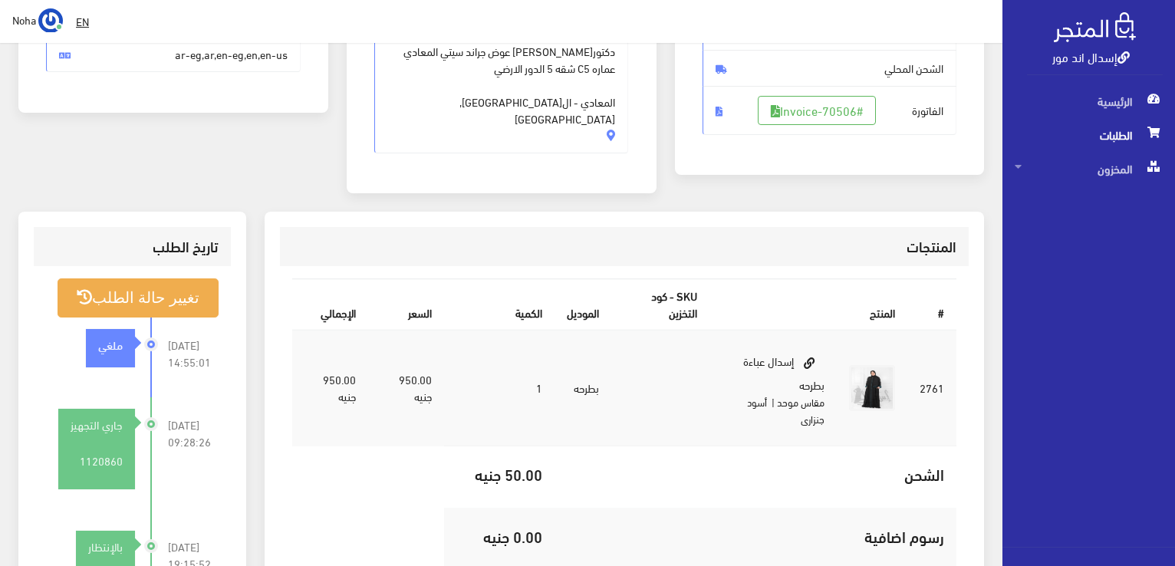
scroll to position [383, 0]
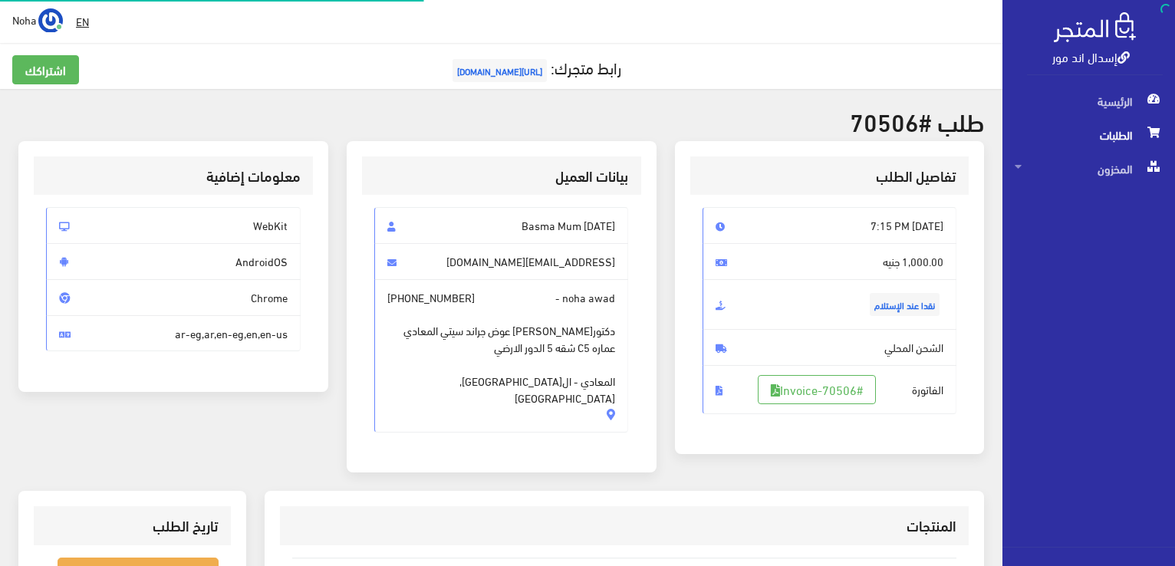
scroll to position [301, 0]
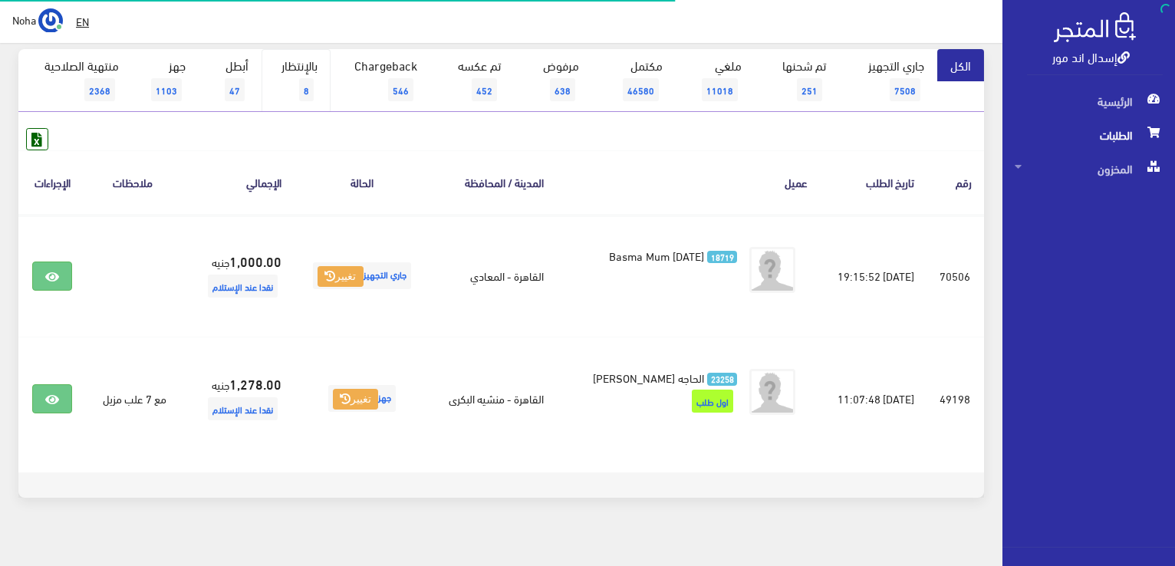
click at [299, 90] on link "بالإنتظار 8" at bounding box center [296, 80] width 69 height 63
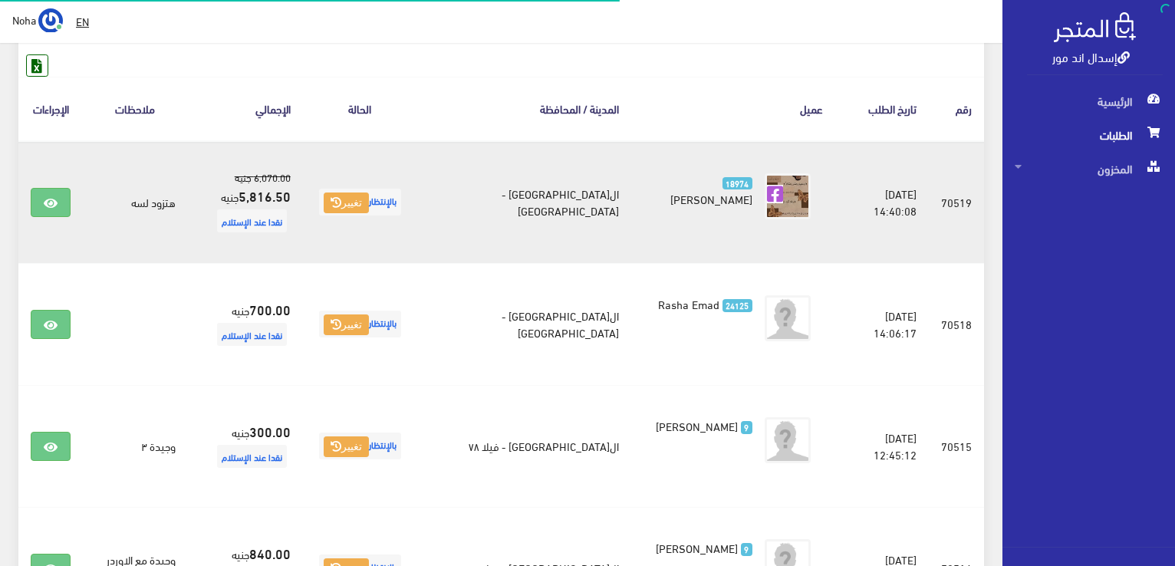
scroll to position [230, 0]
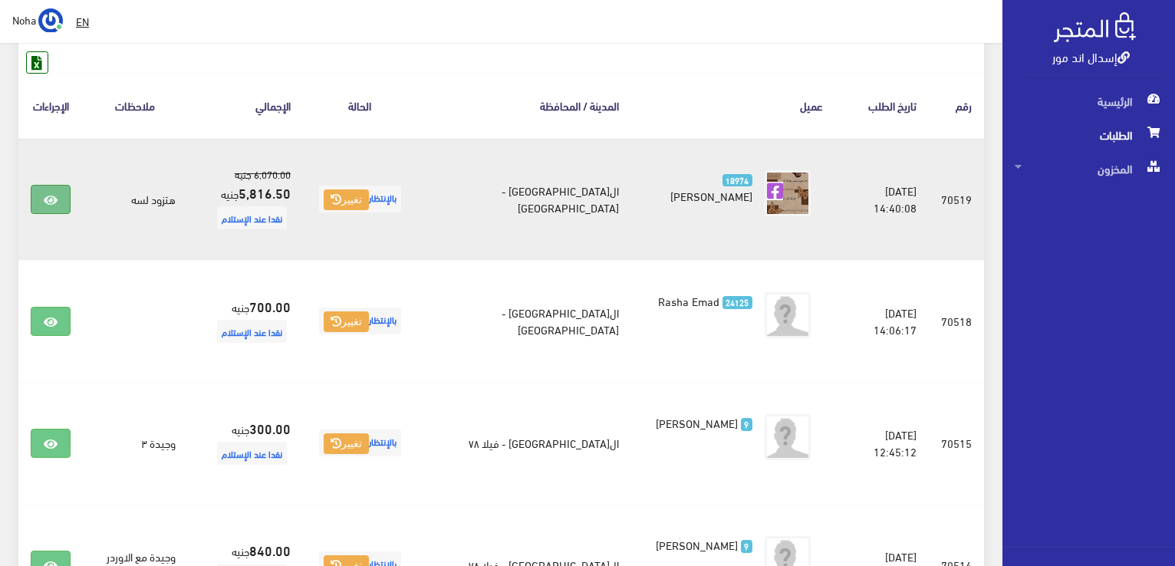
click at [43, 194] on link at bounding box center [51, 199] width 40 height 29
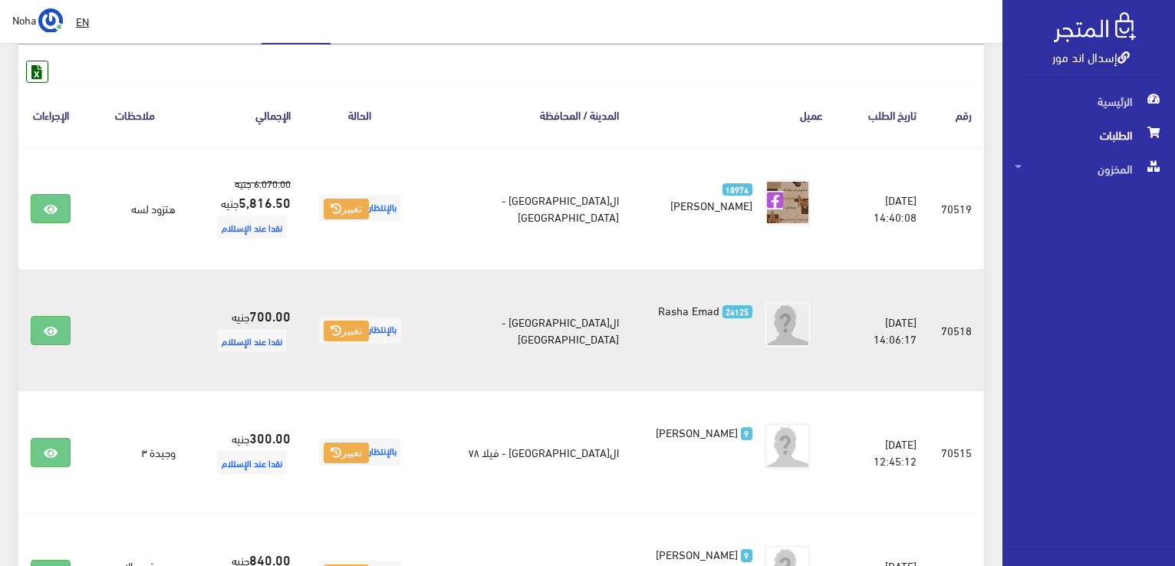
scroll to position [230, 0]
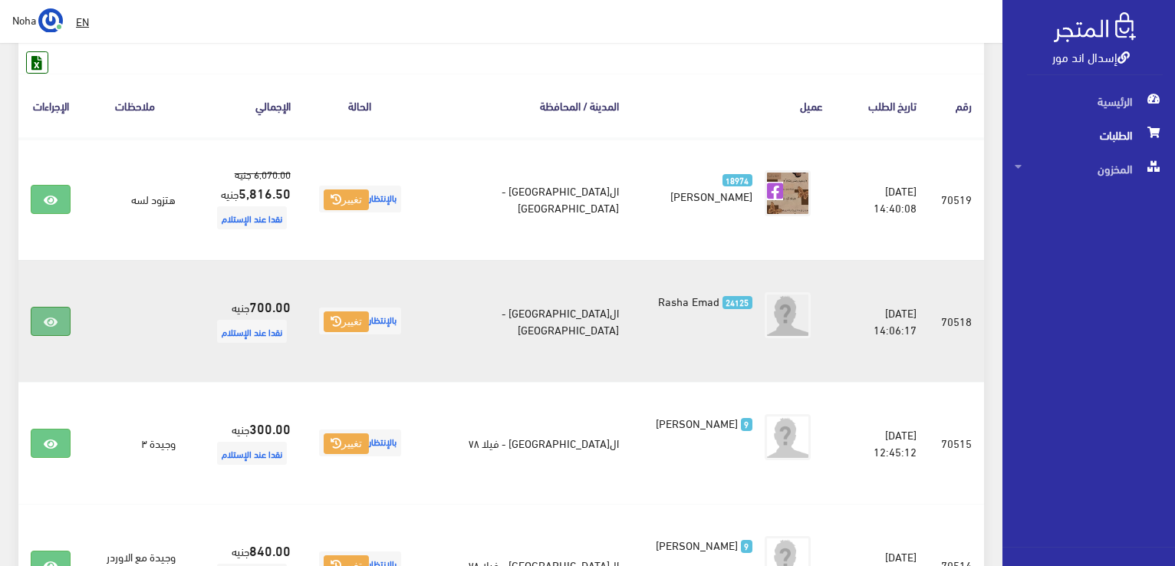
click at [33, 327] on link at bounding box center [51, 321] width 40 height 29
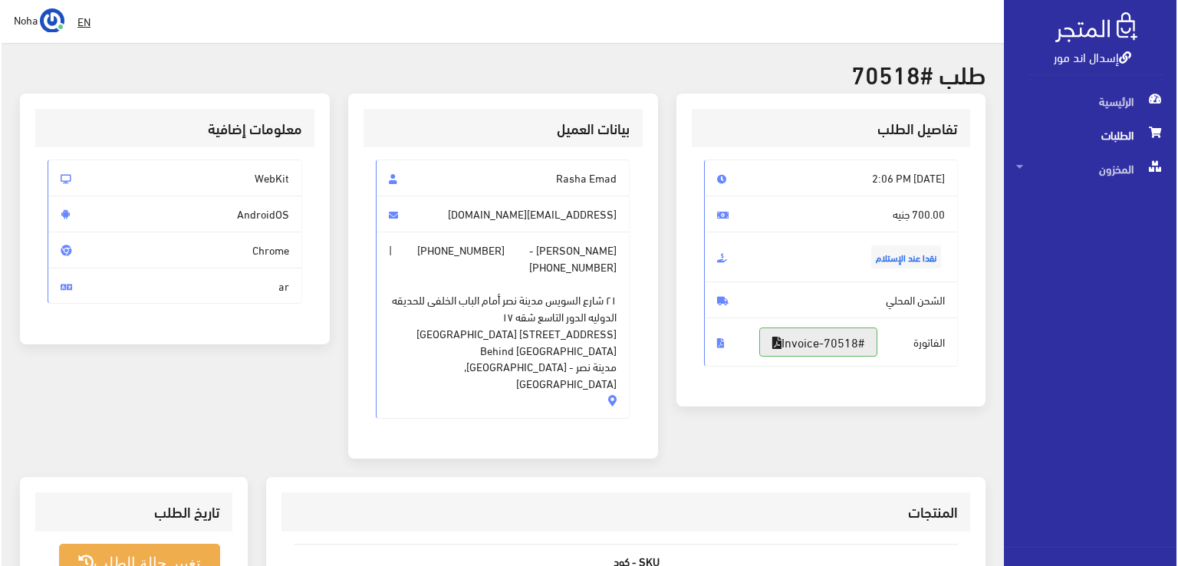
scroll to position [153, 0]
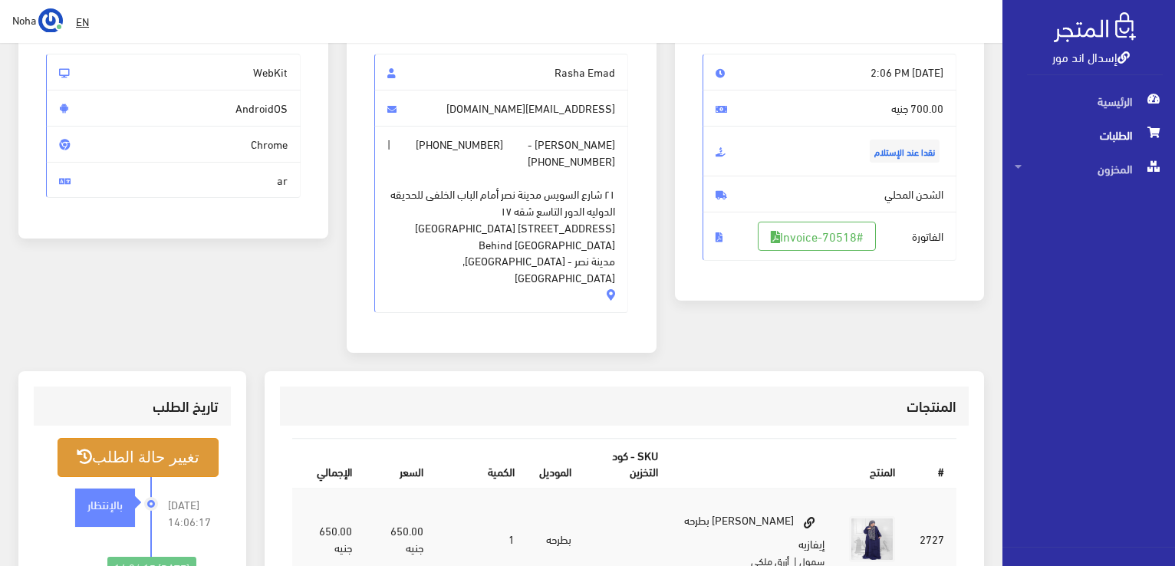
click at [109, 438] on button "تغيير حالة الطلب" at bounding box center [138, 457] width 161 height 39
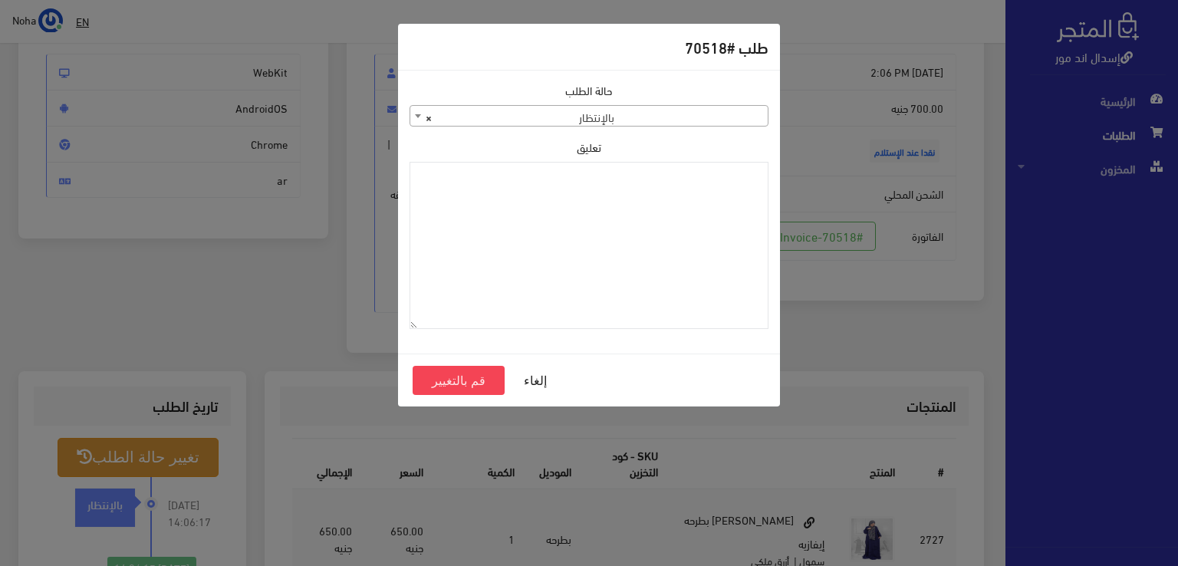
click at [691, 121] on span "× بالإنتظار" at bounding box center [588, 116] width 357 height 21
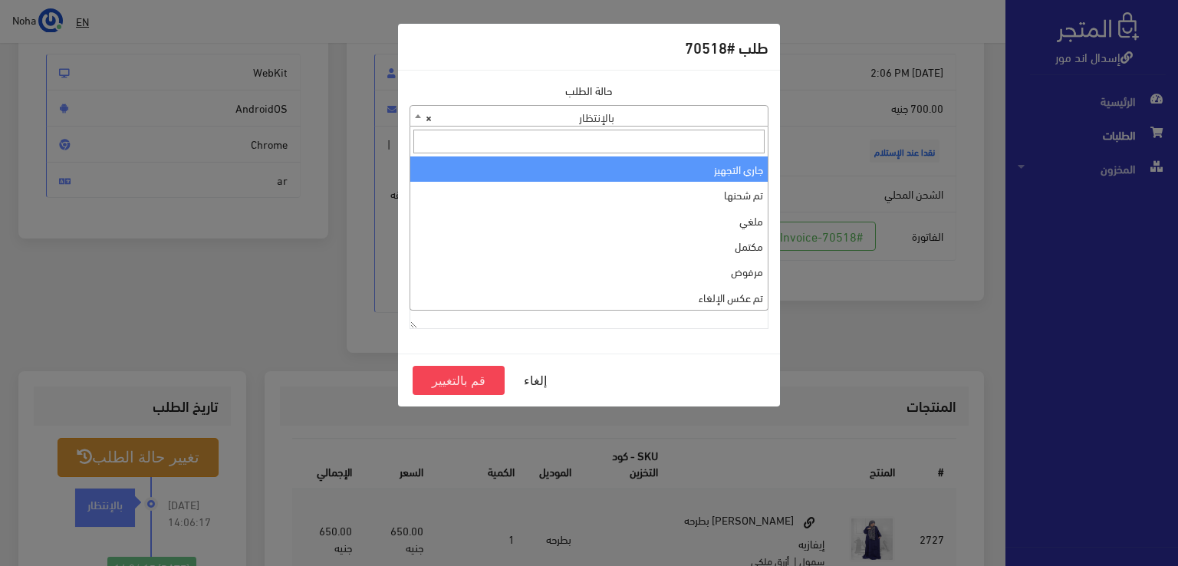
select select "1"
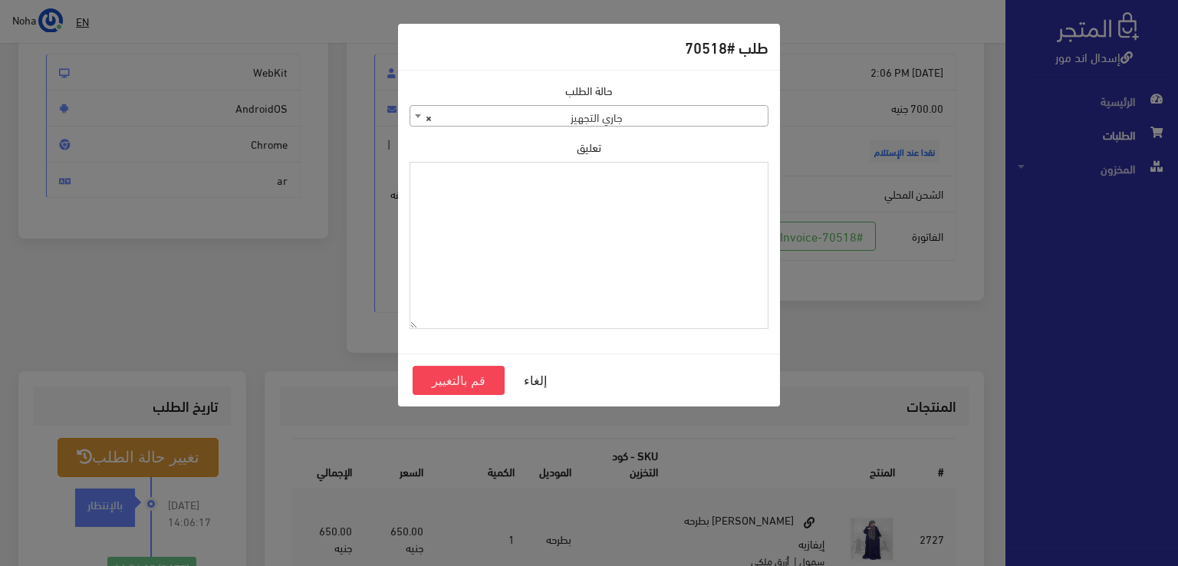
paste textarea "1120860"
type textarea "1120860"
click at [461, 381] on button "قم بالتغيير" at bounding box center [459, 380] width 92 height 29
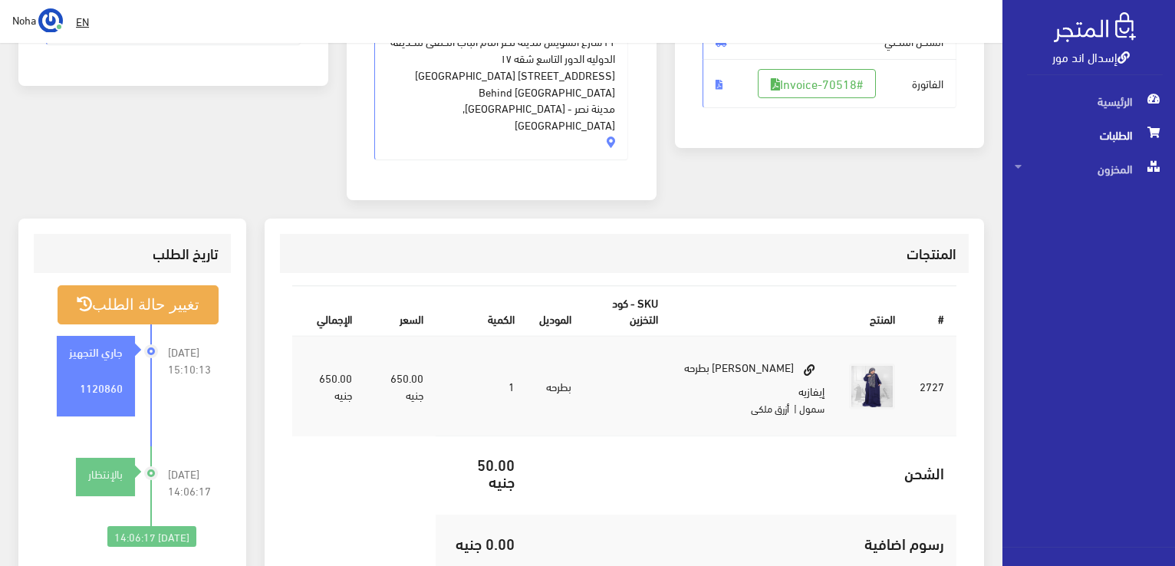
scroll to position [153, 0]
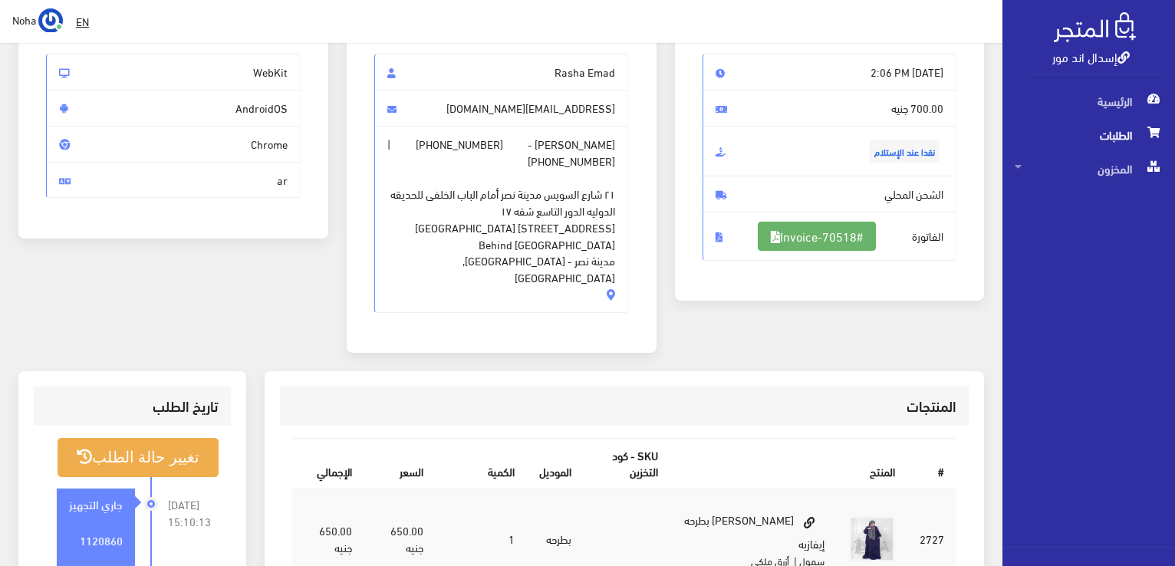
click at [837, 240] on link "#Invoice-70518" at bounding box center [817, 236] width 118 height 29
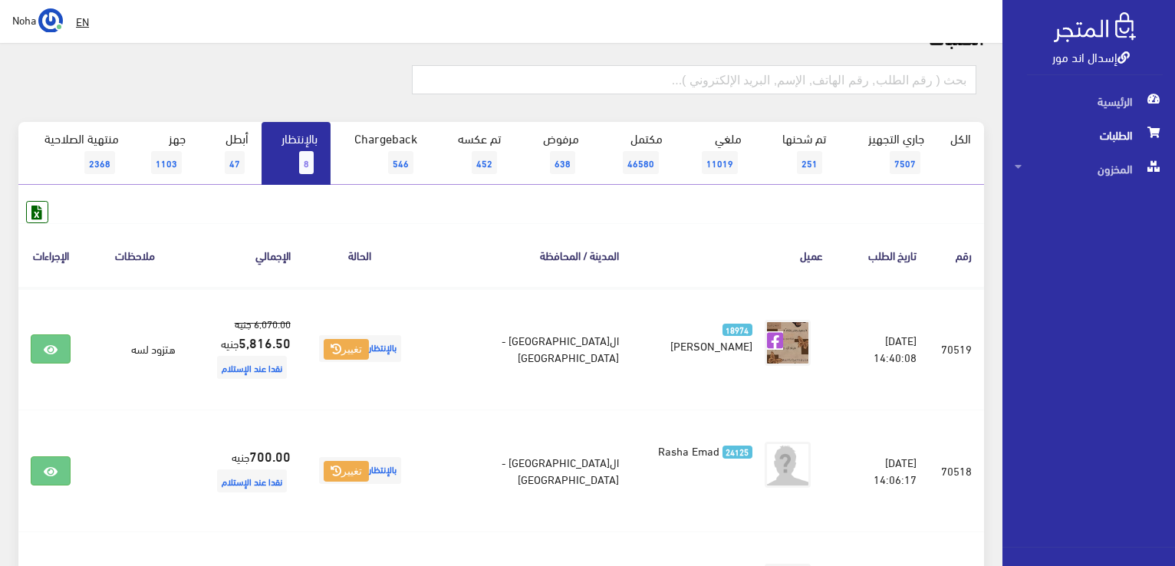
scroll to position [77, 0]
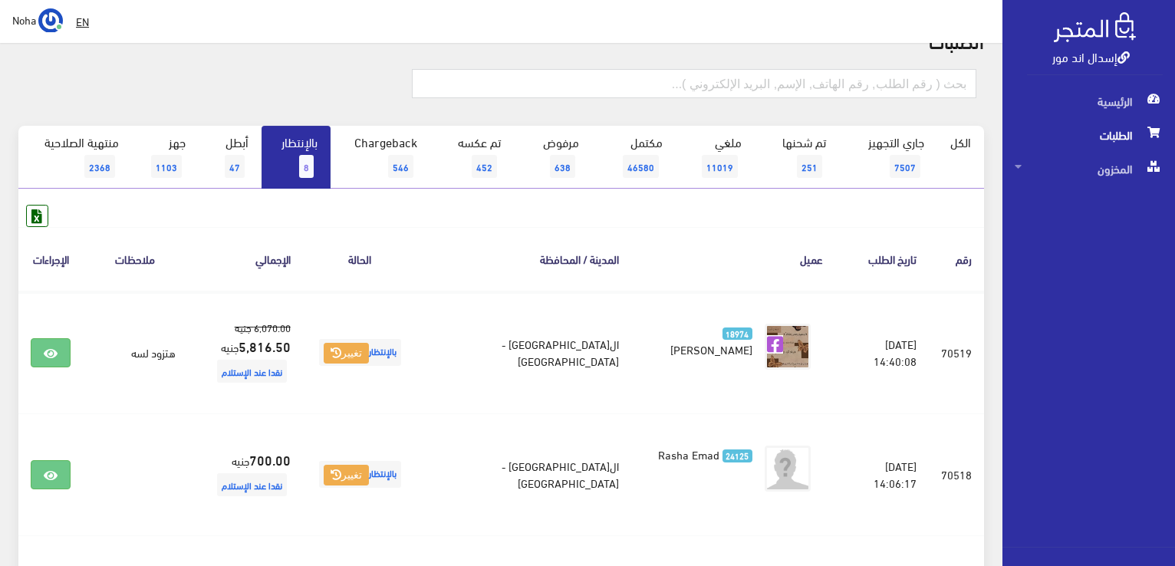
click at [307, 130] on link "بالإنتظار 8" at bounding box center [296, 157] width 69 height 63
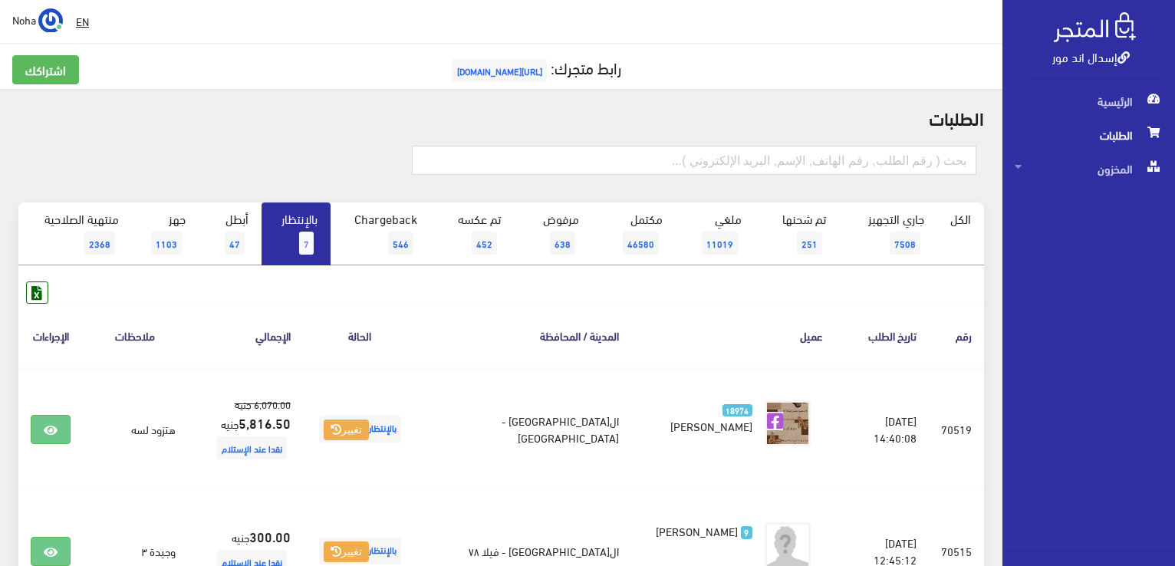
click at [285, 235] on link "بالإنتظار 7" at bounding box center [296, 233] width 69 height 63
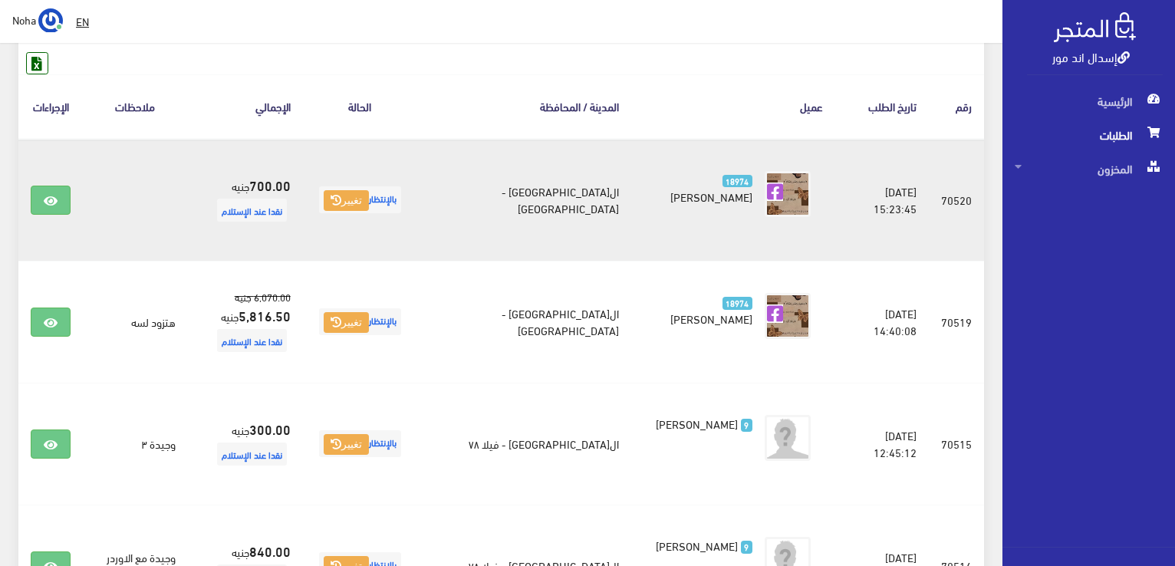
scroll to position [230, 0]
click at [46, 188] on link at bounding box center [51, 199] width 40 height 29
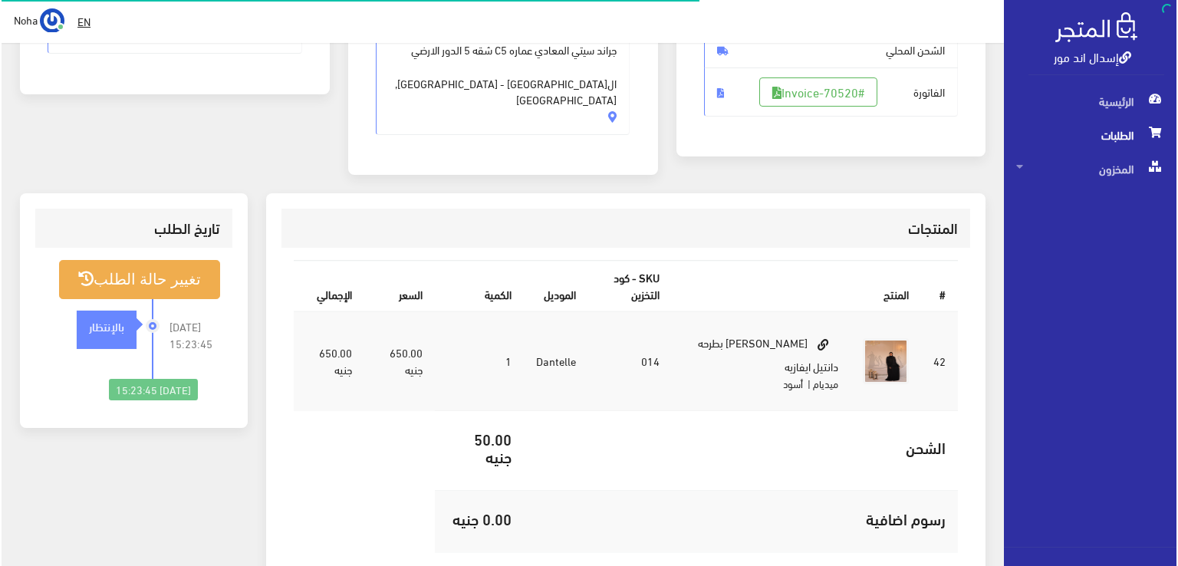
scroll to position [307, 0]
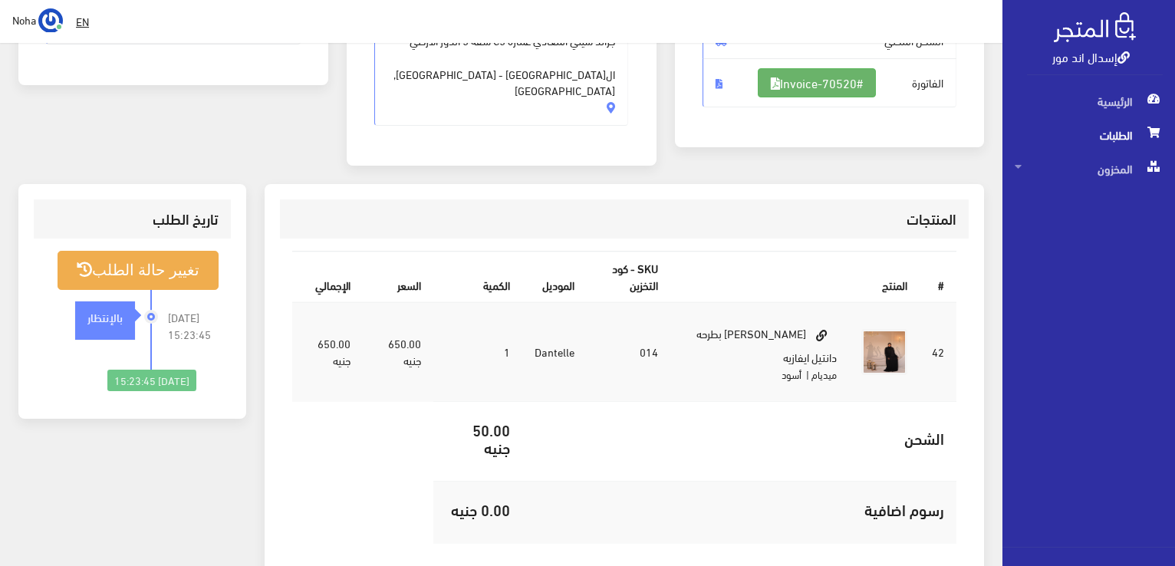
click at [763, 82] on link "#Invoice-70520" at bounding box center [817, 82] width 118 height 29
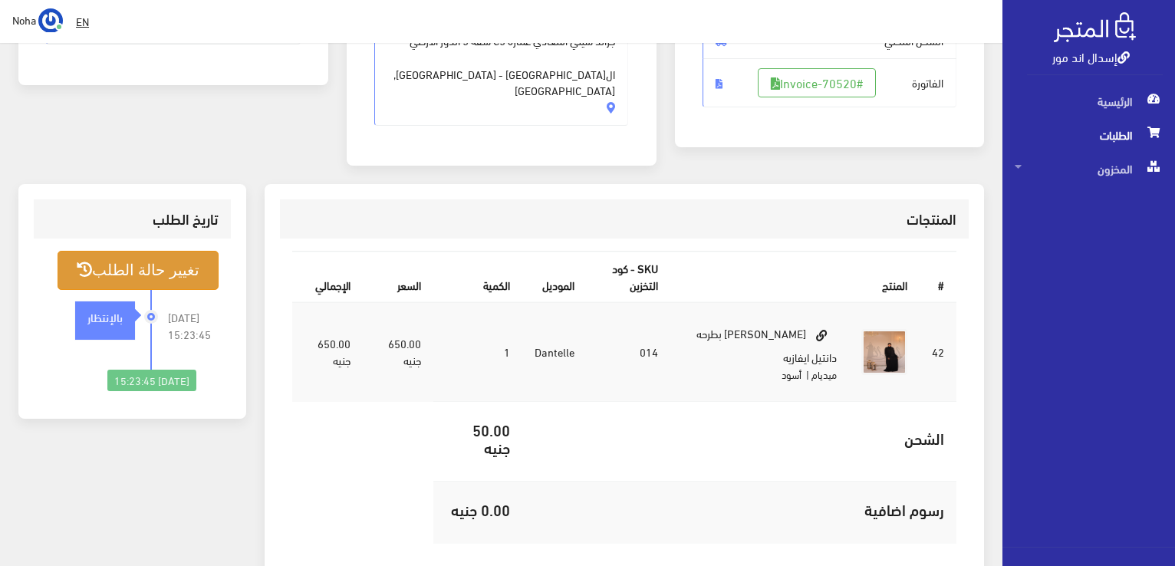
click at [147, 256] on button "تغيير حالة الطلب" at bounding box center [138, 270] width 161 height 39
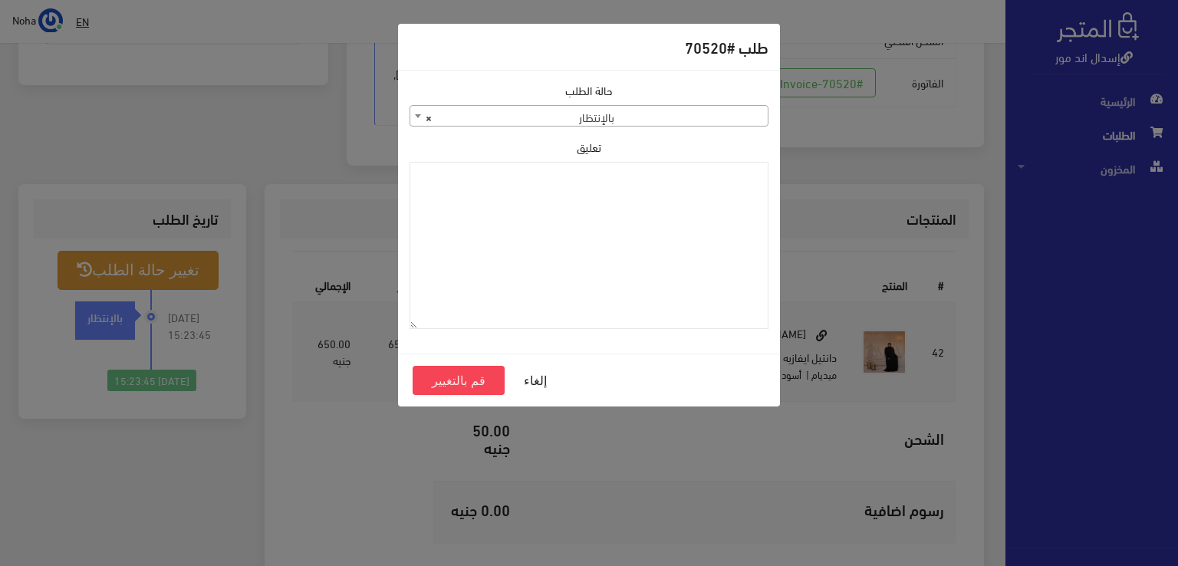
click at [588, 122] on span "× بالإنتظار" at bounding box center [588, 116] width 357 height 21
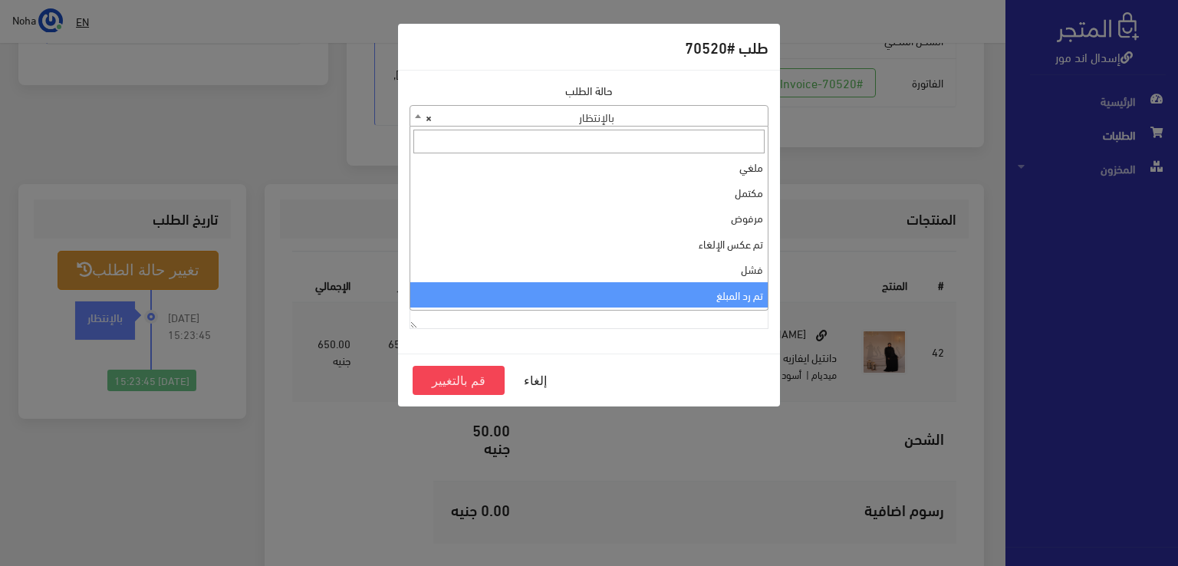
scroll to position [0, 0]
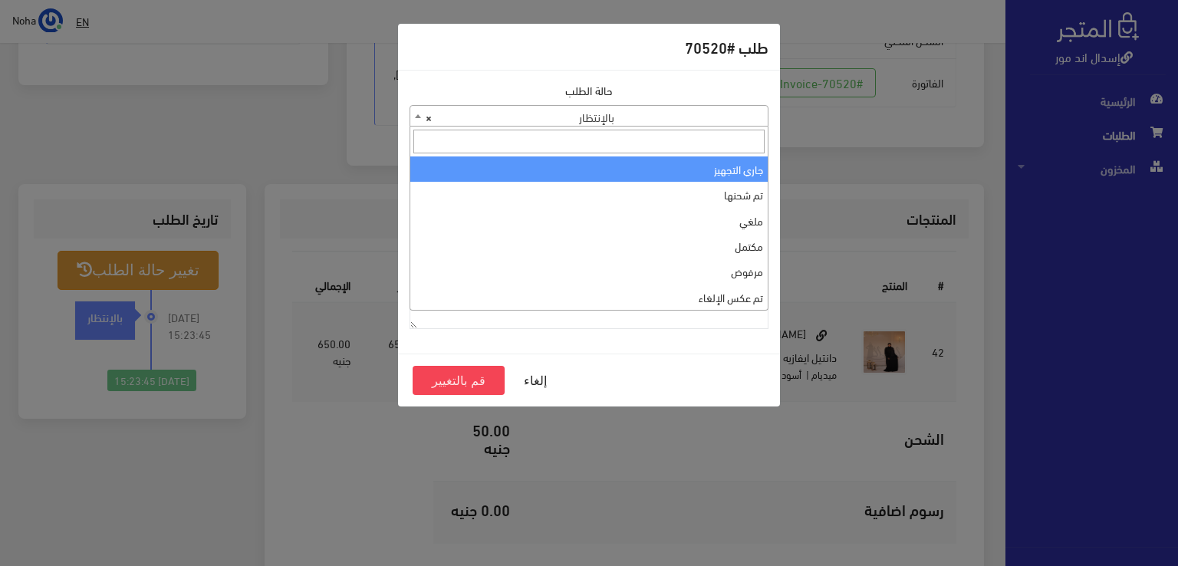
select select "1"
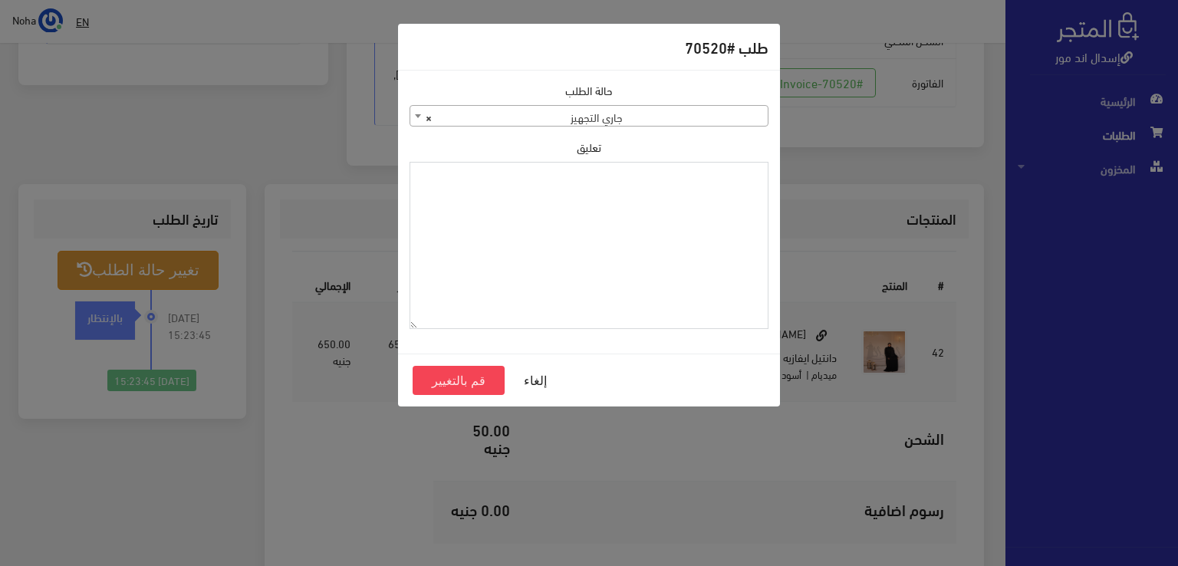
paste textarea "1120860"
type textarea "1120860"
click at [464, 370] on button "قم بالتغيير" at bounding box center [459, 380] width 92 height 29
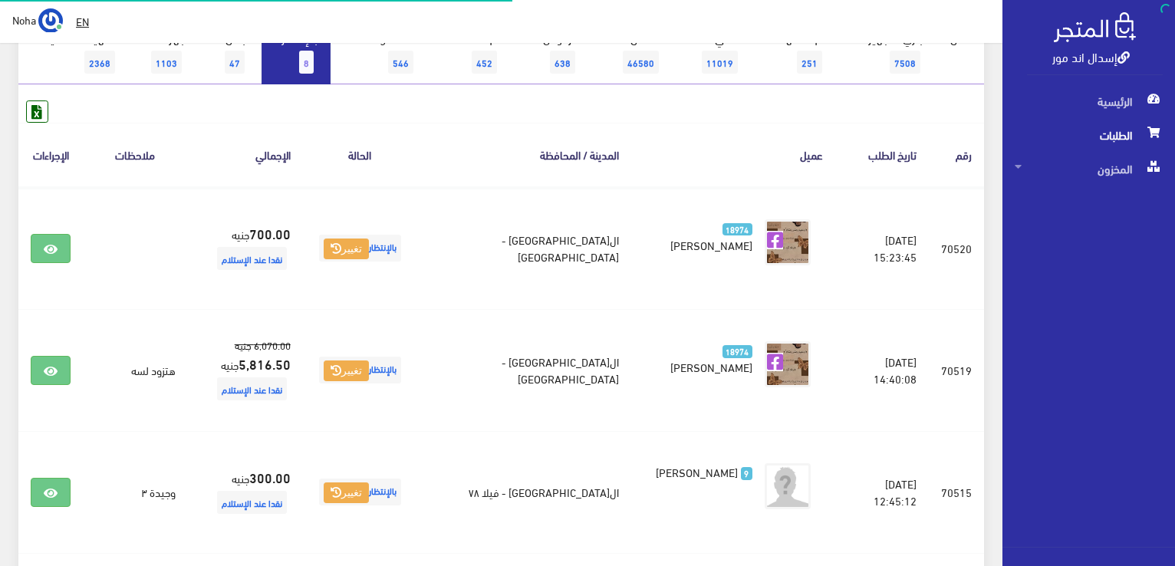
scroll to position [77, 0]
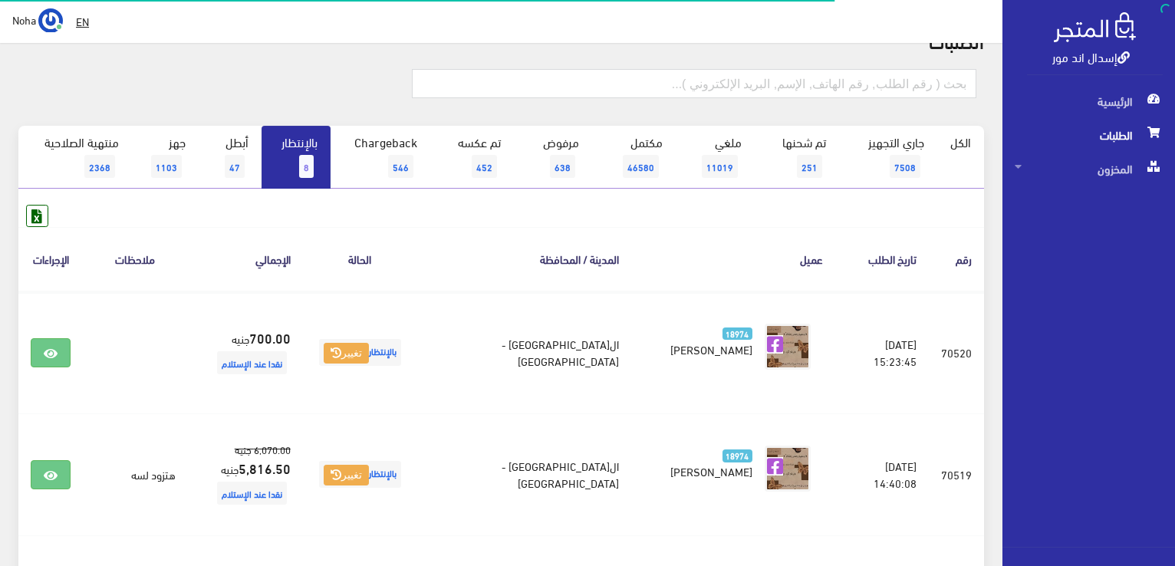
click at [321, 163] on link "بالإنتظار 8" at bounding box center [296, 157] width 69 height 63
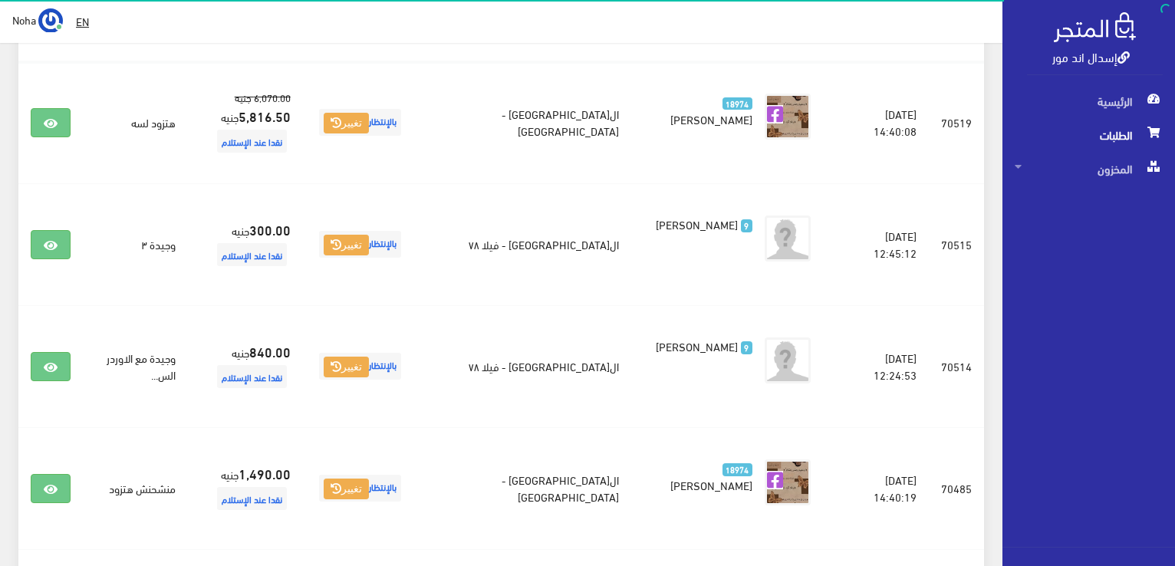
scroll to position [153, 0]
